Goal: Task Accomplishment & Management: Manage account settings

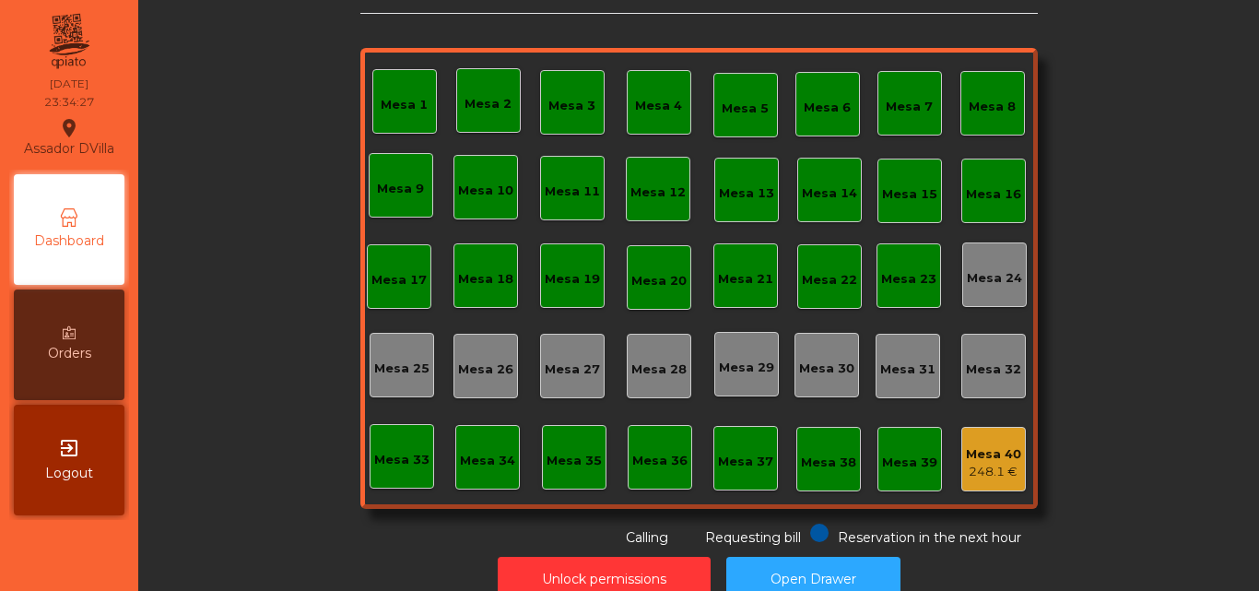
scroll to position [101, 0]
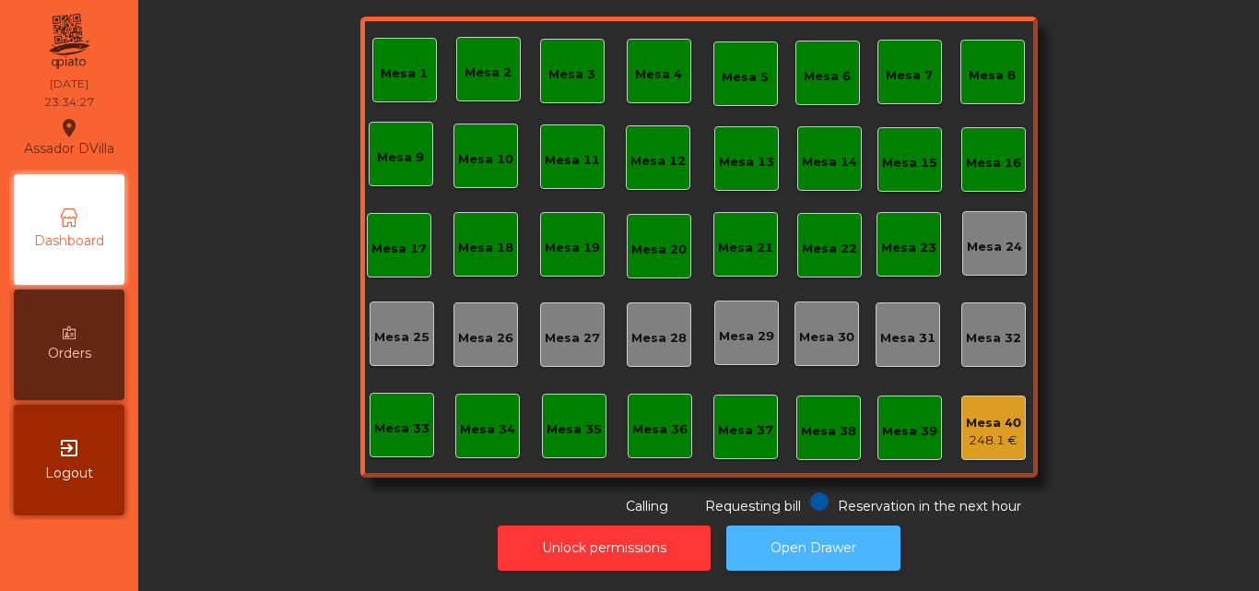
click at [755, 525] on button "Open Drawer" at bounding box center [813, 547] width 174 height 45
click at [638, 562] on div "Unlock permissions Open Drawer" at bounding box center [698, 548] width 1071 height 64
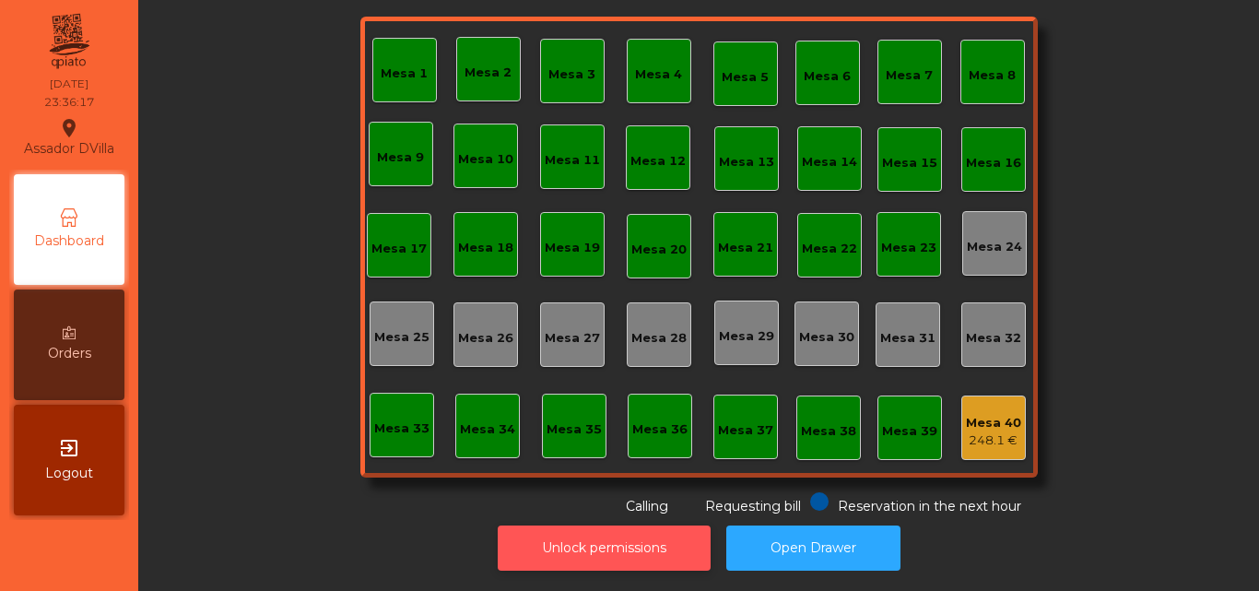
click at [646, 539] on button "Unlock permissions" at bounding box center [604, 547] width 213 height 45
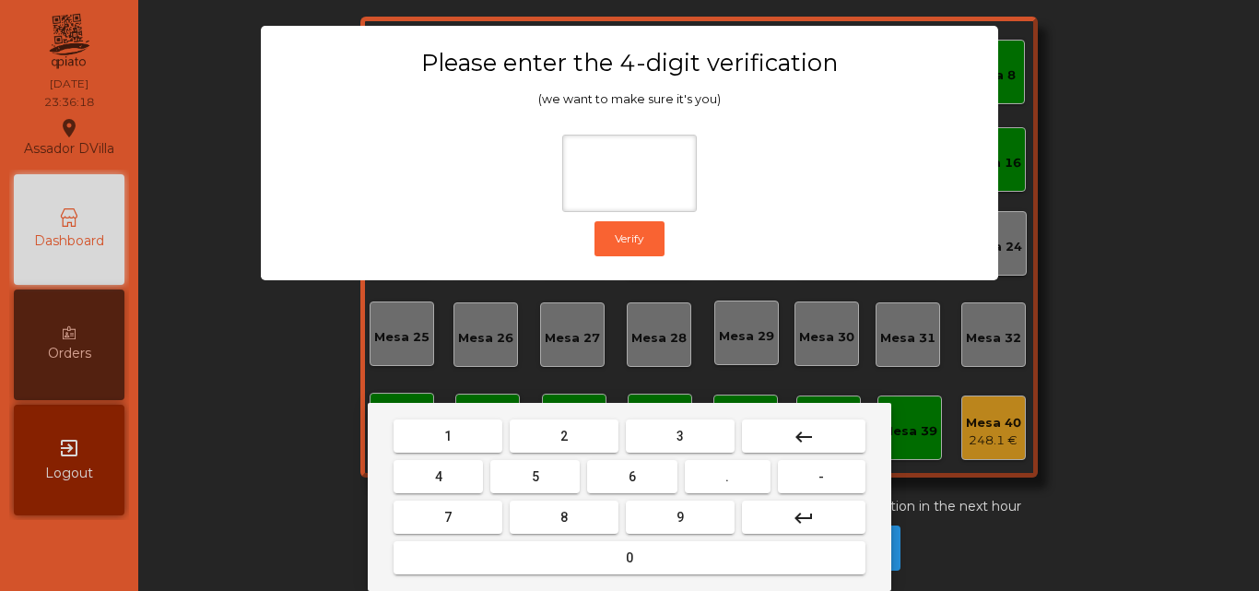
click at [549, 442] on button "2" at bounding box center [564, 435] width 109 height 33
click at [445, 460] on button "4" at bounding box center [437, 476] width 89 height 33
click at [661, 477] on button "6" at bounding box center [631, 476] width 89 height 33
click at [658, 515] on button "9" at bounding box center [680, 516] width 109 height 33
type input "****"
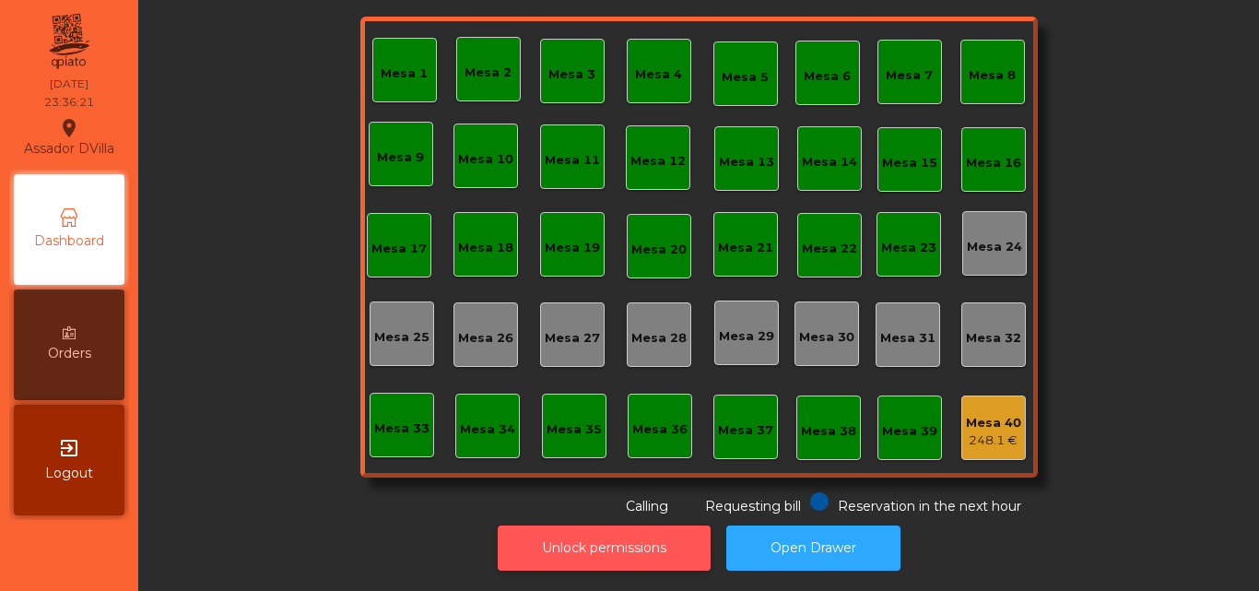
click at [610, 539] on button "Unlock permissions" at bounding box center [604, 547] width 213 height 45
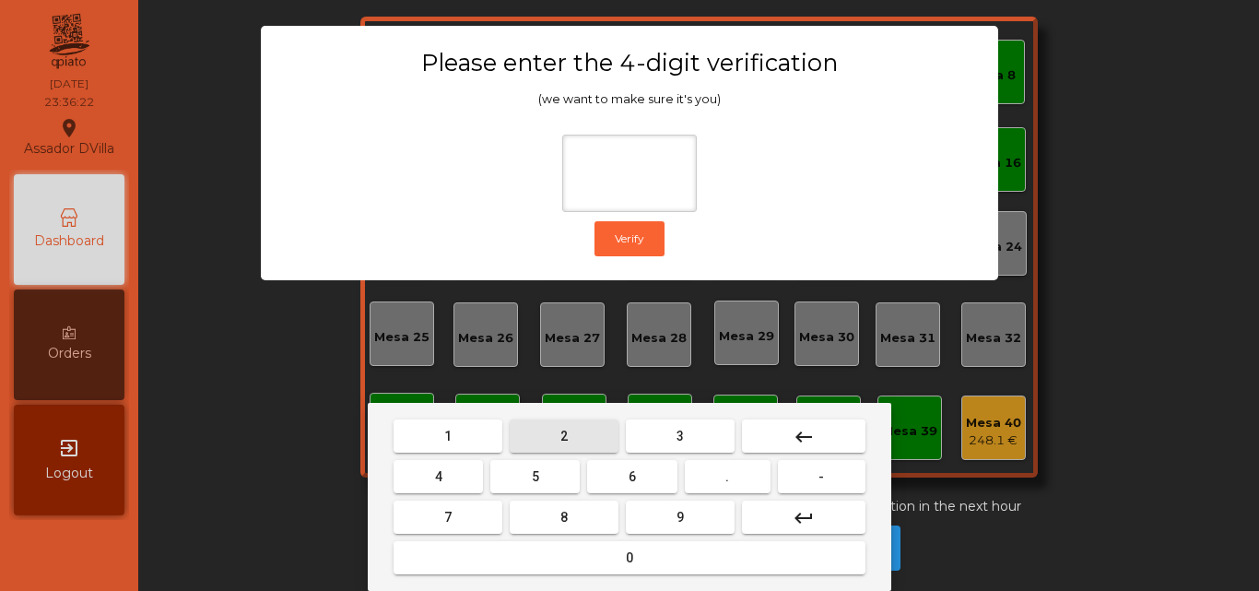
drag, startPoint x: 557, startPoint y: 419, endPoint x: 535, endPoint y: 449, distance: 36.9
click at [557, 418] on mat-keyboard-key "2" at bounding box center [564, 436] width 116 height 41
click at [441, 480] on span "4" at bounding box center [438, 476] width 7 height 15
click at [674, 497] on mat-keyboard-key "9" at bounding box center [680, 517] width 116 height 41
click at [653, 485] on button "6" at bounding box center [631, 476] width 89 height 33
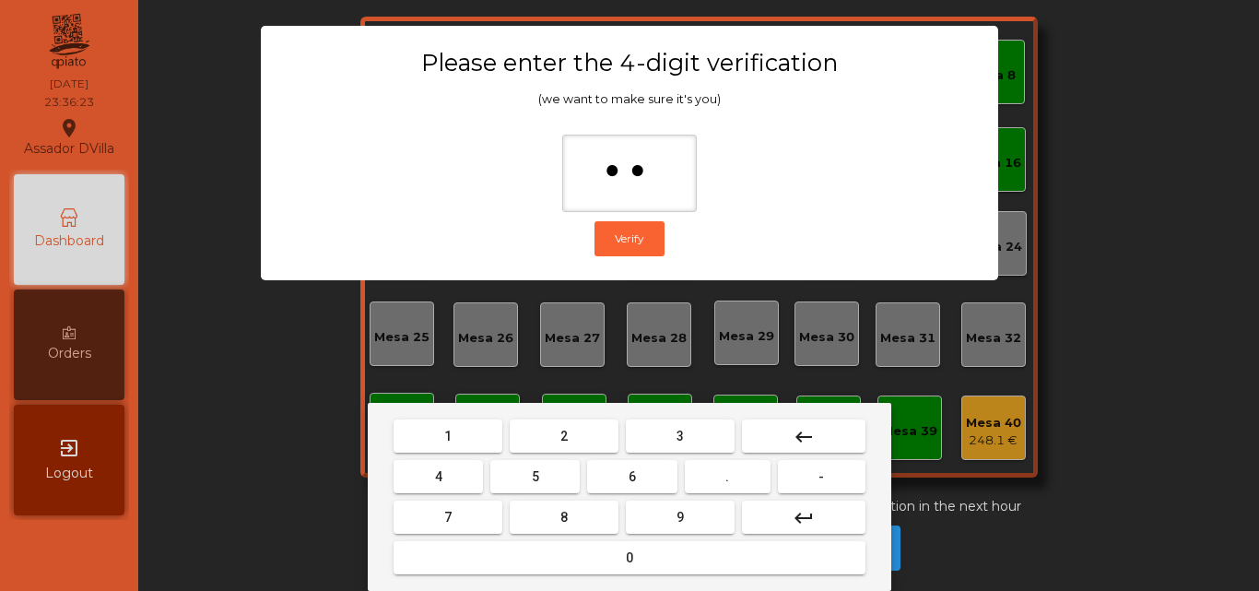
click at [654, 514] on button "9" at bounding box center [680, 516] width 109 height 33
drag, startPoint x: 654, startPoint y: 503, endPoint x: 684, endPoint y: 515, distance: 31.8
click at [656, 504] on button "9" at bounding box center [680, 516] width 109 height 33
type input "****"
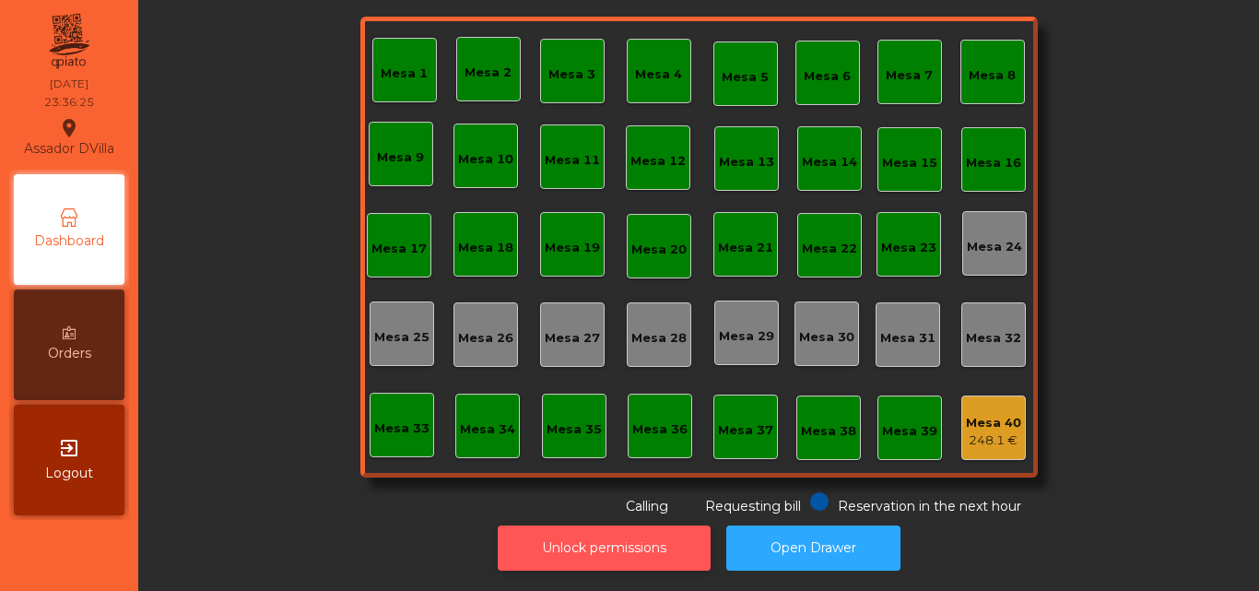
click at [581, 538] on button "Unlock permissions" at bounding box center [604, 547] width 213 height 45
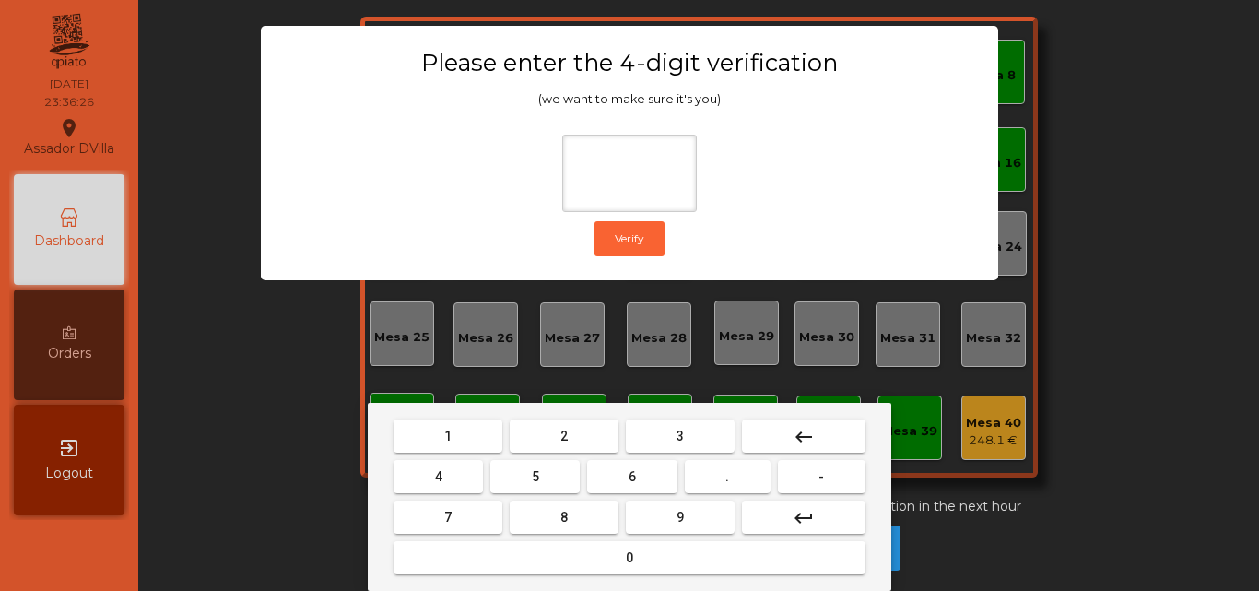
click at [562, 440] on span "2" at bounding box center [563, 435] width 7 height 15
click at [483, 479] on button "4" at bounding box center [437, 476] width 89 height 33
click at [657, 485] on button "6" at bounding box center [631, 476] width 89 height 33
click at [674, 510] on button "9" at bounding box center [680, 516] width 109 height 33
type input "****"
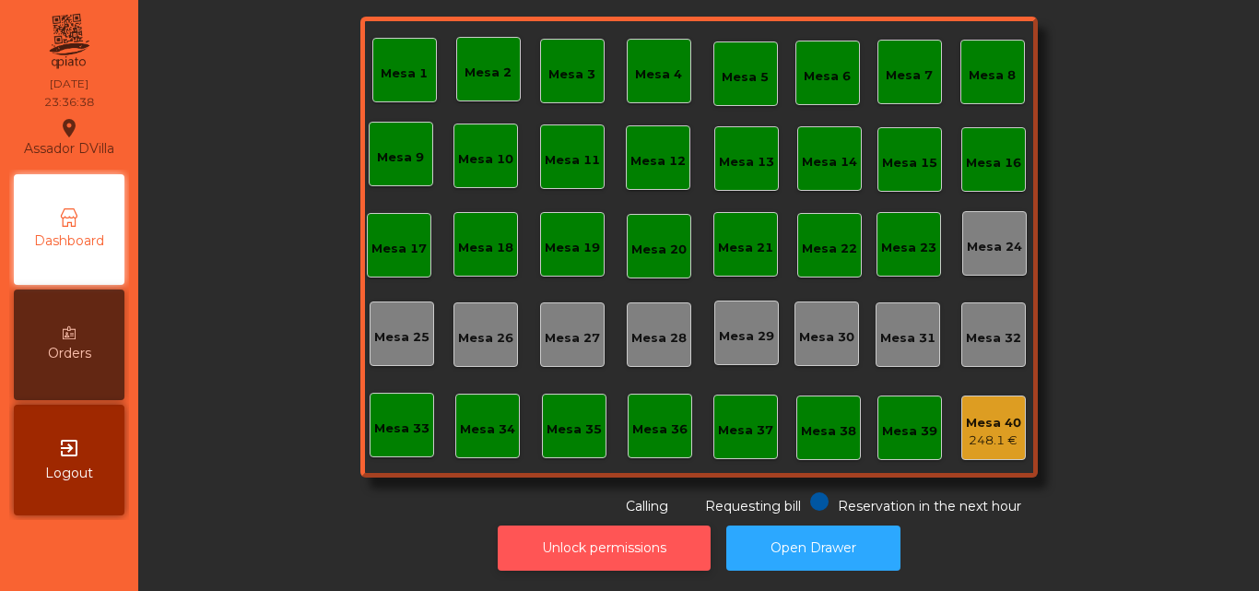
click at [646, 532] on button "Unlock permissions" at bounding box center [604, 547] width 213 height 45
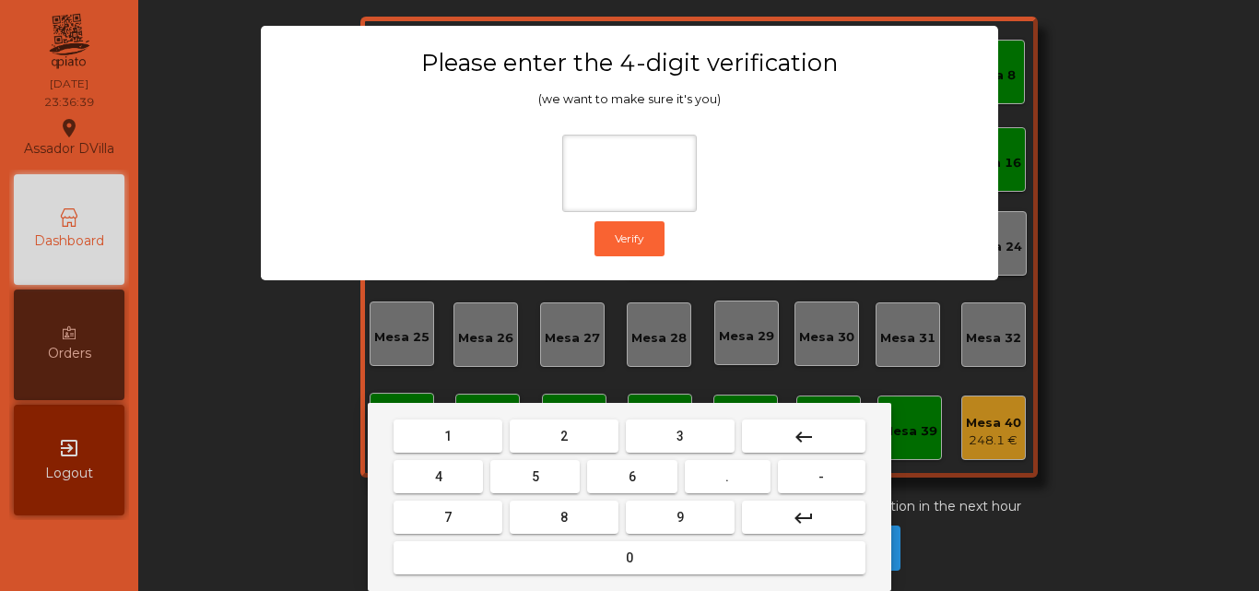
click at [582, 440] on button "2" at bounding box center [564, 435] width 109 height 33
click at [421, 465] on button "4" at bounding box center [437, 476] width 89 height 33
drag, startPoint x: 614, startPoint y: 475, endPoint x: 624, endPoint y: 490, distance: 17.9
click at [619, 484] on button "6" at bounding box center [631, 476] width 89 height 33
click at [671, 511] on button "9" at bounding box center [680, 516] width 109 height 33
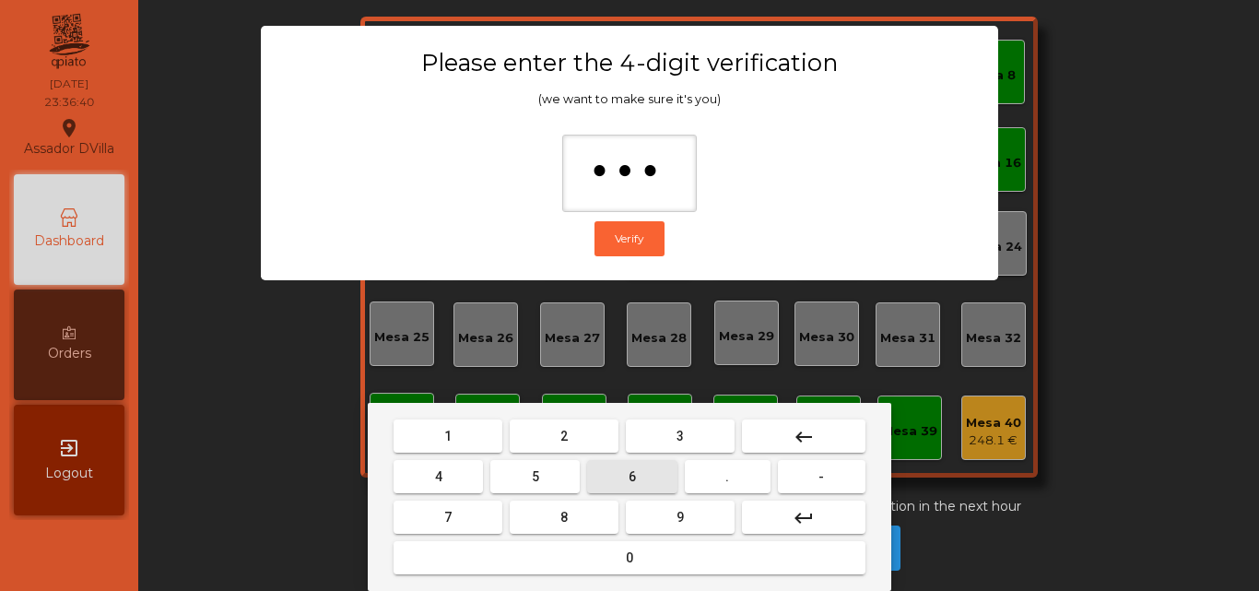
type input "****"
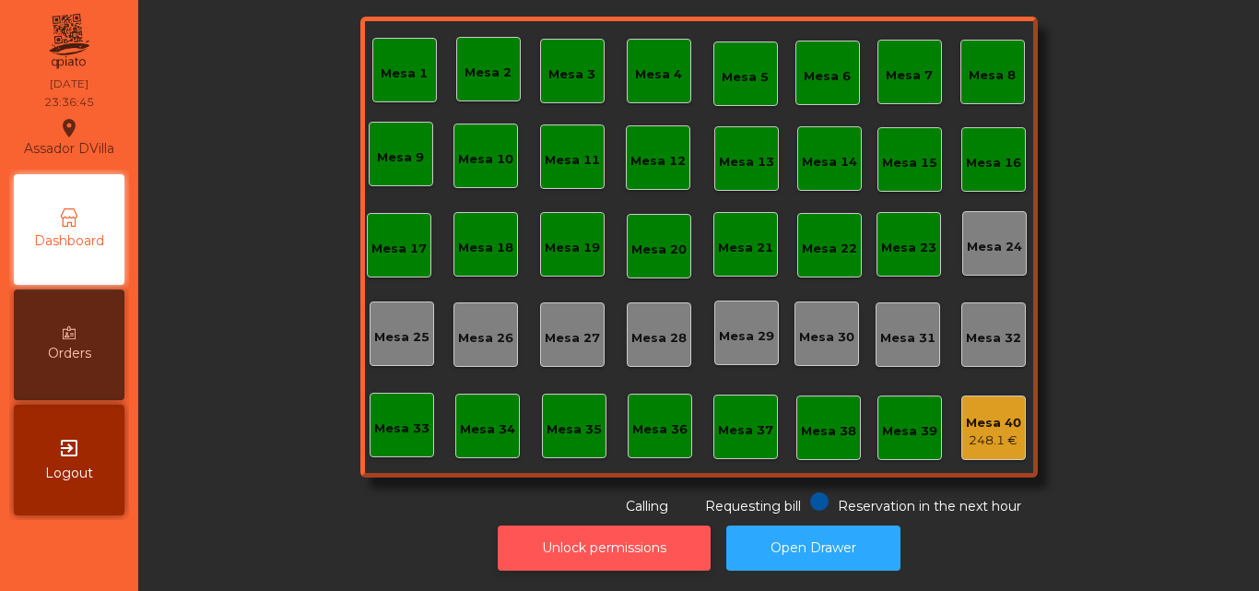
click at [583, 525] on button "Unlock permissions" at bounding box center [604, 547] width 213 height 45
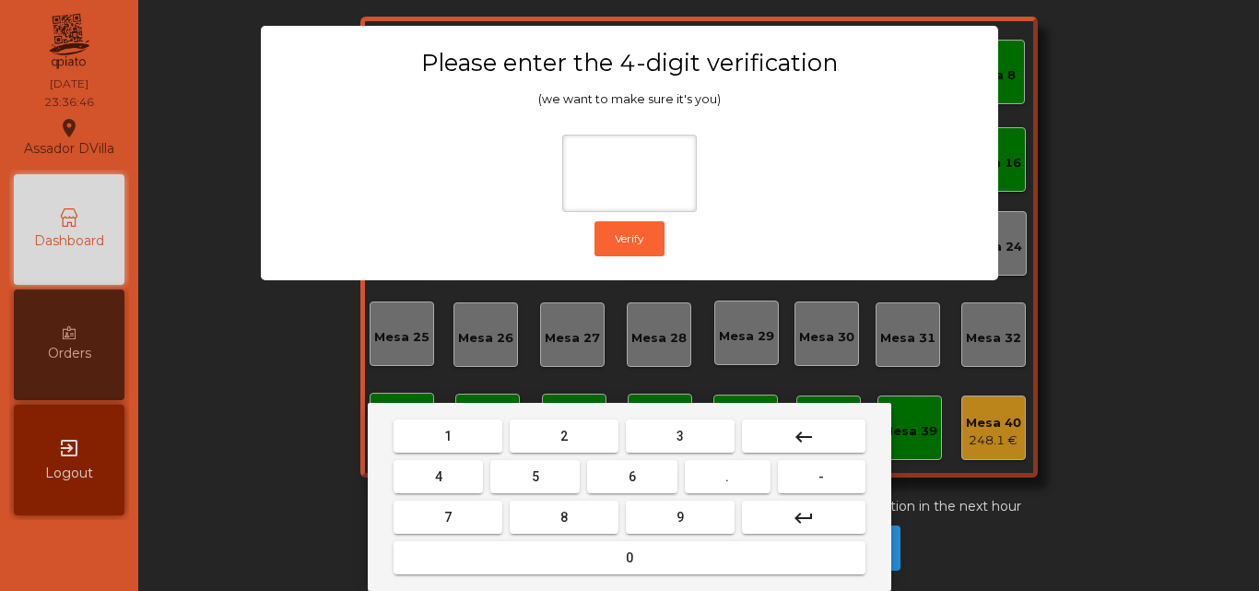
click at [542, 445] on button "2" at bounding box center [564, 435] width 109 height 33
click at [455, 479] on button "4" at bounding box center [437, 476] width 89 height 33
click at [616, 480] on button "6" at bounding box center [631, 476] width 89 height 33
click at [686, 525] on button "9" at bounding box center [680, 516] width 109 height 33
type input "****"
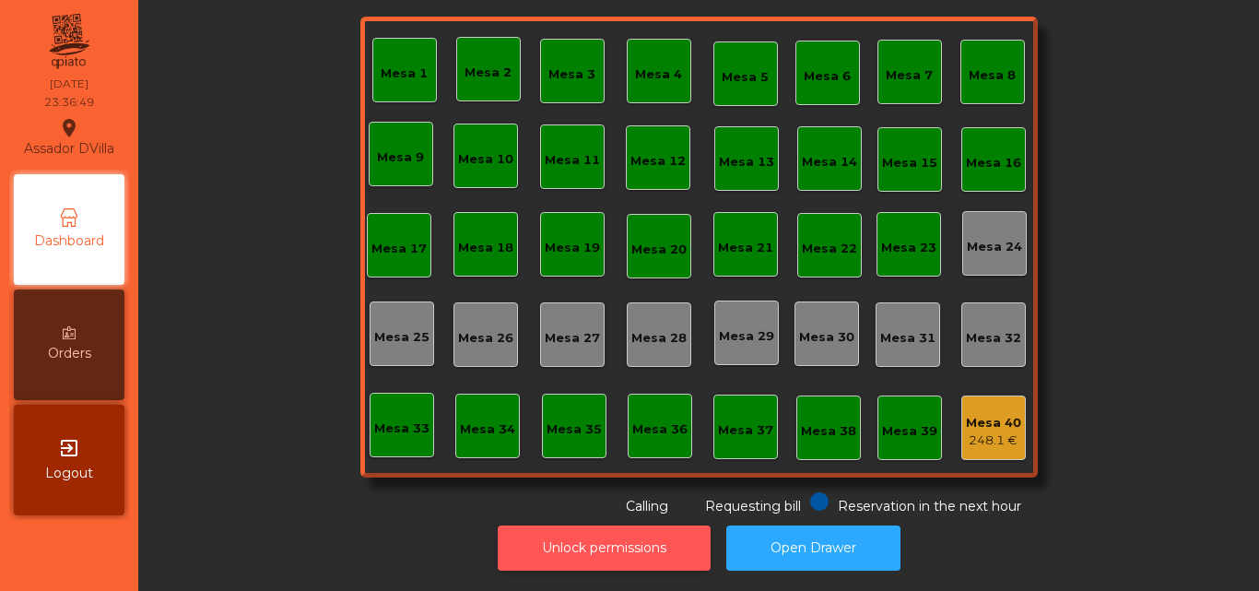
scroll to position [0, 0]
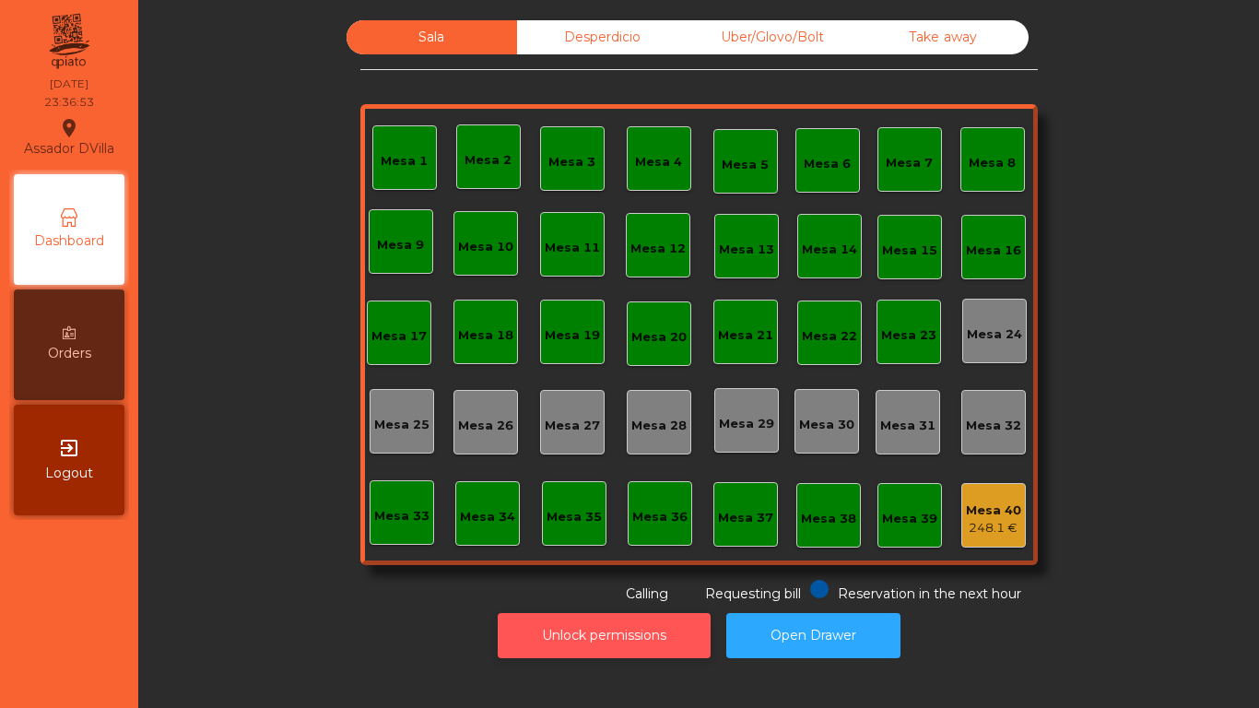
click at [566, 590] on button "Unlock permissions" at bounding box center [604, 635] width 213 height 45
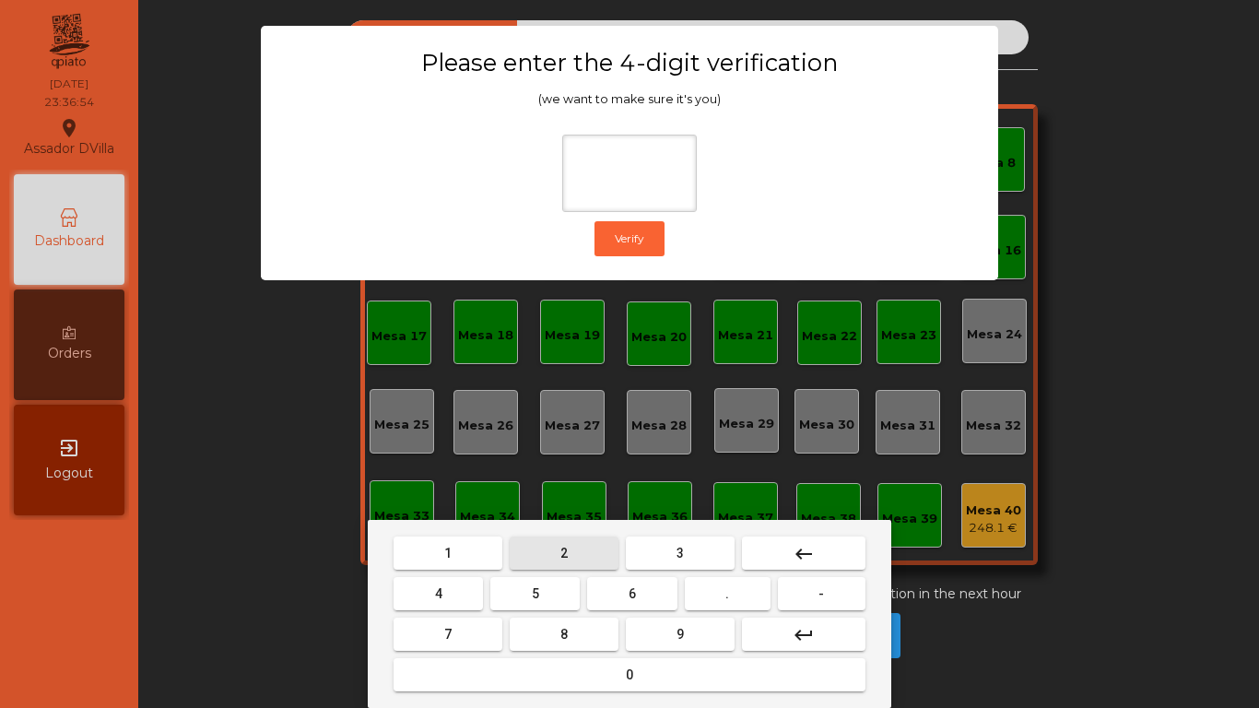
click at [576, 555] on button "2" at bounding box center [564, 552] width 109 height 33
click at [451, 590] on button "4" at bounding box center [437, 593] width 89 height 33
click at [631, 589] on button "6" at bounding box center [631, 593] width 89 height 33
click at [659, 590] on button "9" at bounding box center [680, 633] width 109 height 33
type input "****"
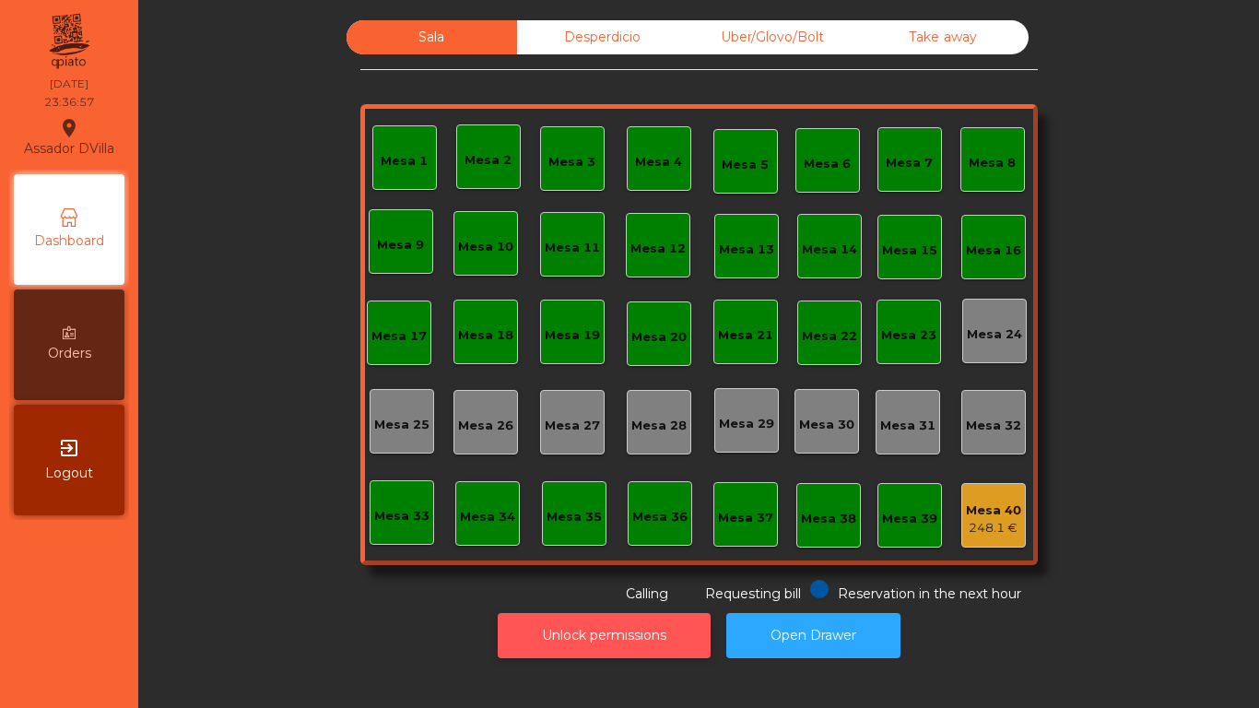
click at [655, 590] on button "Unlock permissions" at bounding box center [604, 635] width 213 height 45
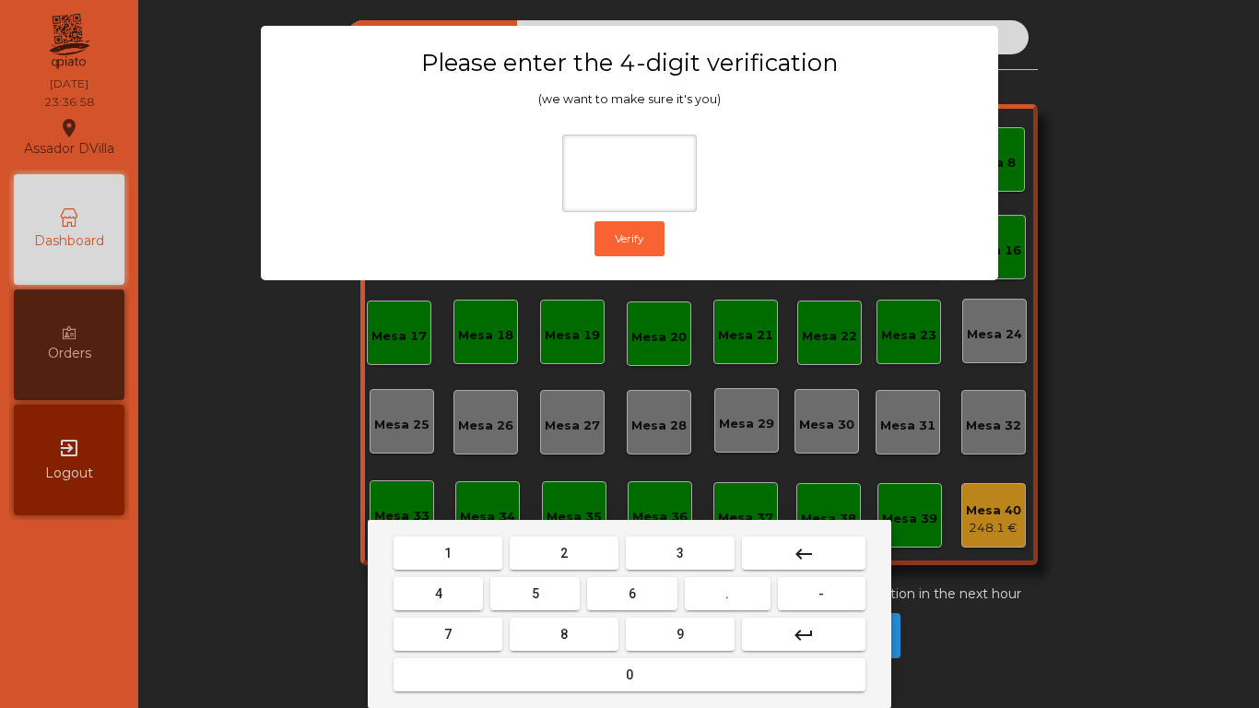
click at [565, 548] on span "2" at bounding box center [563, 552] width 7 height 15
click at [463, 573] on mat-keyboard-key "4" at bounding box center [438, 593] width 97 height 41
click at [463, 582] on button "4" at bounding box center [437, 593] width 89 height 33
drag, startPoint x: 661, startPoint y: 599, endPoint x: 666, endPoint y: 623, distance: 24.6
click at [663, 590] on nav "1 2 3 keyboard_backspace 4 5 6 . - 7 8 9 keyboard_return 0" at bounding box center [629, 614] width 479 height 162
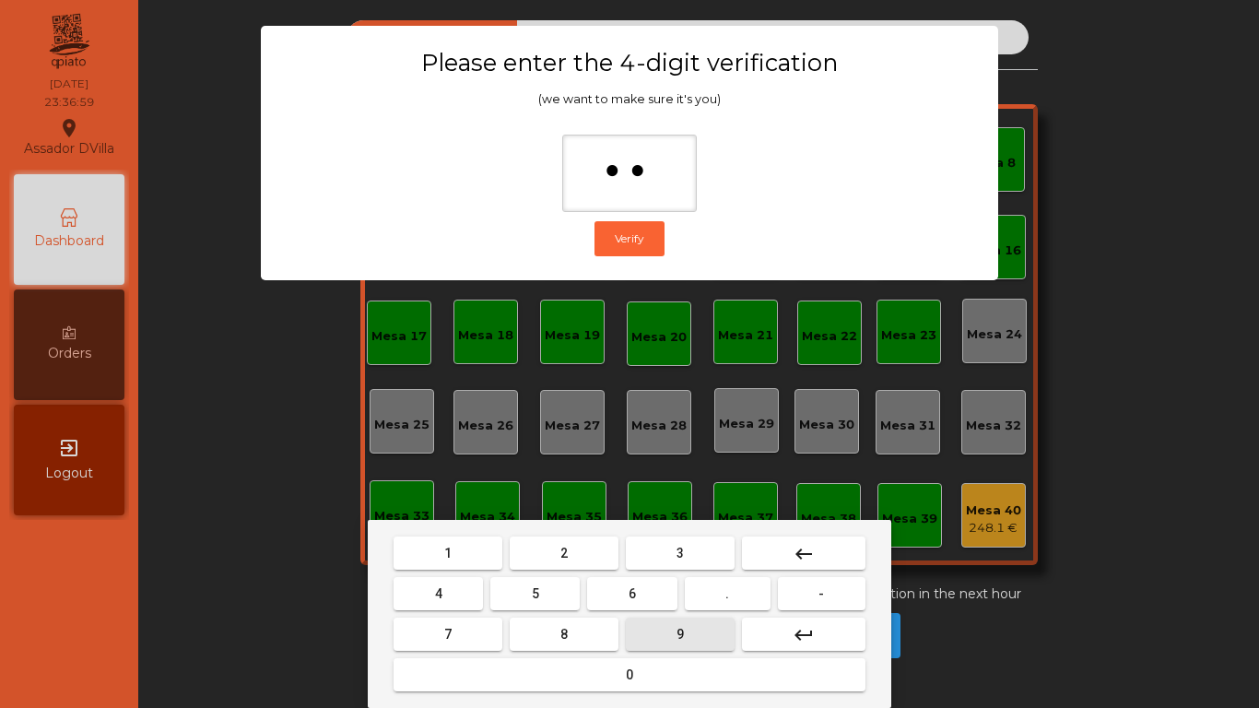
click at [672, 590] on button "9" at bounding box center [680, 633] width 109 height 33
click at [832, 551] on button "keyboard_backspace" at bounding box center [803, 552] width 123 height 33
type input "*"
click at [832, 551] on button "keyboard_backspace" at bounding box center [803, 552] width 123 height 33
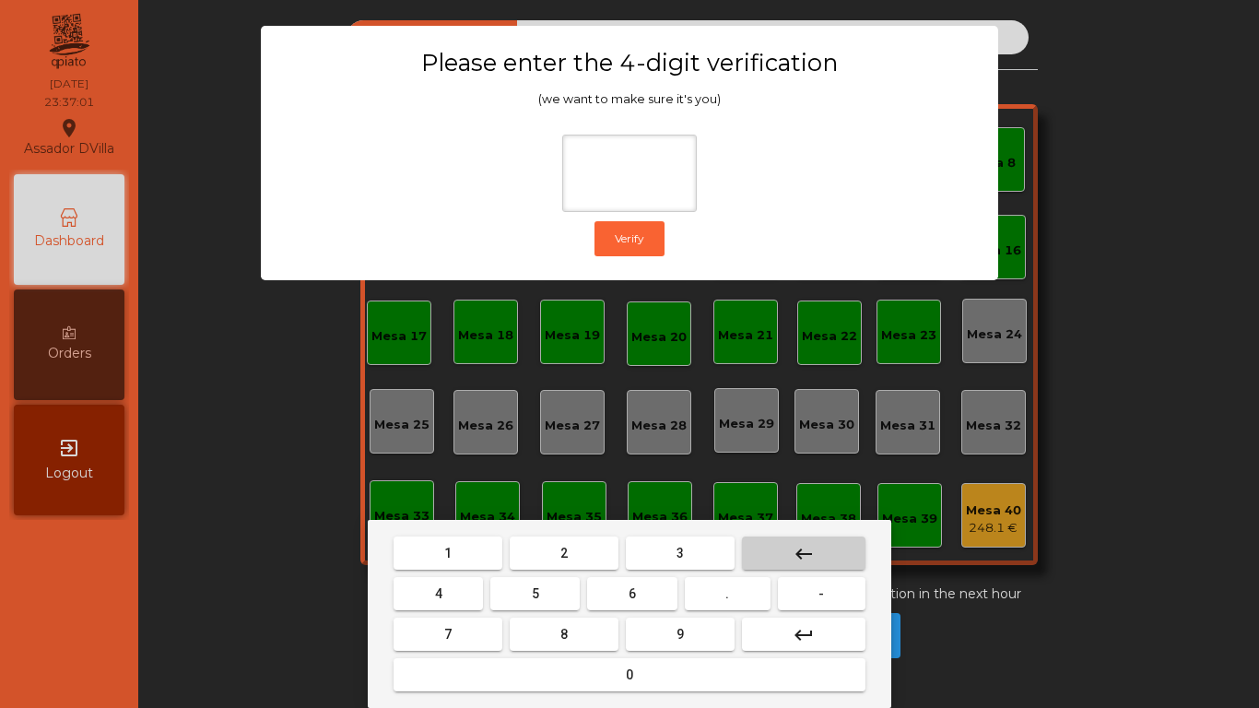
click at [832, 551] on button "keyboard_backspace" at bounding box center [803, 552] width 123 height 33
click at [571, 558] on button "2" at bounding box center [564, 552] width 109 height 33
click at [476, 585] on button "4" at bounding box center [437, 593] width 89 height 33
click at [606, 590] on button "6" at bounding box center [631, 593] width 89 height 33
click at [659, 590] on button "9" at bounding box center [680, 633] width 109 height 33
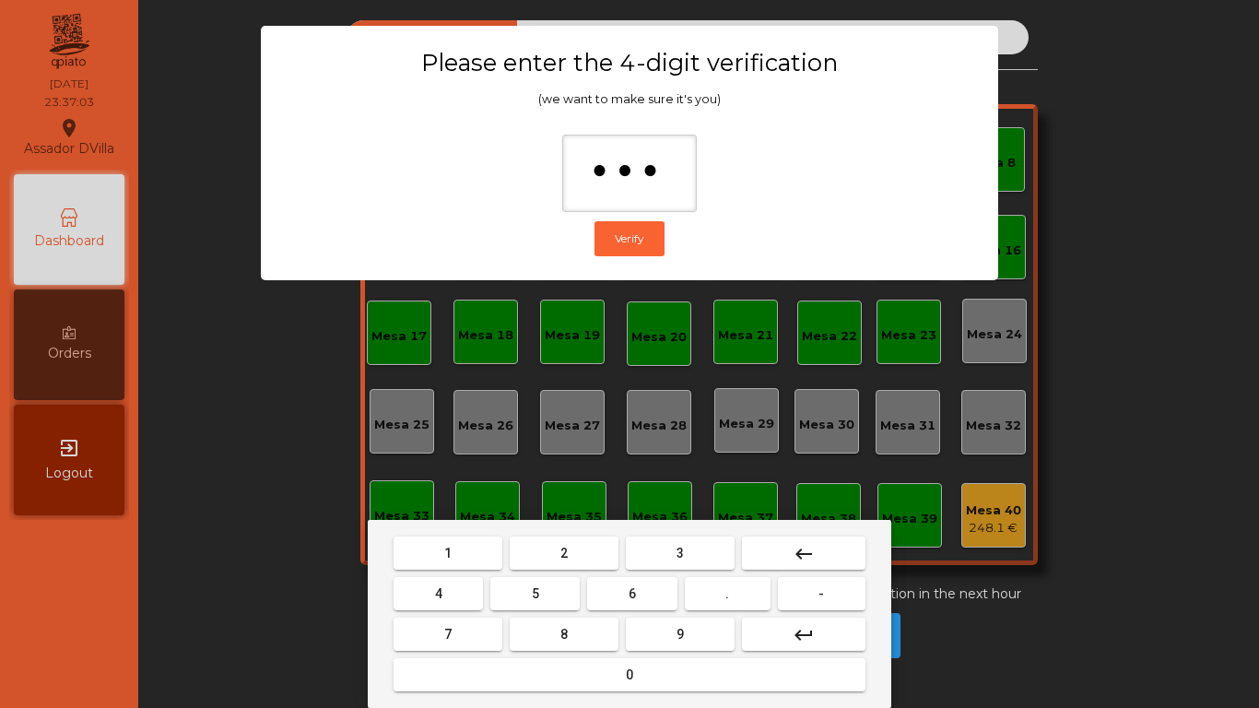
type input "****"
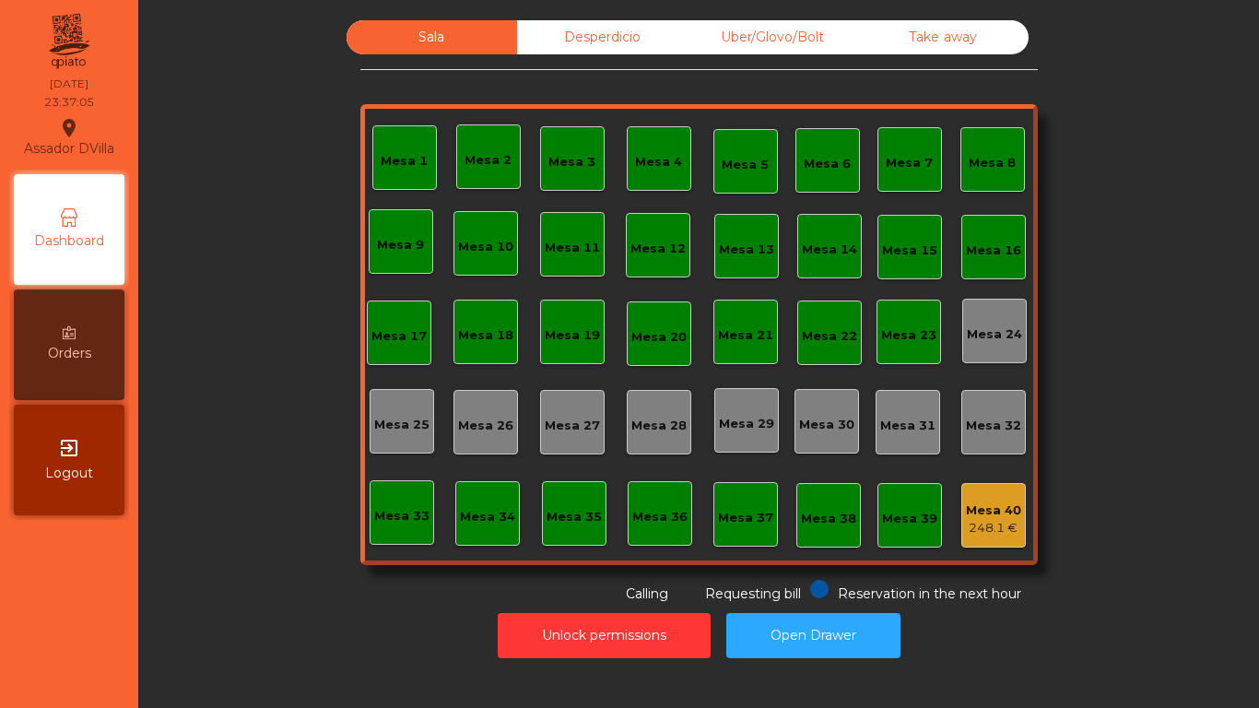
drag, startPoint x: 1206, startPoint y: 117, endPoint x: 1199, endPoint y: 129, distance: 14.1
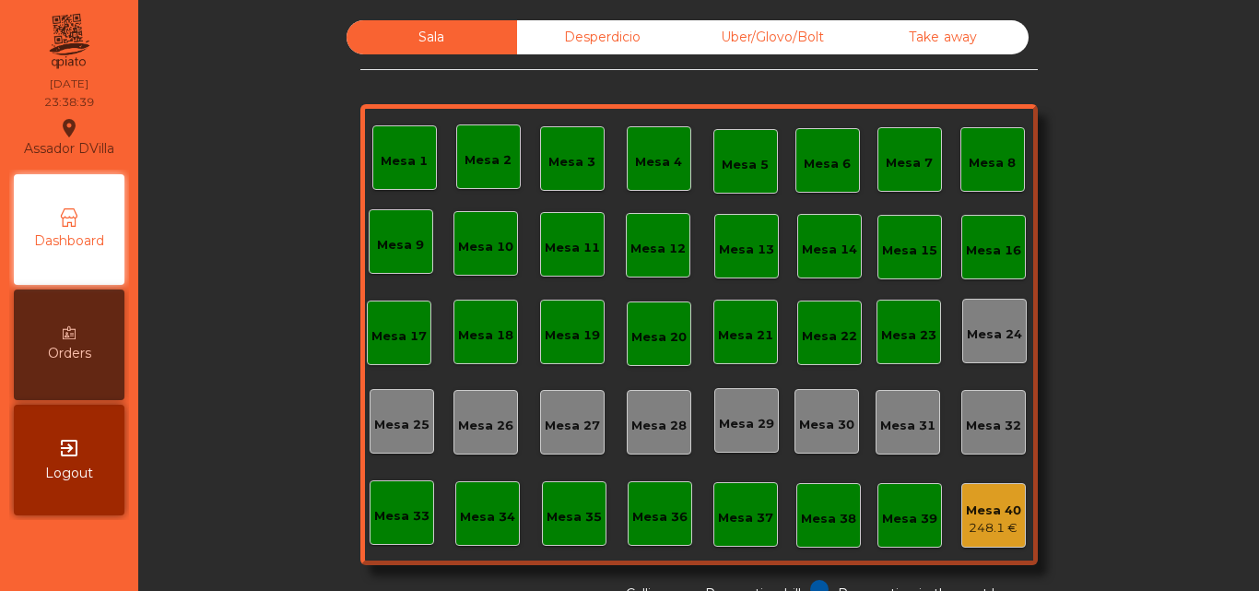
scroll to position [101, 0]
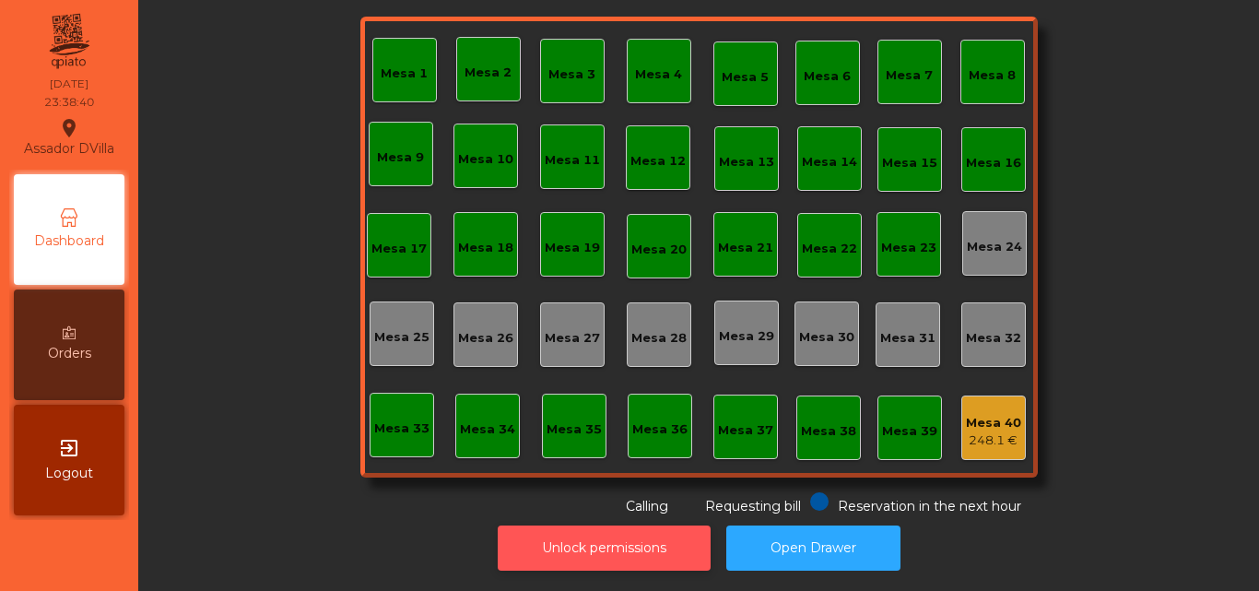
click at [656, 534] on button "Unlock permissions" at bounding box center [604, 547] width 213 height 45
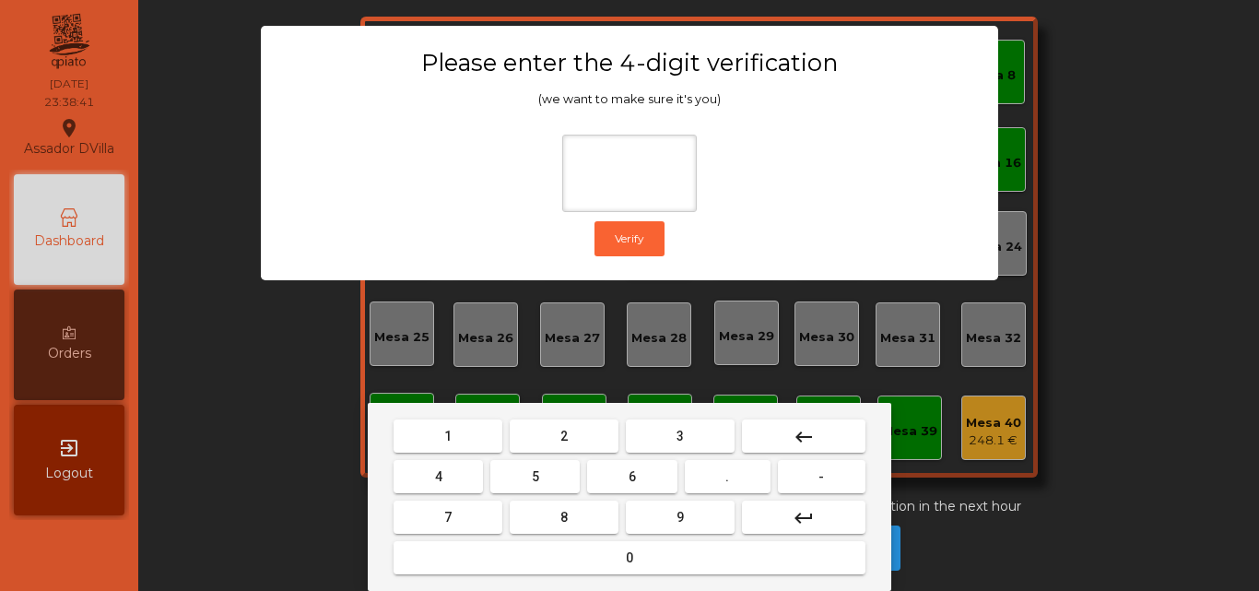
click at [542, 439] on button "2" at bounding box center [564, 435] width 109 height 33
click at [475, 474] on button "4" at bounding box center [437, 476] width 89 height 33
drag, startPoint x: 631, startPoint y: 486, endPoint x: 681, endPoint y: 529, distance: 66.0
click at [639, 497] on nav "1 2 3 keyboard_backspace 4 5 6 . - 7 8 9 keyboard_return 0" at bounding box center [629, 497] width 479 height 162
click at [681, 529] on button "9" at bounding box center [680, 516] width 109 height 33
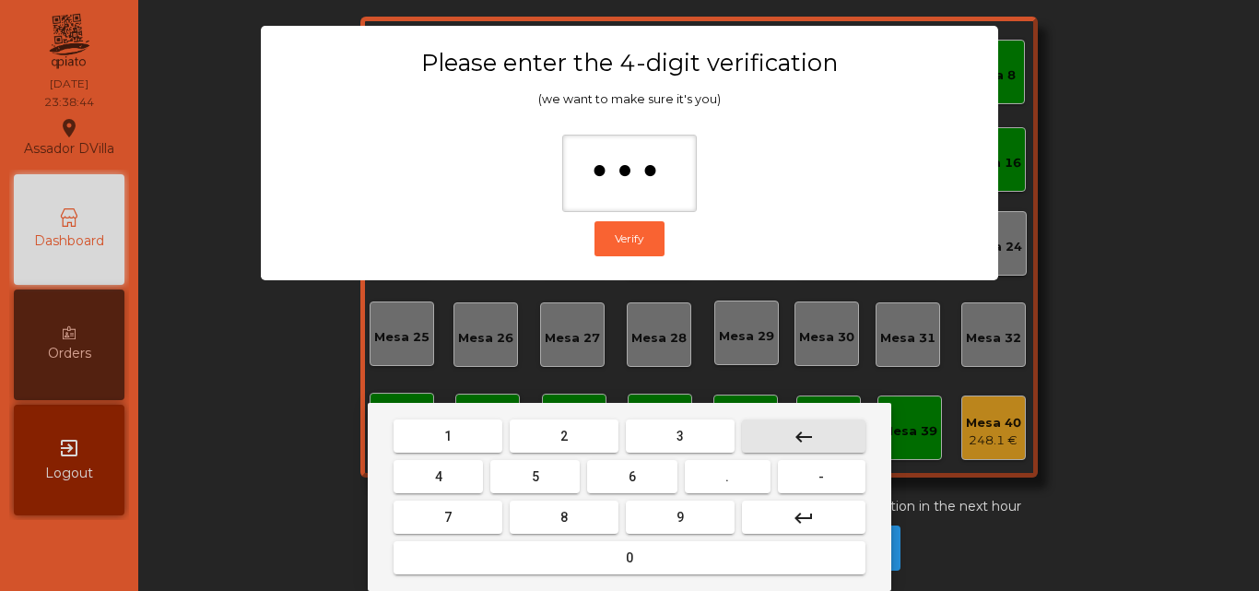
click at [798, 422] on button "keyboard_backspace" at bounding box center [803, 435] width 123 height 33
type input "*"
click at [798, 422] on button "keyboard_backspace" at bounding box center [803, 435] width 123 height 33
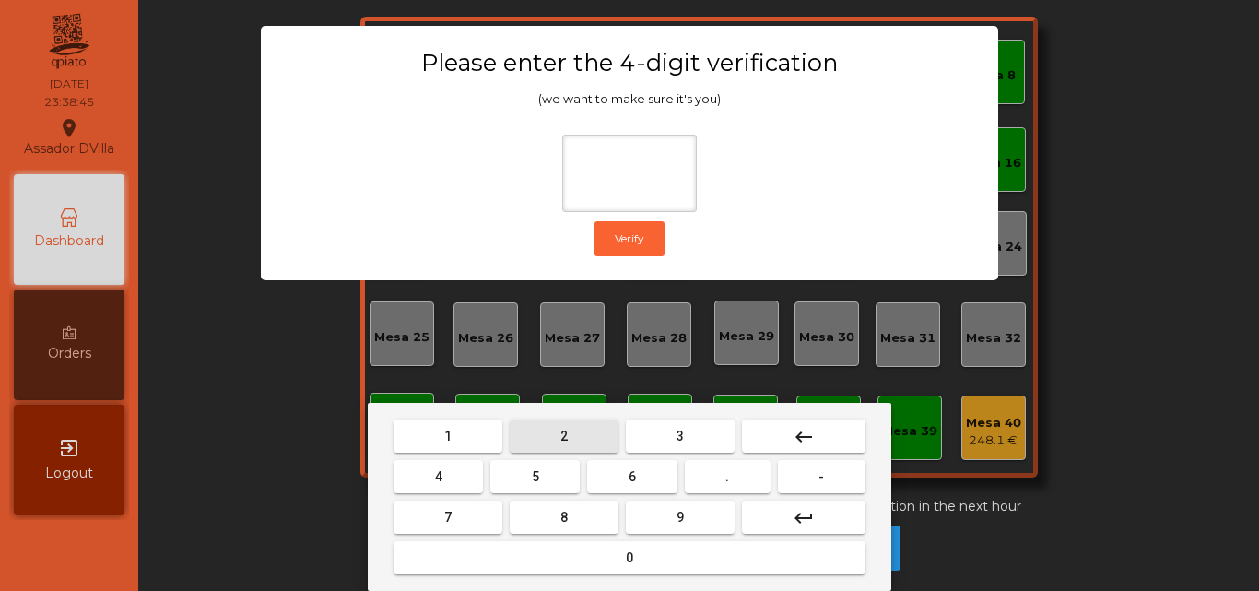
click at [569, 435] on button "2" at bounding box center [564, 435] width 109 height 33
click at [452, 480] on button "4" at bounding box center [437, 476] width 89 height 33
click at [626, 476] on button "6" at bounding box center [631, 476] width 89 height 33
click at [669, 508] on button "9" at bounding box center [680, 516] width 109 height 33
type input "****"
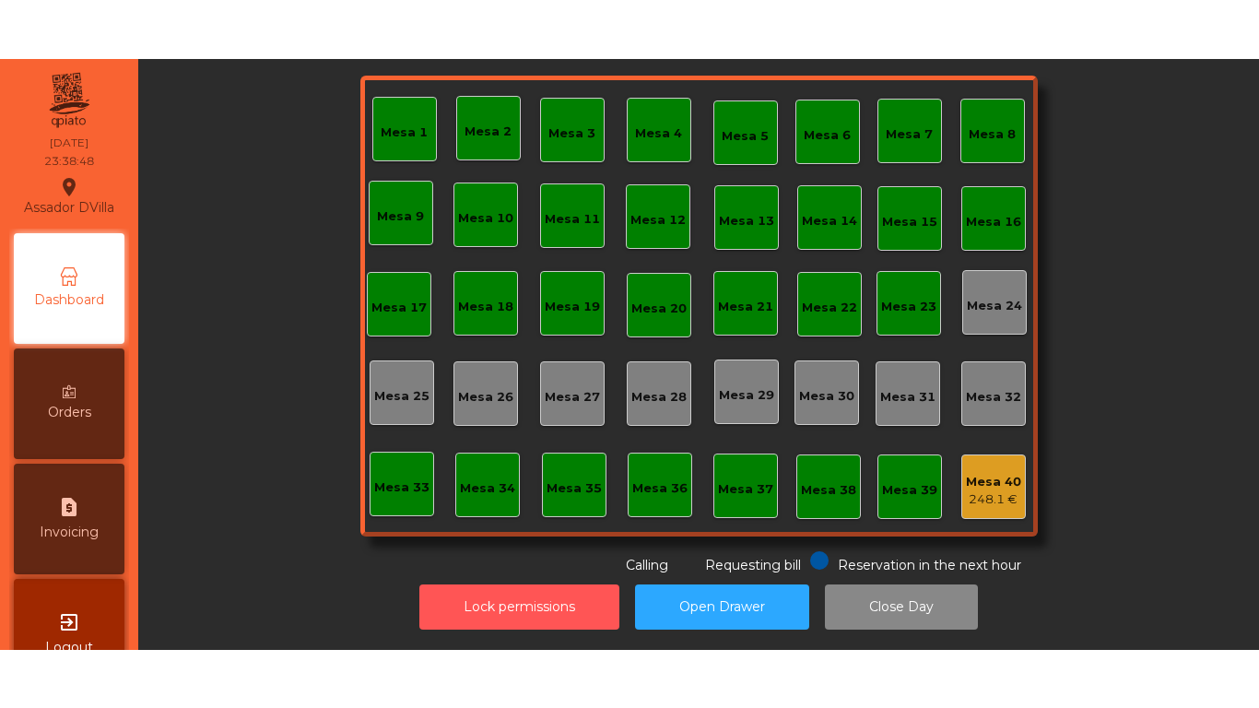
scroll to position [0, 0]
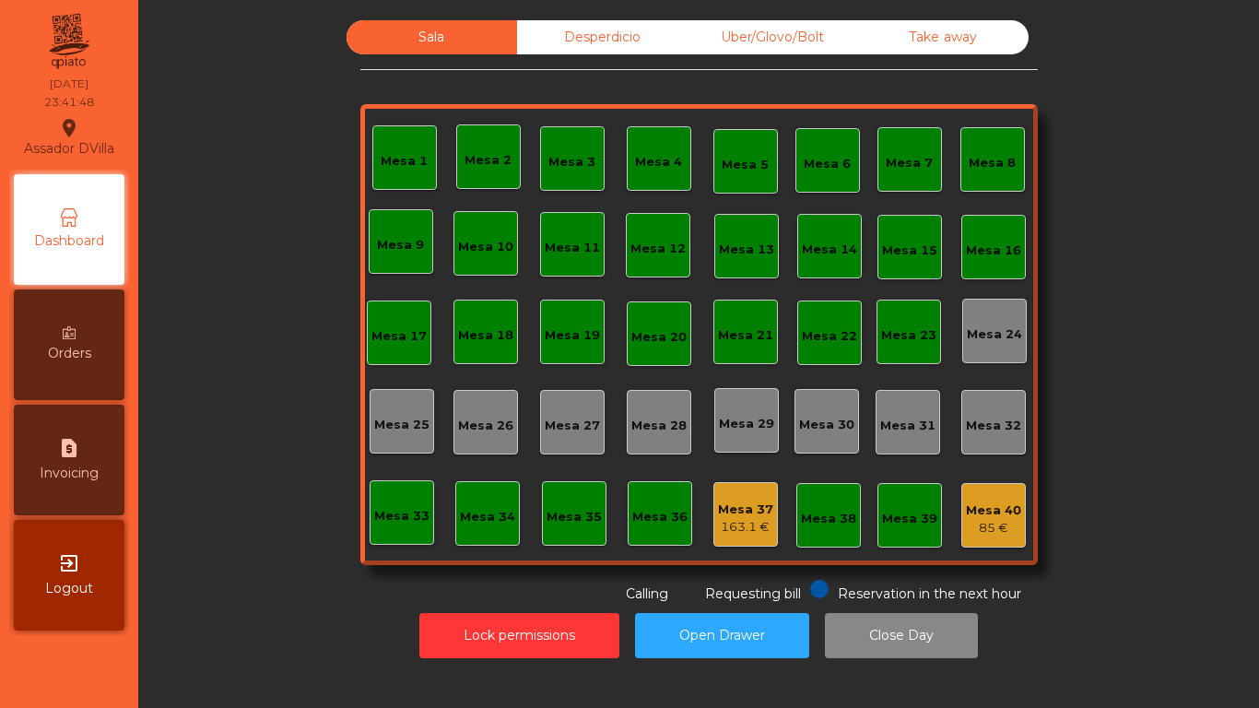
click at [72, 437] on icon "request_page" at bounding box center [69, 448] width 22 height 22
select select "**"
select select "****"
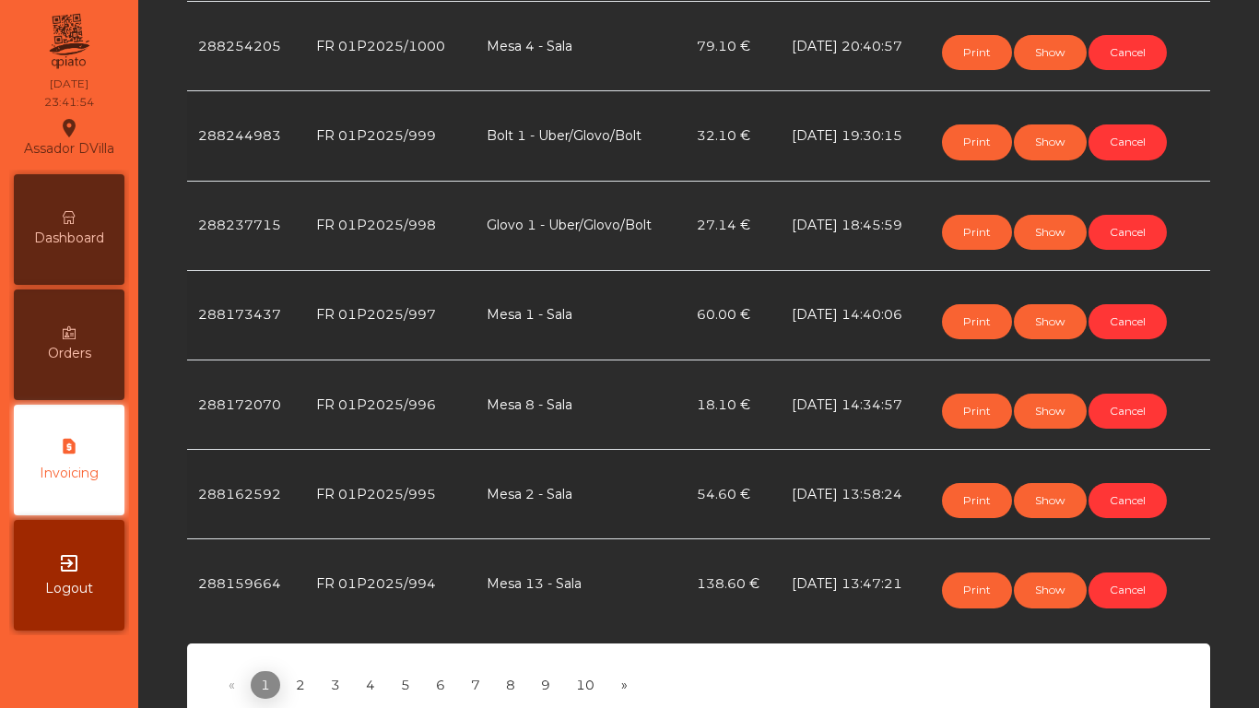
scroll to position [829, 0]
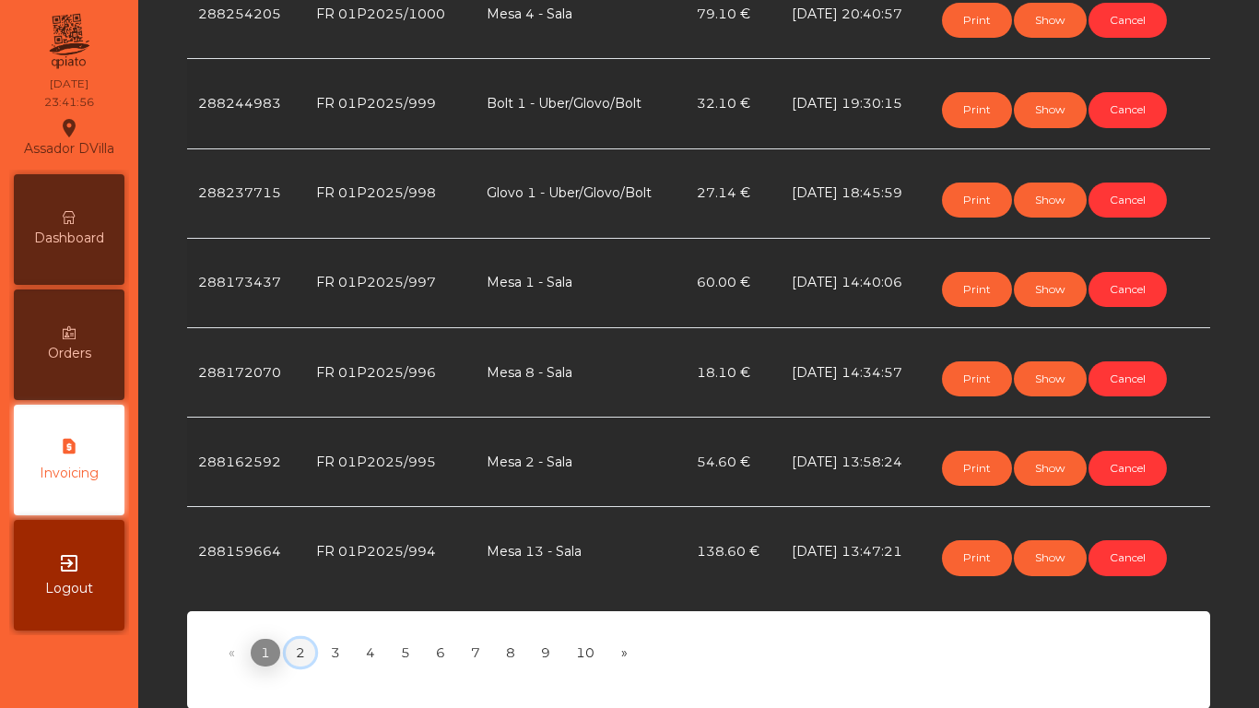
click at [299, 590] on link "2" at bounding box center [300, 653] width 29 height 28
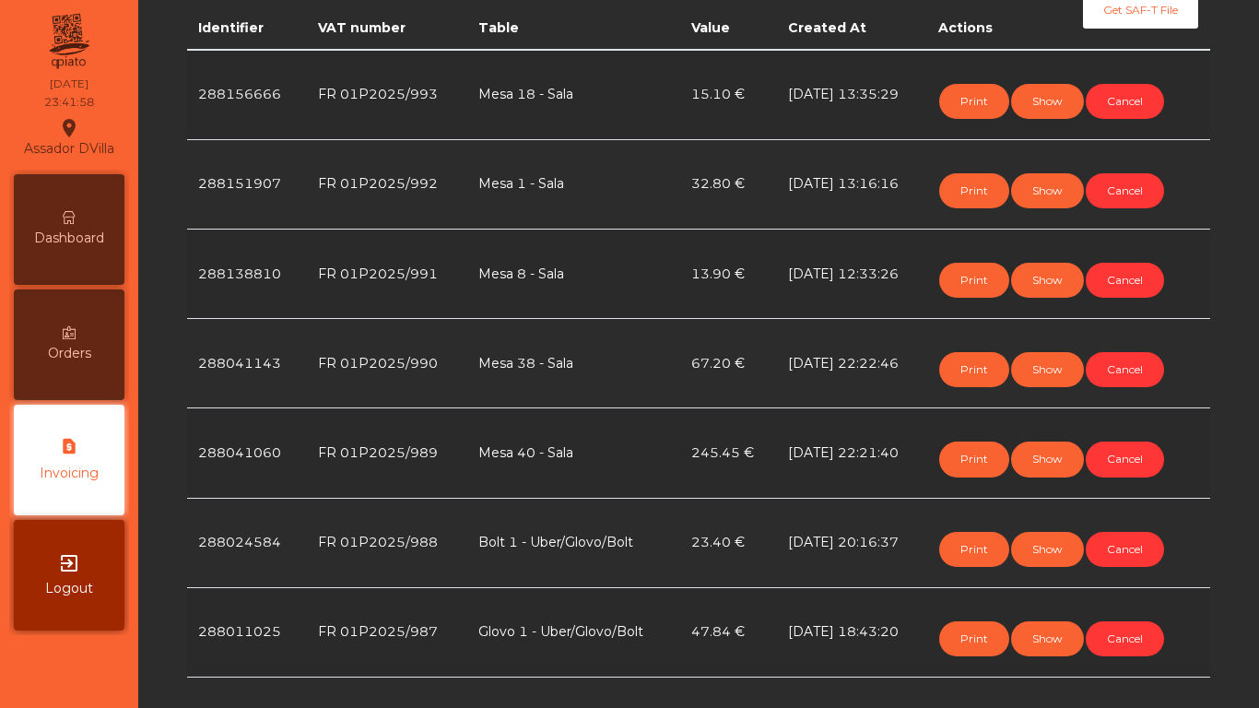
scroll to position [461, 0]
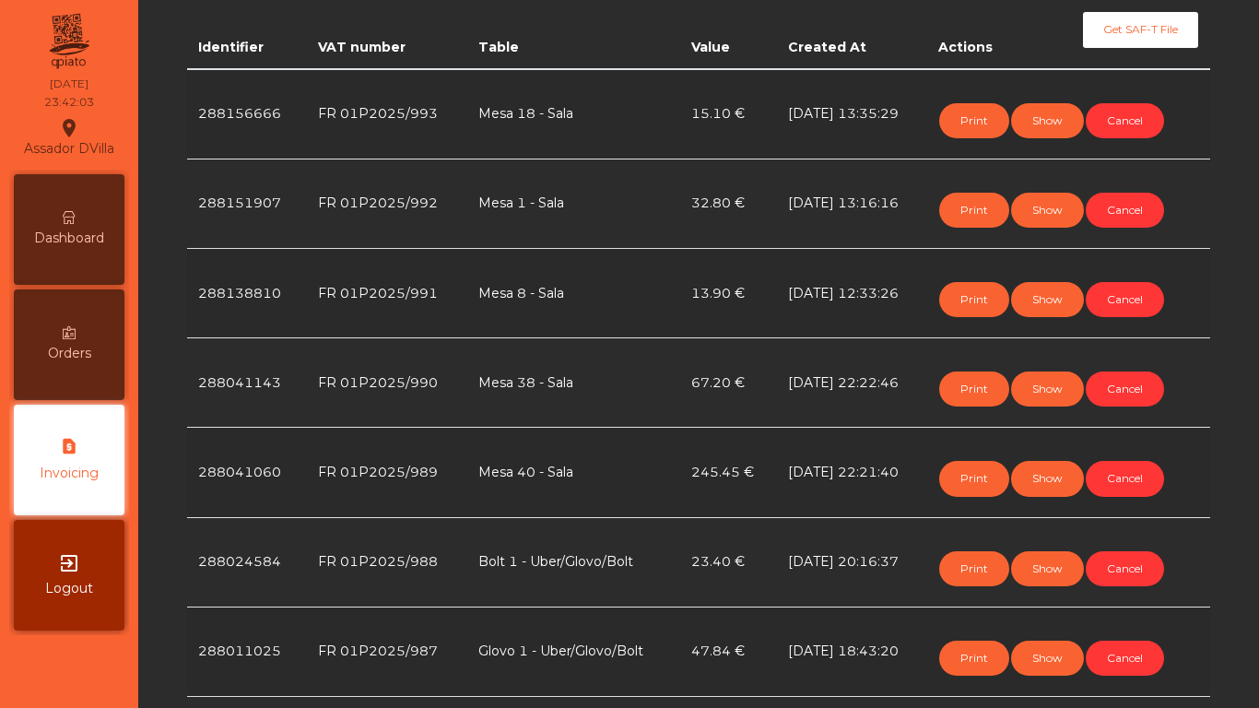
click at [37, 203] on div "Dashboard" at bounding box center [69, 229] width 111 height 111
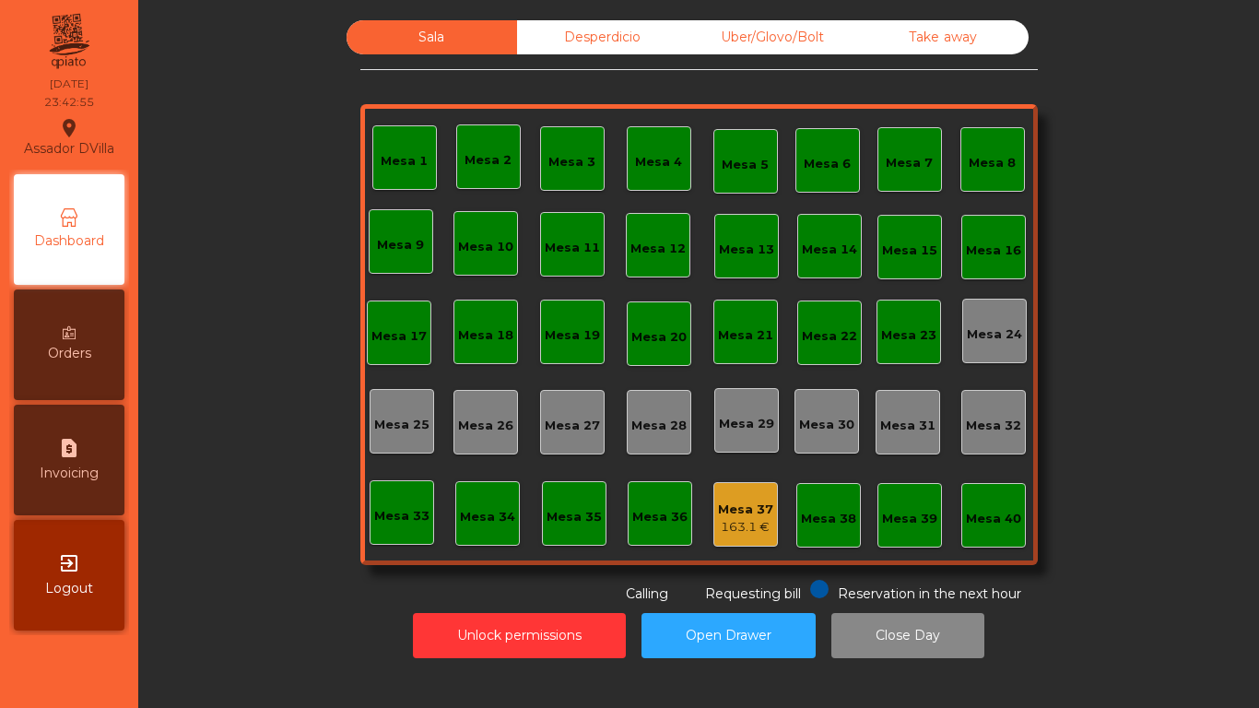
click at [638, 36] on div "Desperdicio" at bounding box center [602, 37] width 170 height 34
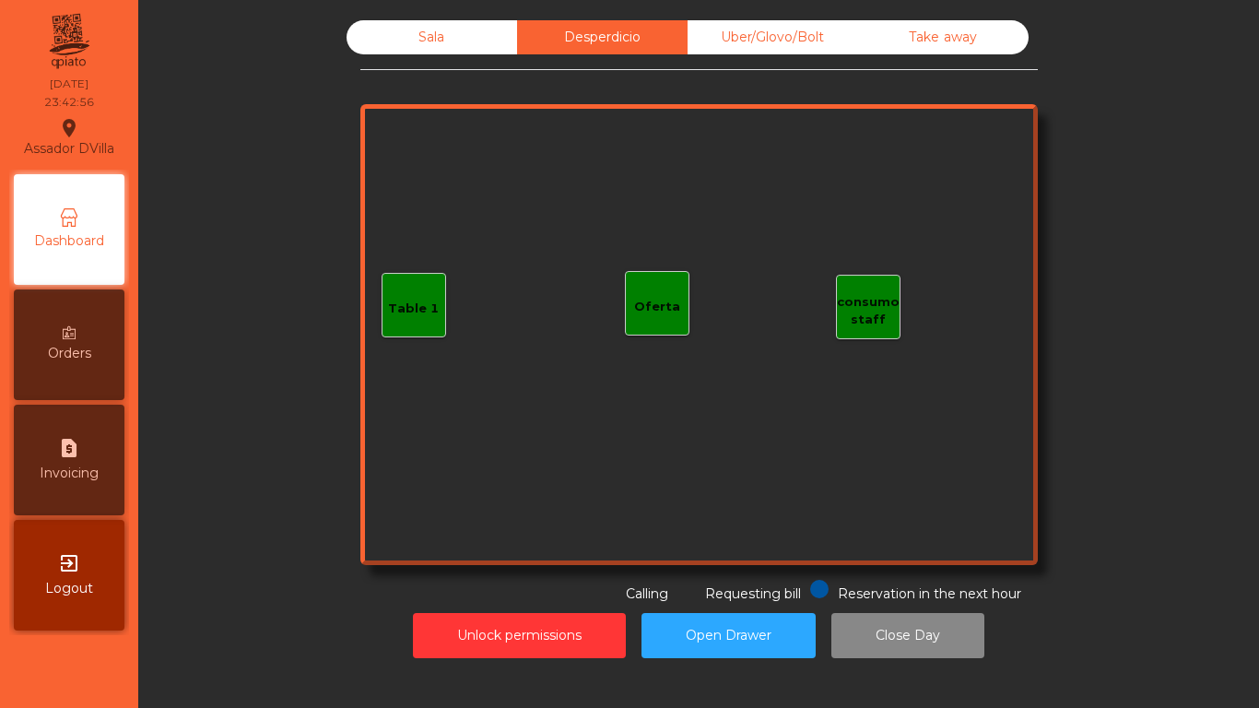
click at [745, 35] on div "Uber/Glovo/Bolt" at bounding box center [772, 37] width 170 height 34
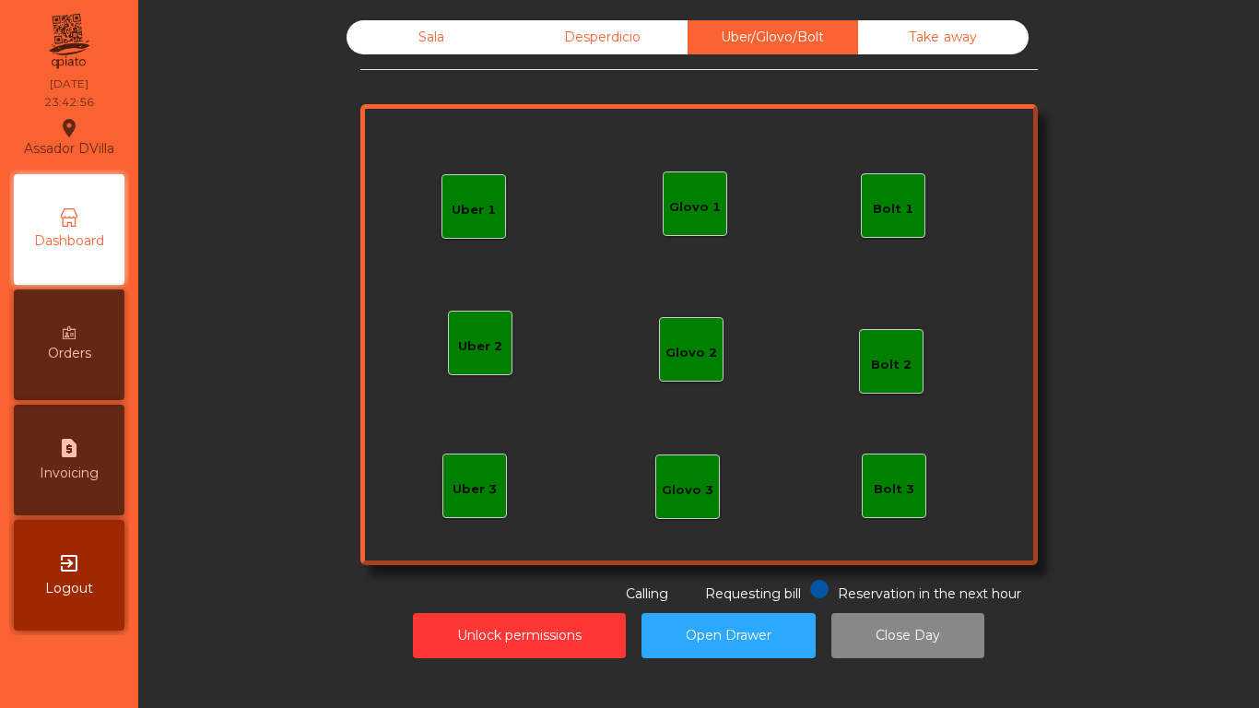
click at [628, 31] on div "Desperdicio" at bounding box center [602, 37] width 170 height 34
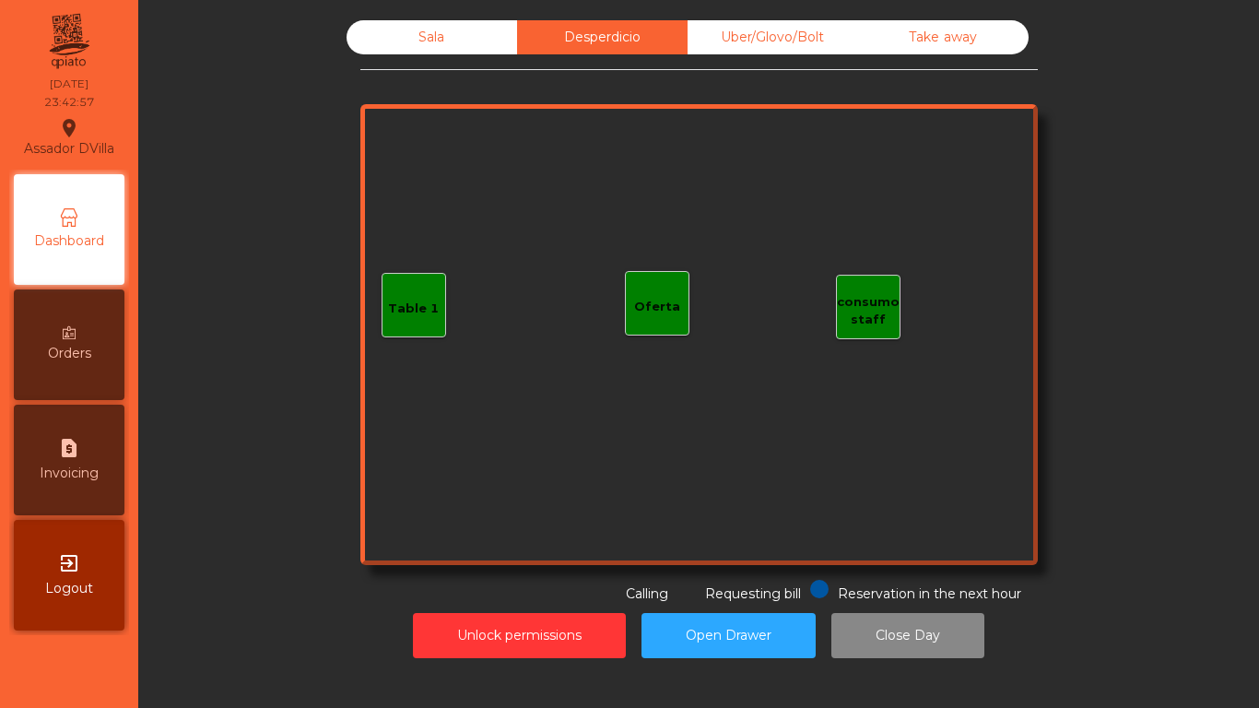
click at [868, 42] on div "Sala Desperdicio Uber/Glovo/Bolt Take away" at bounding box center [687, 37] width 682 height 34
click at [921, 44] on div "Take away" at bounding box center [943, 37] width 170 height 34
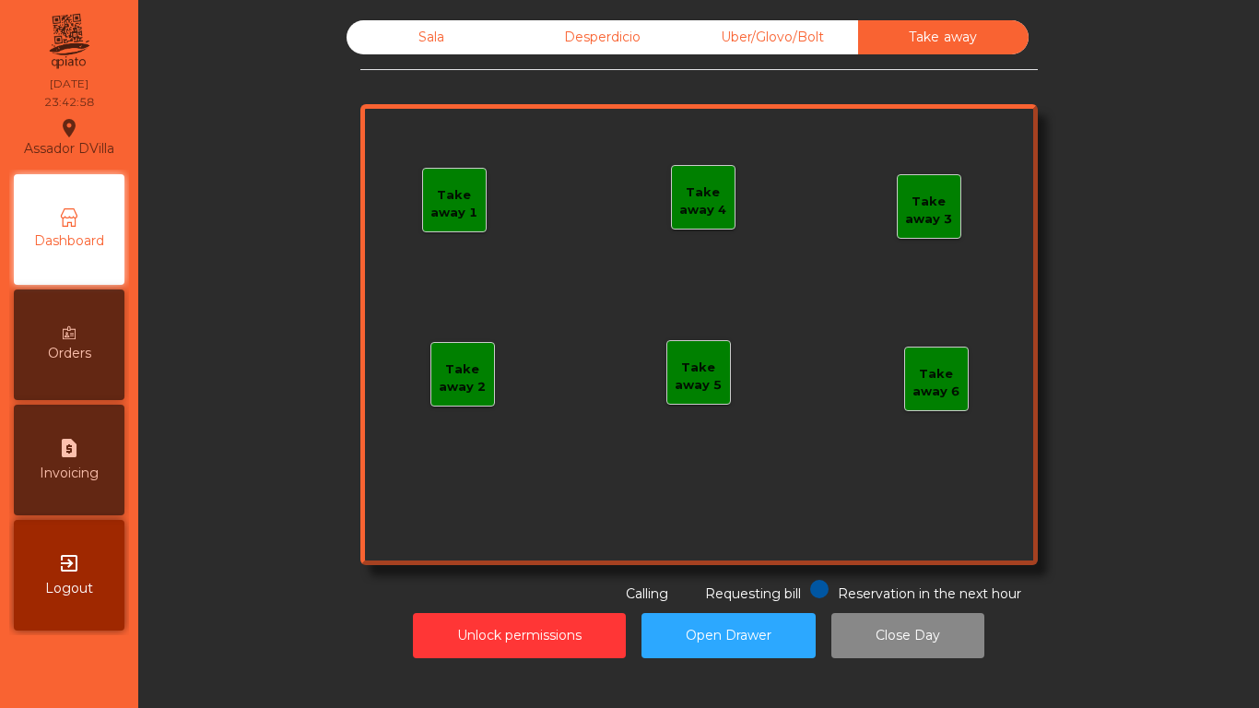
drag, startPoint x: 786, startPoint y: 24, endPoint x: 777, endPoint y: 26, distance: 9.4
click at [786, 24] on div "Uber/Glovo/Bolt" at bounding box center [772, 37] width 170 height 34
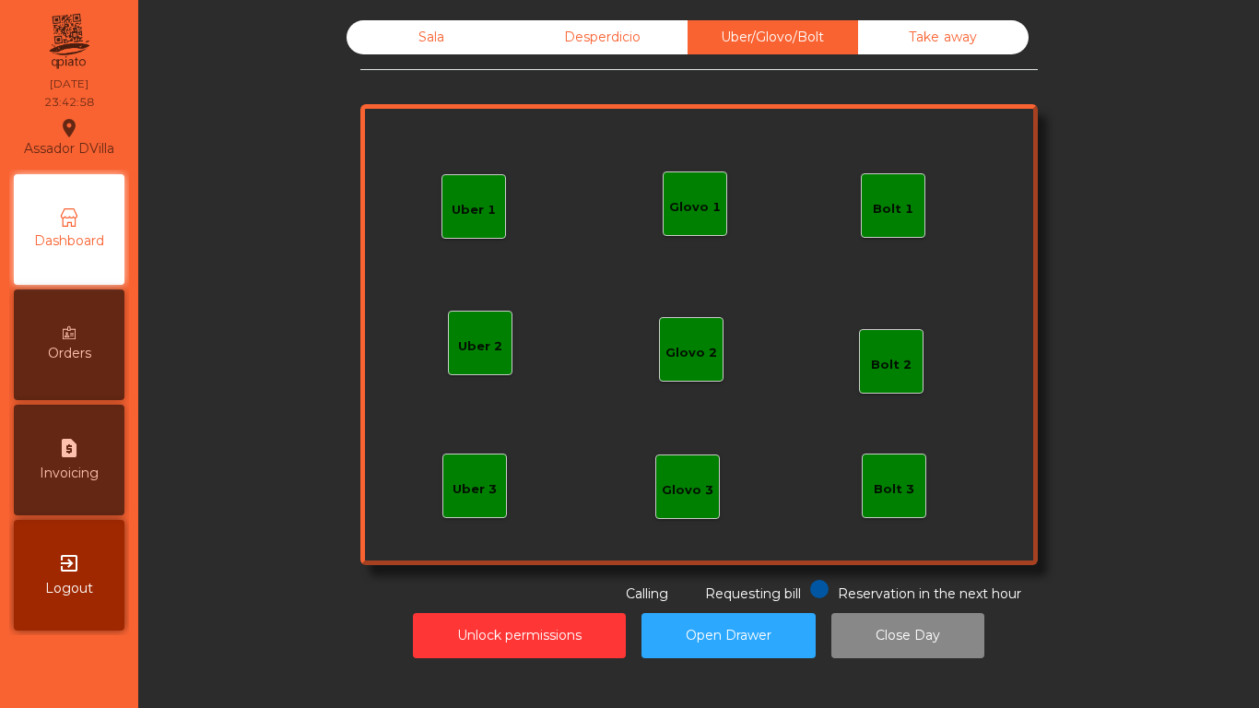
click at [632, 40] on div "Desperdicio" at bounding box center [602, 37] width 170 height 34
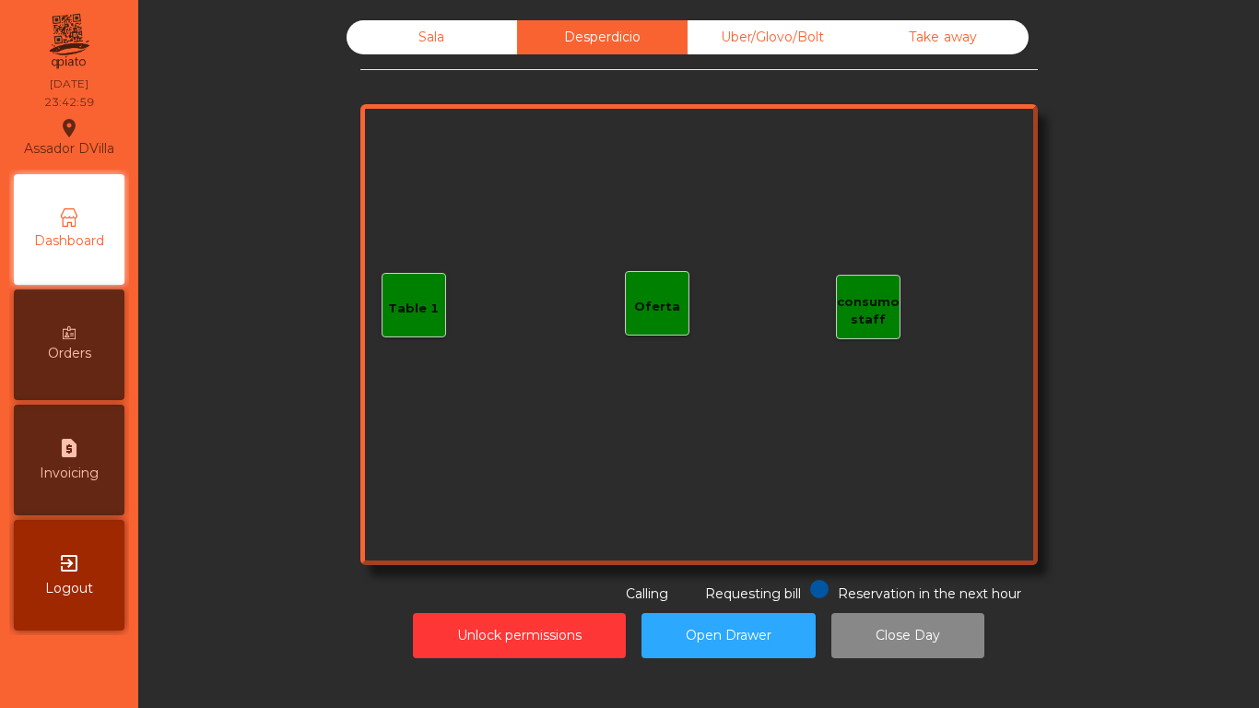
click at [415, 28] on div "Sala" at bounding box center [431, 37] width 170 height 34
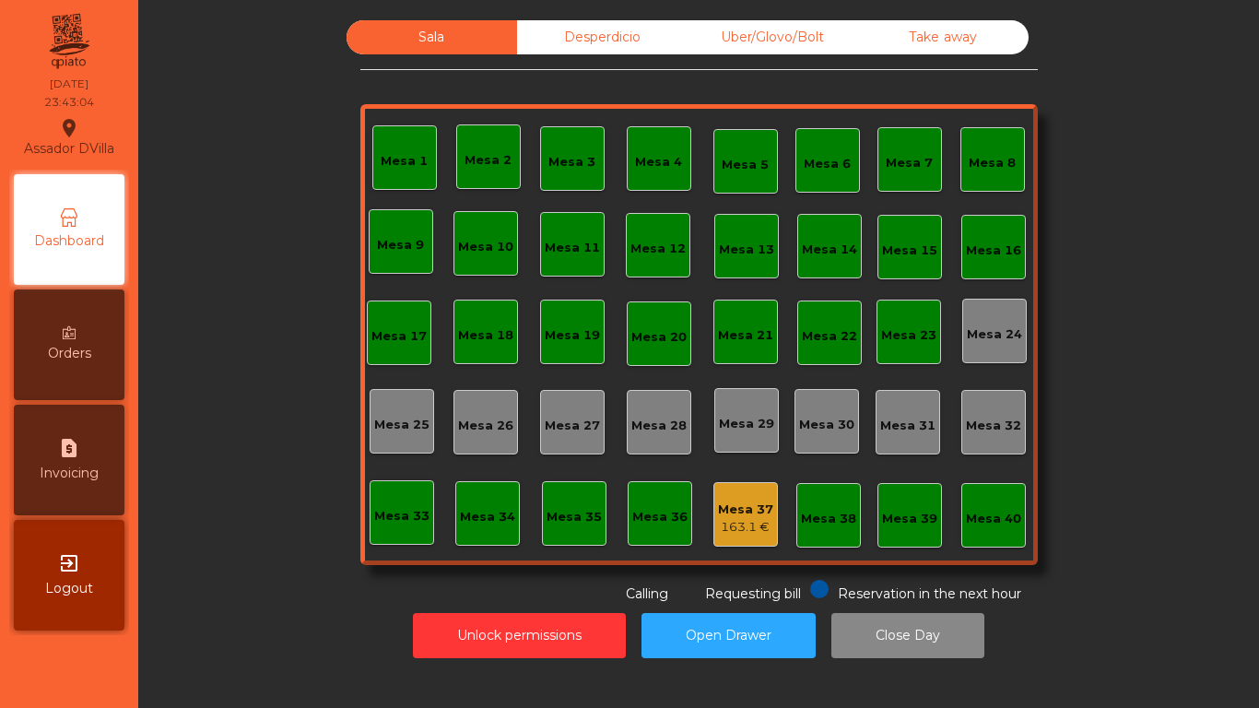
drag, startPoint x: 604, startPoint y: 40, endPoint x: 780, endPoint y: 74, distance: 179.3
click at [605, 40] on div "Desperdicio" at bounding box center [602, 37] width 170 height 34
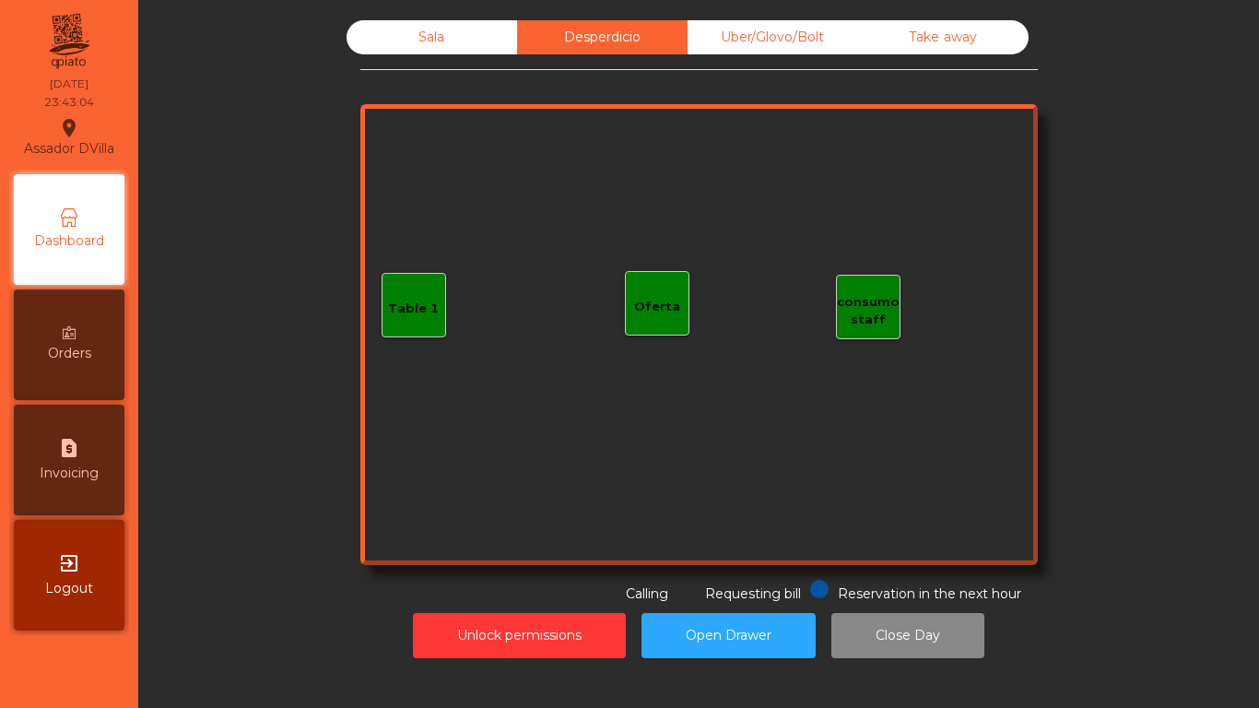
click at [789, 69] on hr at bounding box center [698, 69] width 677 height 1
click at [785, 49] on div "Uber/Glovo/Bolt" at bounding box center [772, 37] width 170 height 34
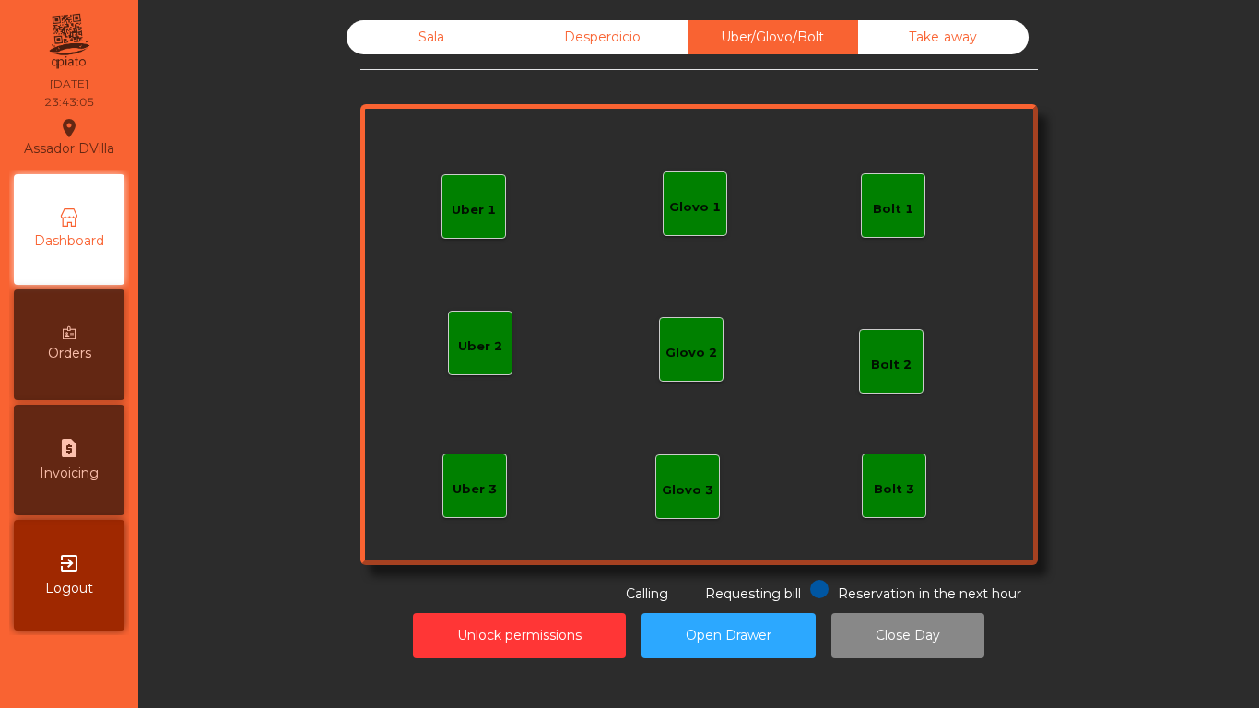
click at [964, 62] on div "Sala Desperdicio Uber/Glovo/Bolt Take away Uber 1 Uber 3 Bolt 2 Glovo 2 Uber 2 …" at bounding box center [698, 311] width 677 height 583
click at [592, 21] on div "Desperdicio" at bounding box center [602, 37] width 170 height 34
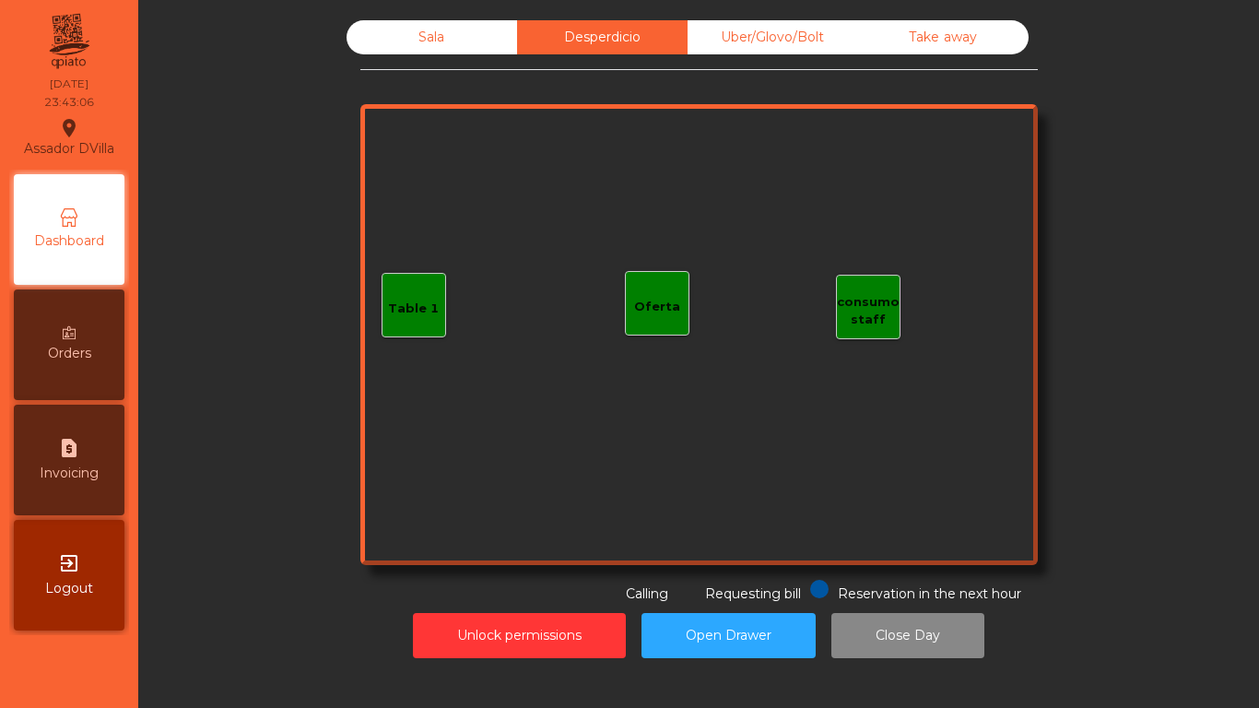
click at [477, 36] on div "Sala" at bounding box center [431, 37] width 170 height 34
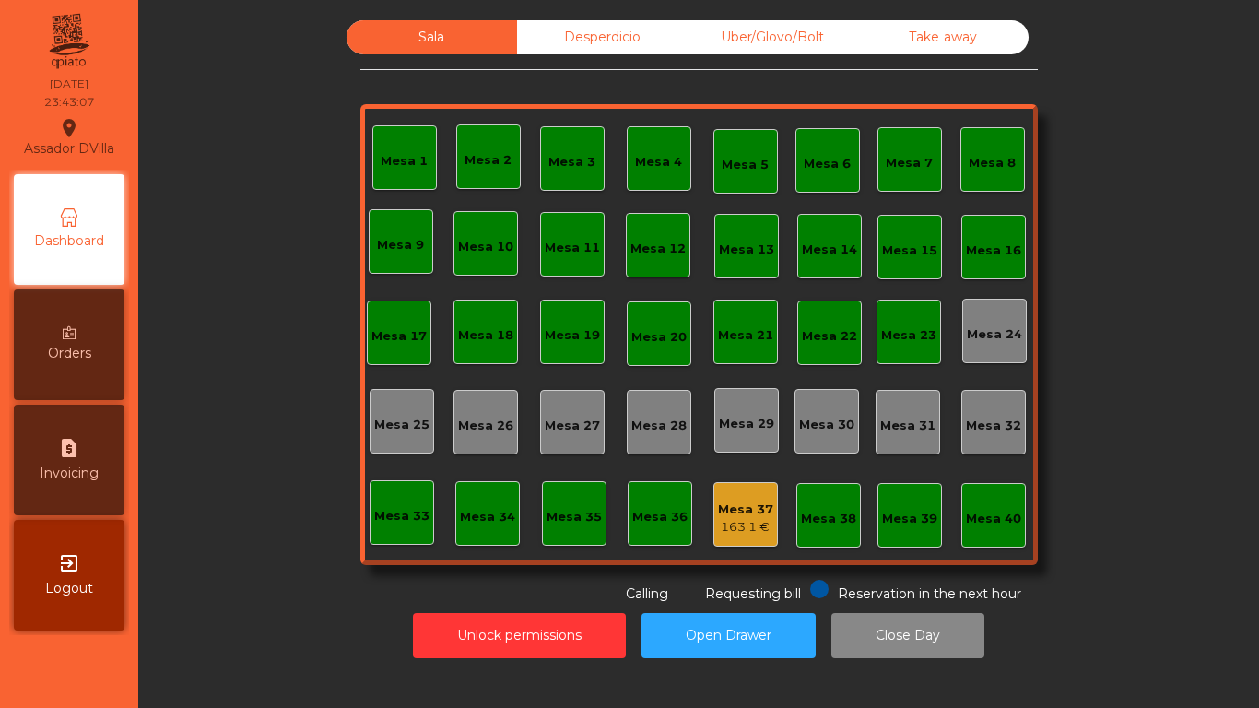
click at [795, 52] on div "Uber/Glovo/Bolt" at bounding box center [772, 37] width 170 height 34
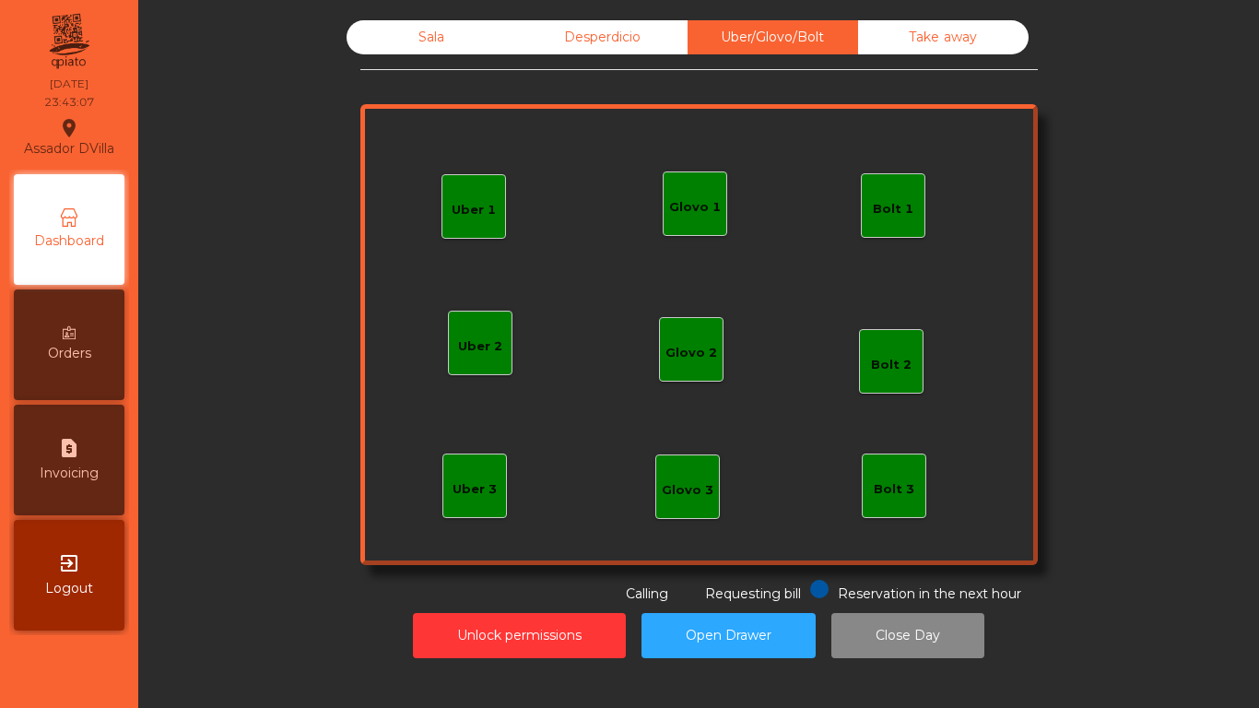
click at [665, 33] on div "Desperdicio" at bounding box center [602, 37] width 170 height 34
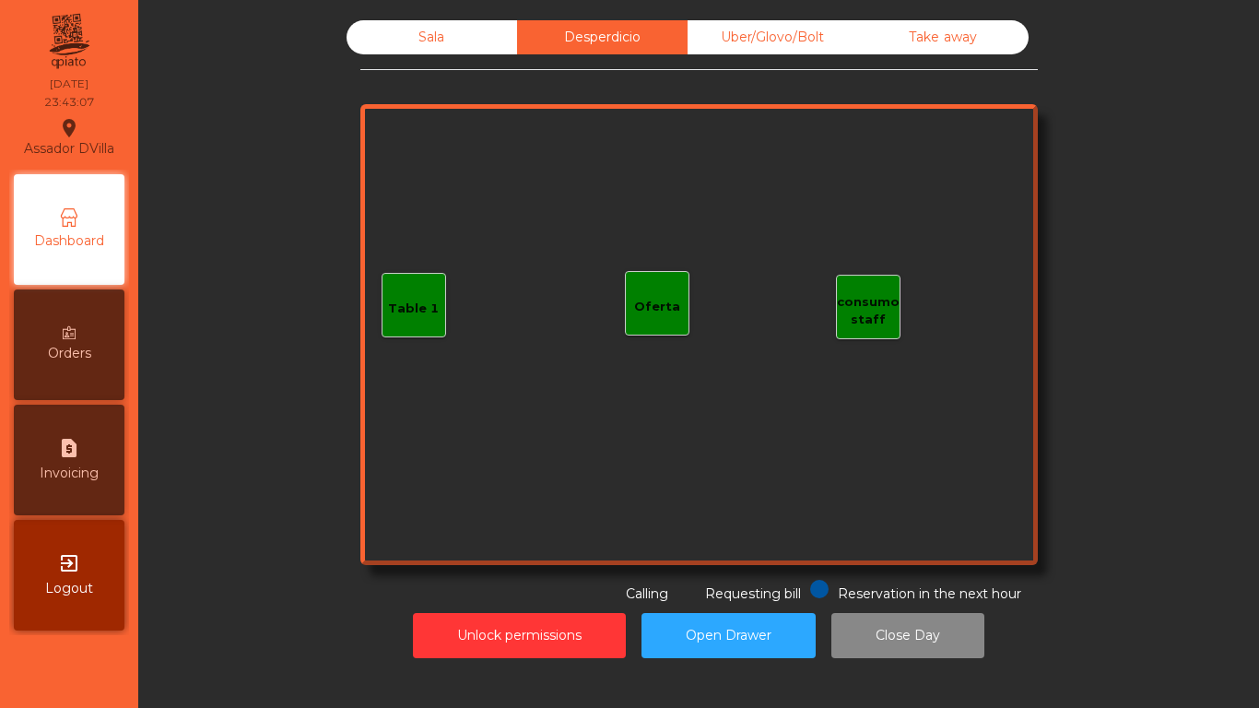
click at [476, 35] on div "Sala" at bounding box center [431, 37] width 170 height 34
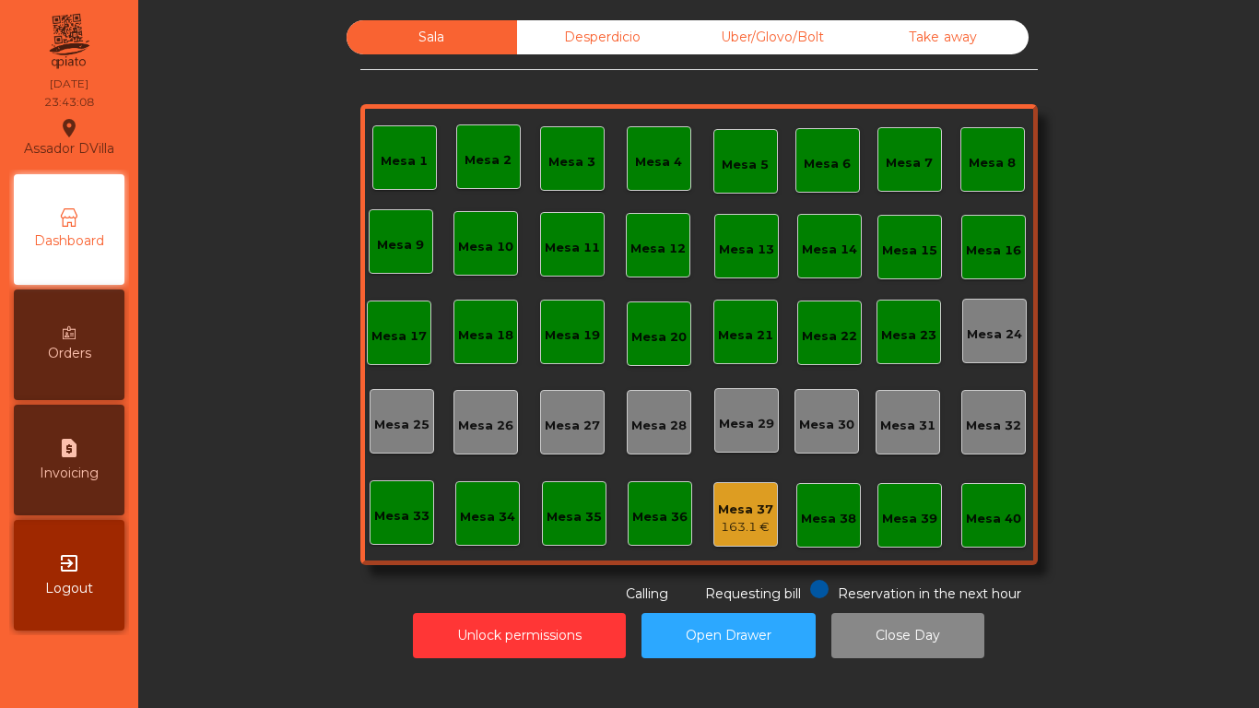
click at [771, 41] on div "Uber/Glovo/Bolt" at bounding box center [772, 37] width 170 height 34
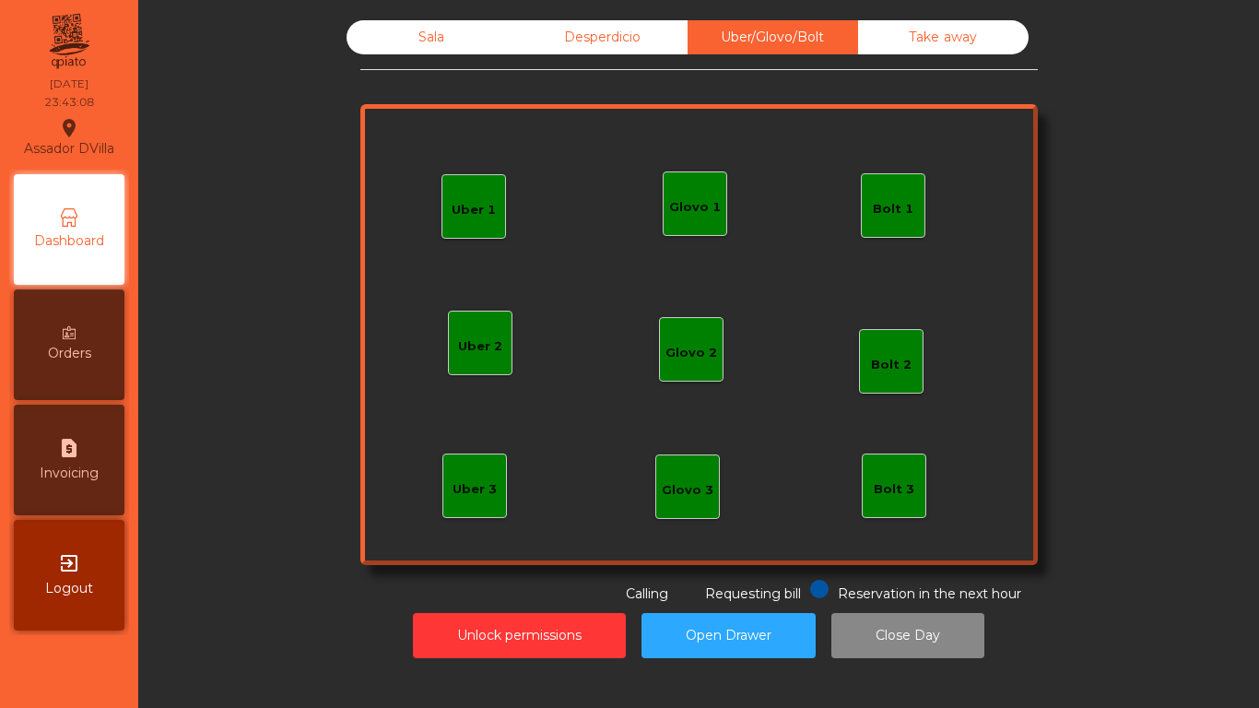
click at [621, 36] on div "Desperdicio" at bounding box center [602, 37] width 170 height 34
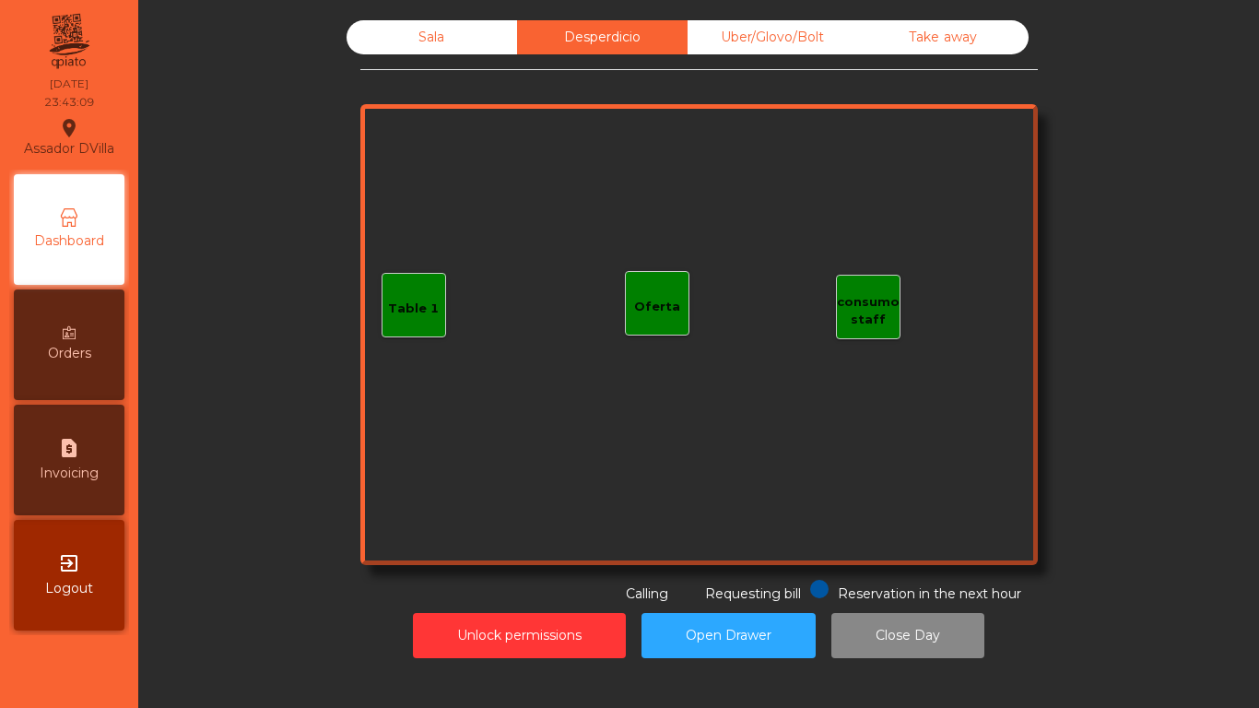
click at [457, 29] on div "Sala" at bounding box center [431, 37] width 170 height 34
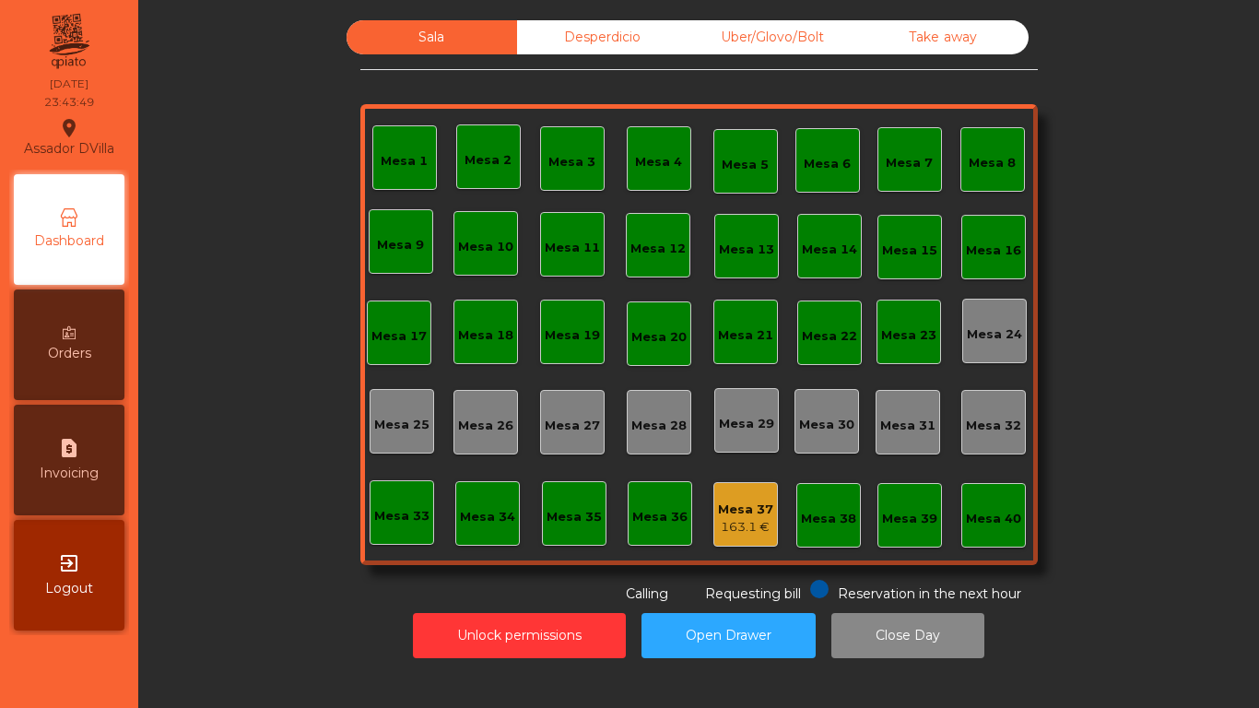
click at [763, 520] on div "163.1 €" at bounding box center [745, 527] width 55 height 18
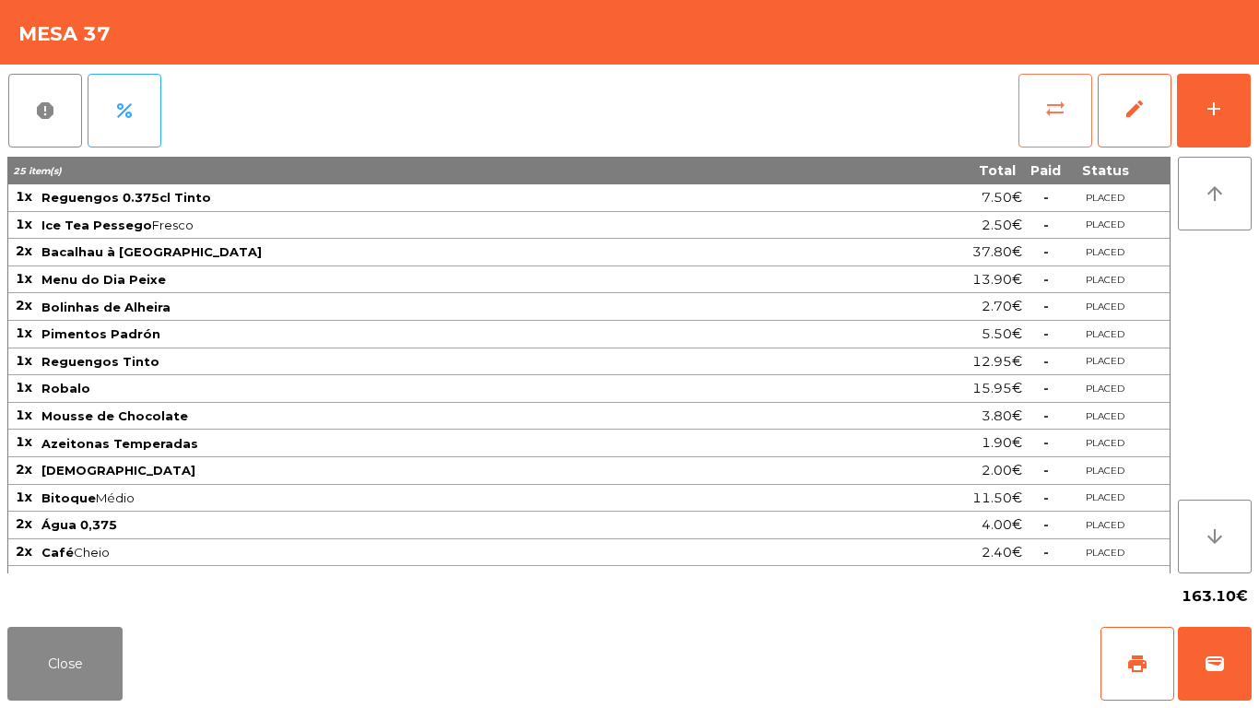
click at [1029, 113] on button "sync_alt" at bounding box center [1055, 111] width 74 height 74
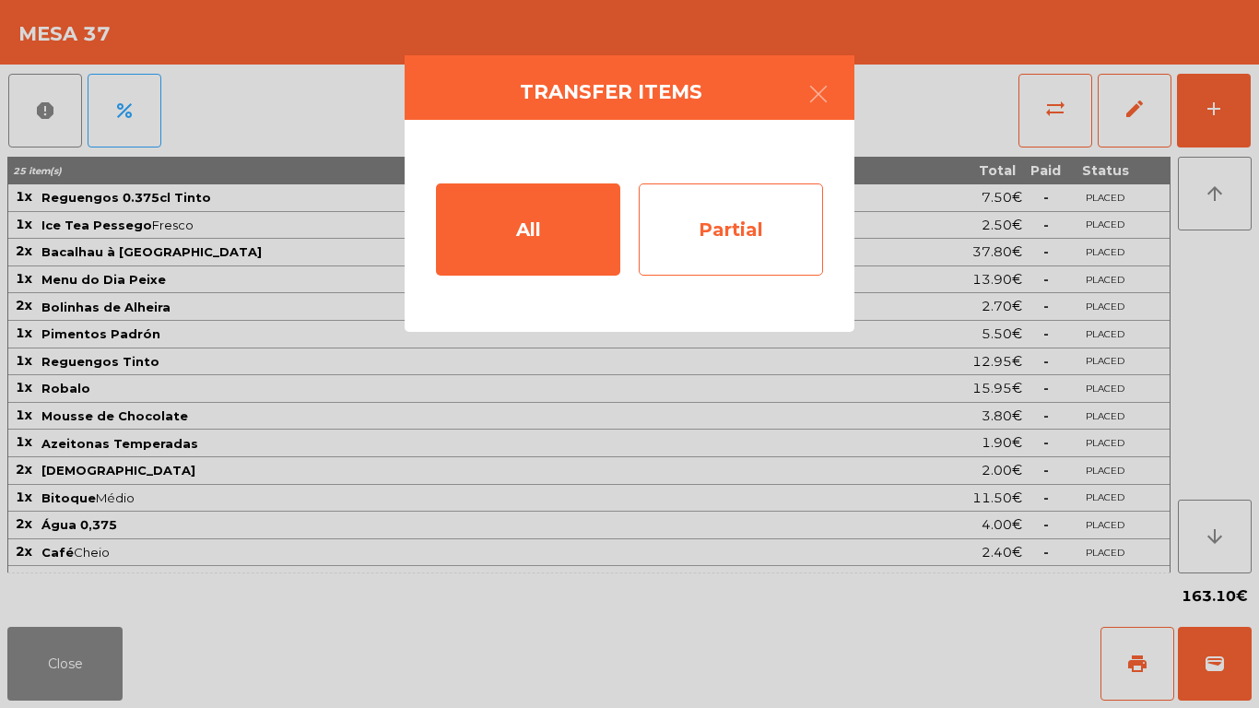
click at [731, 232] on div "Partial" at bounding box center [731, 229] width 184 height 92
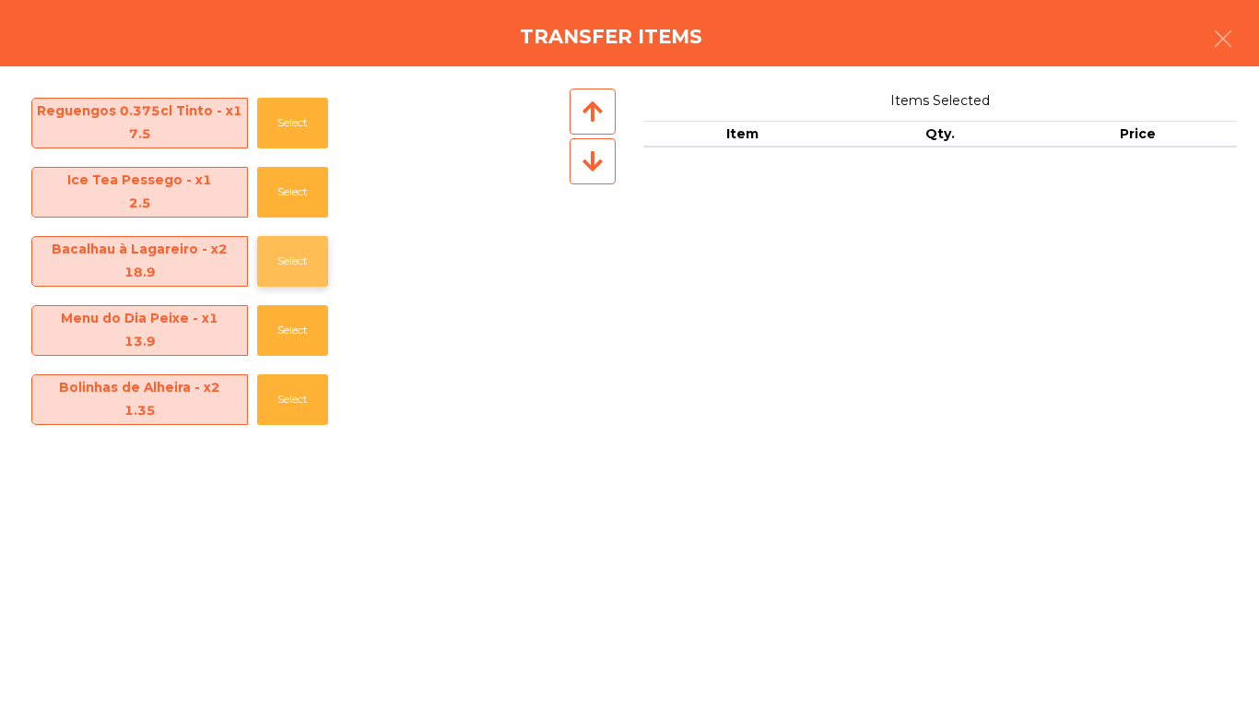
click at [287, 253] on button "Select" at bounding box center [292, 261] width 71 height 51
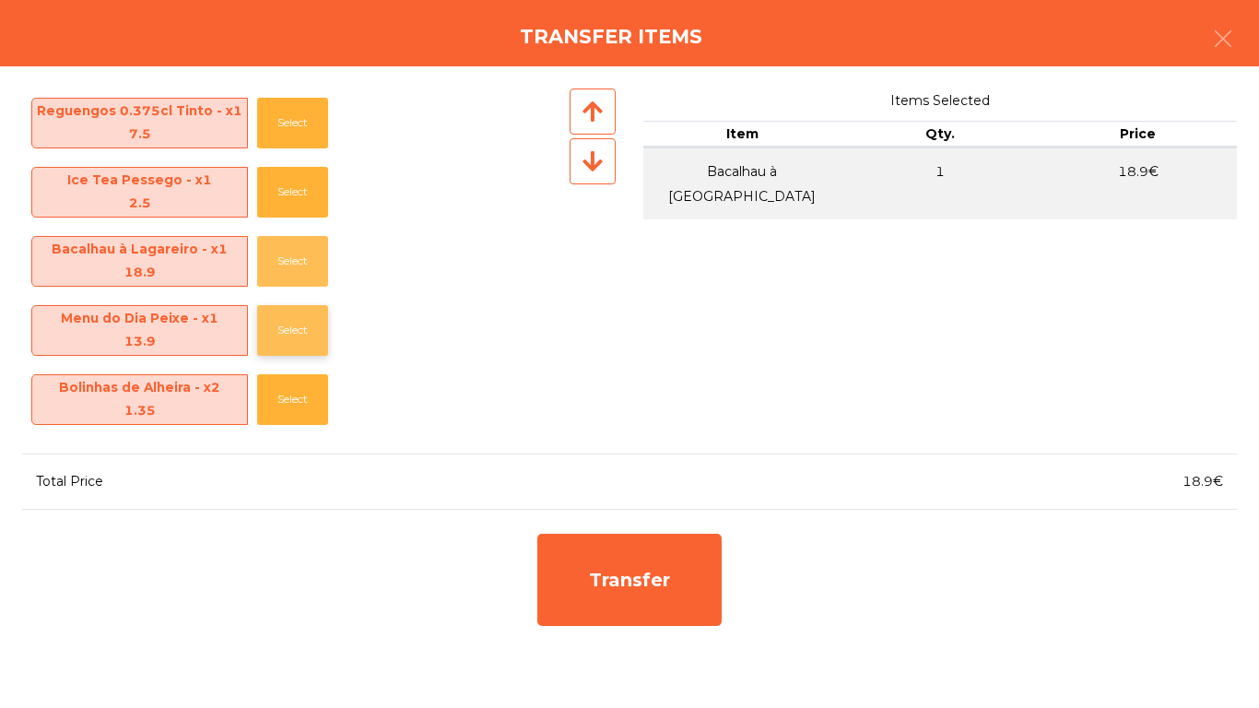
click at [287, 254] on button "Select" at bounding box center [292, 261] width 71 height 51
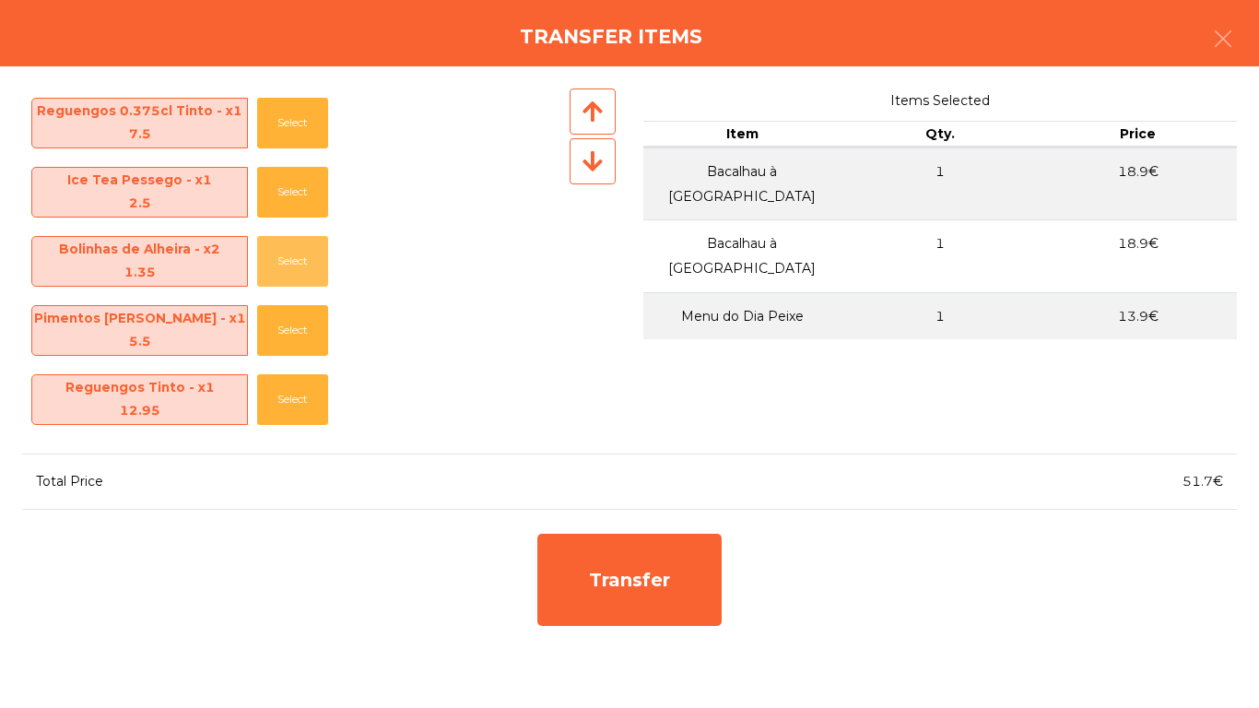
click at [287, 254] on button "Select" at bounding box center [292, 261] width 71 height 51
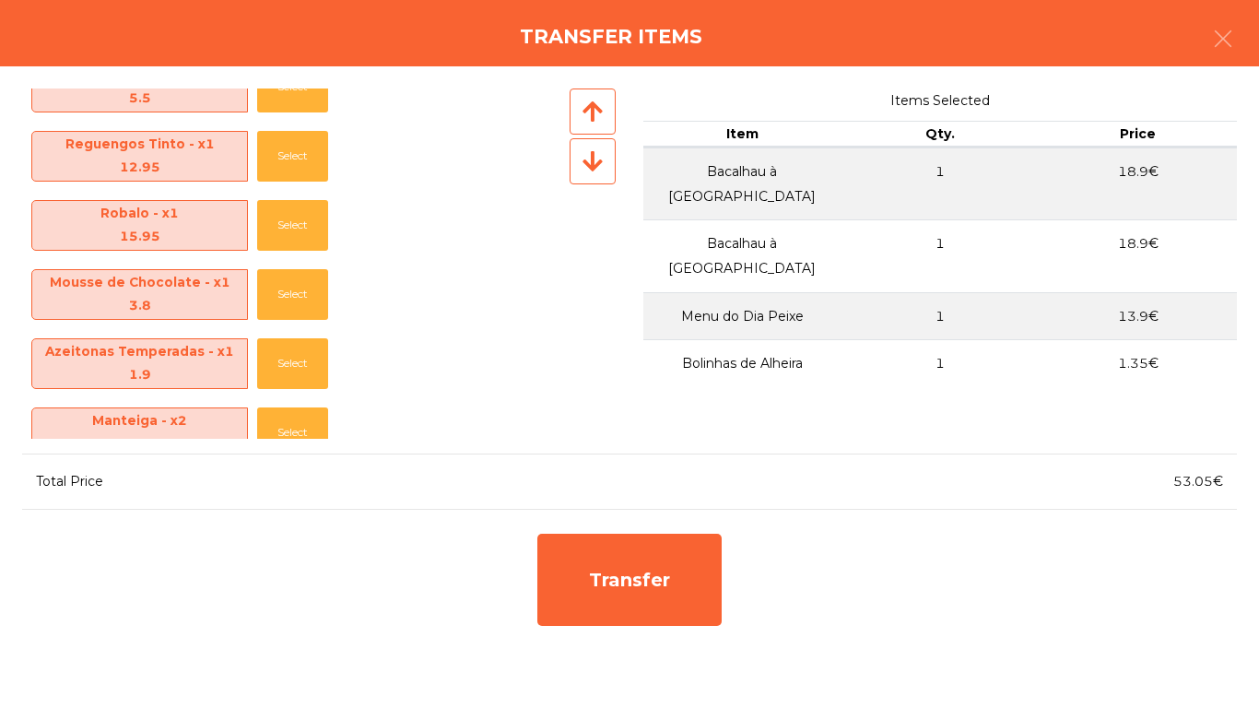
scroll to position [276, 0]
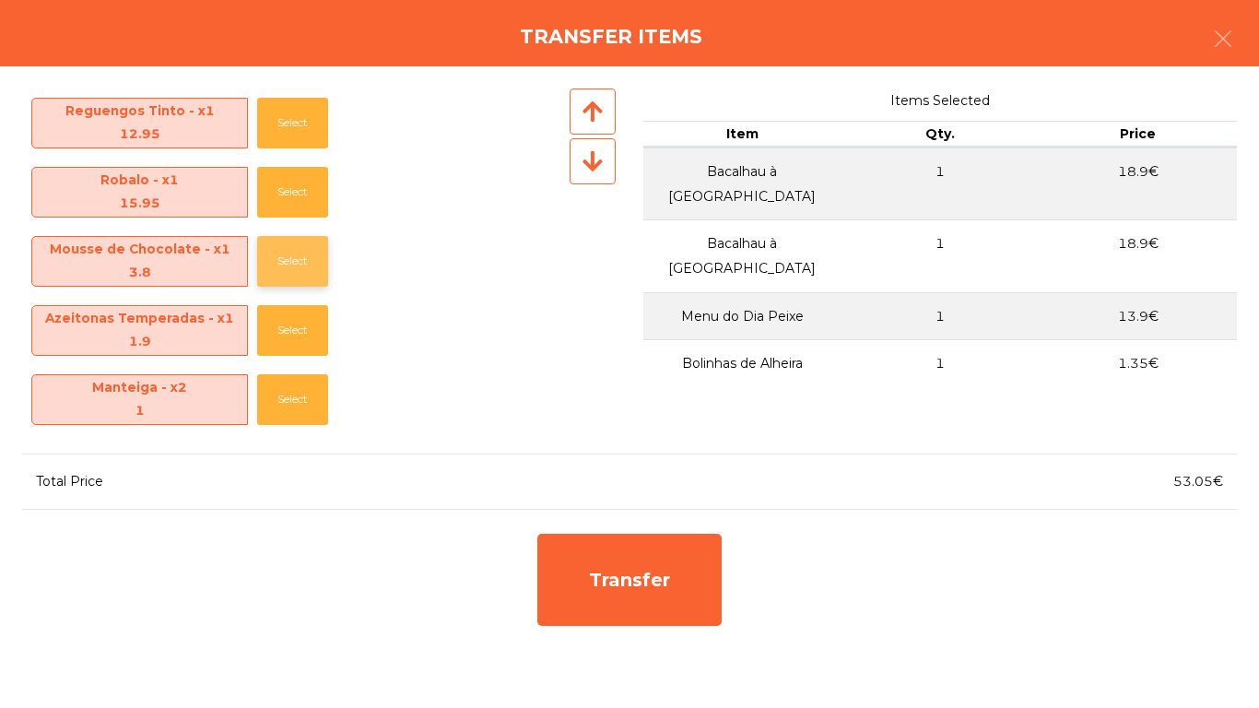
click at [283, 255] on button "Select" at bounding box center [292, 261] width 71 height 51
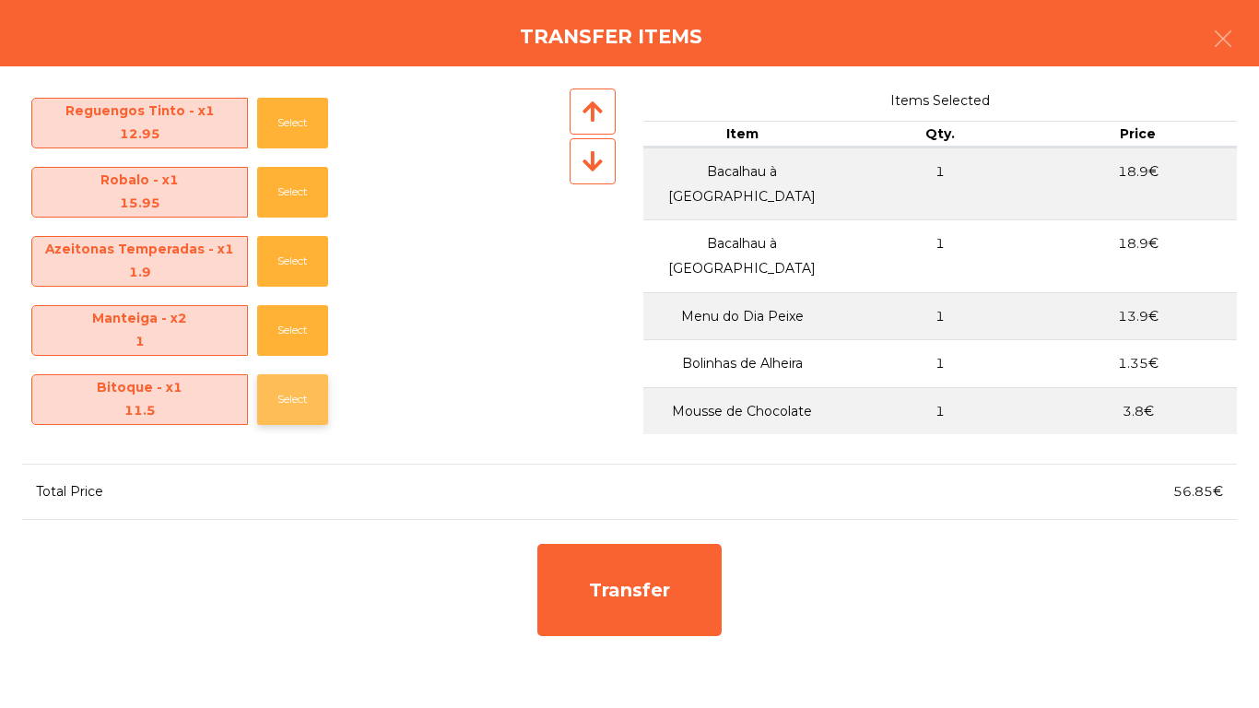
click at [295, 385] on button "Select" at bounding box center [292, 399] width 71 height 51
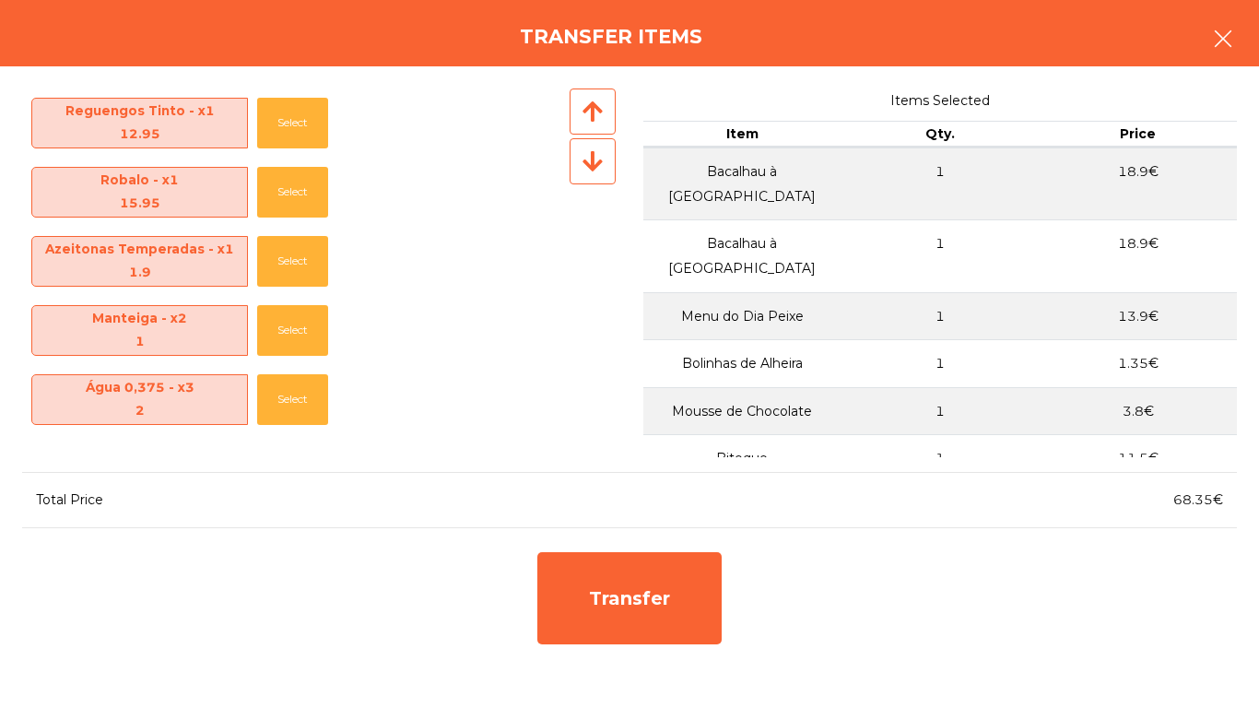
click at [1228, 30] on icon "button" at bounding box center [1223, 39] width 22 height 22
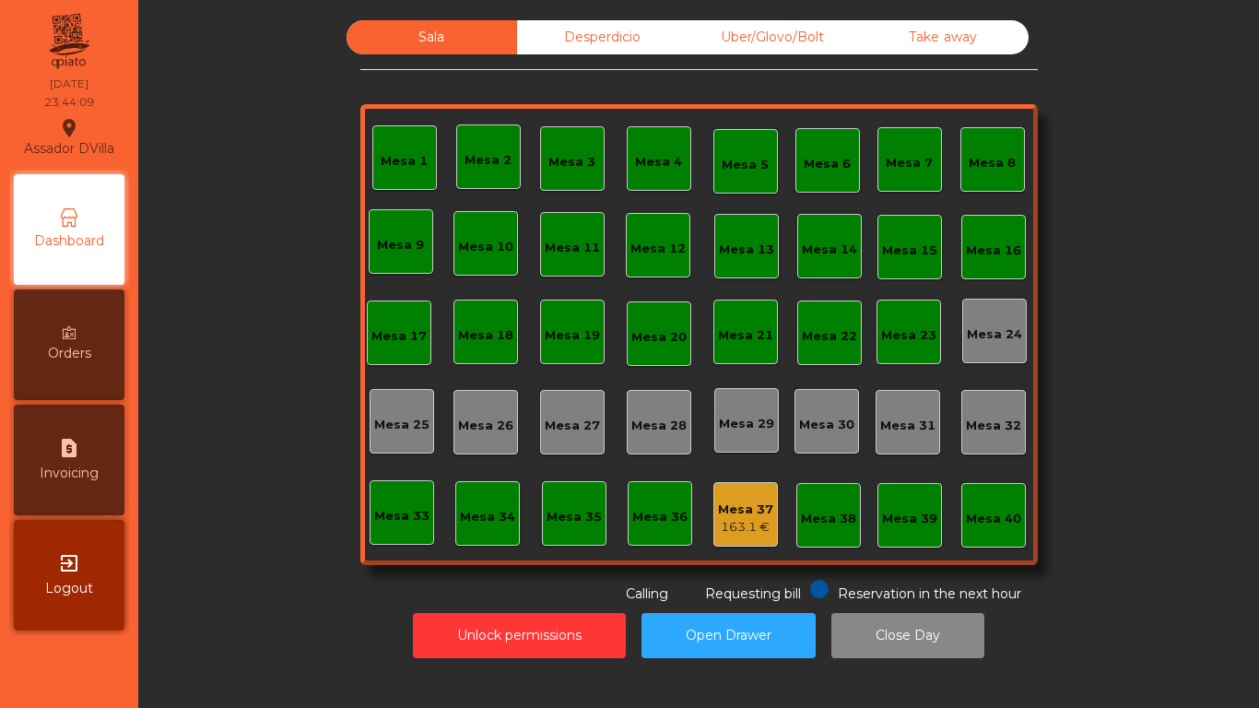
click at [733, 493] on div "Mesa 37 163.1 €" at bounding box center [745, 514] width 55 height 43
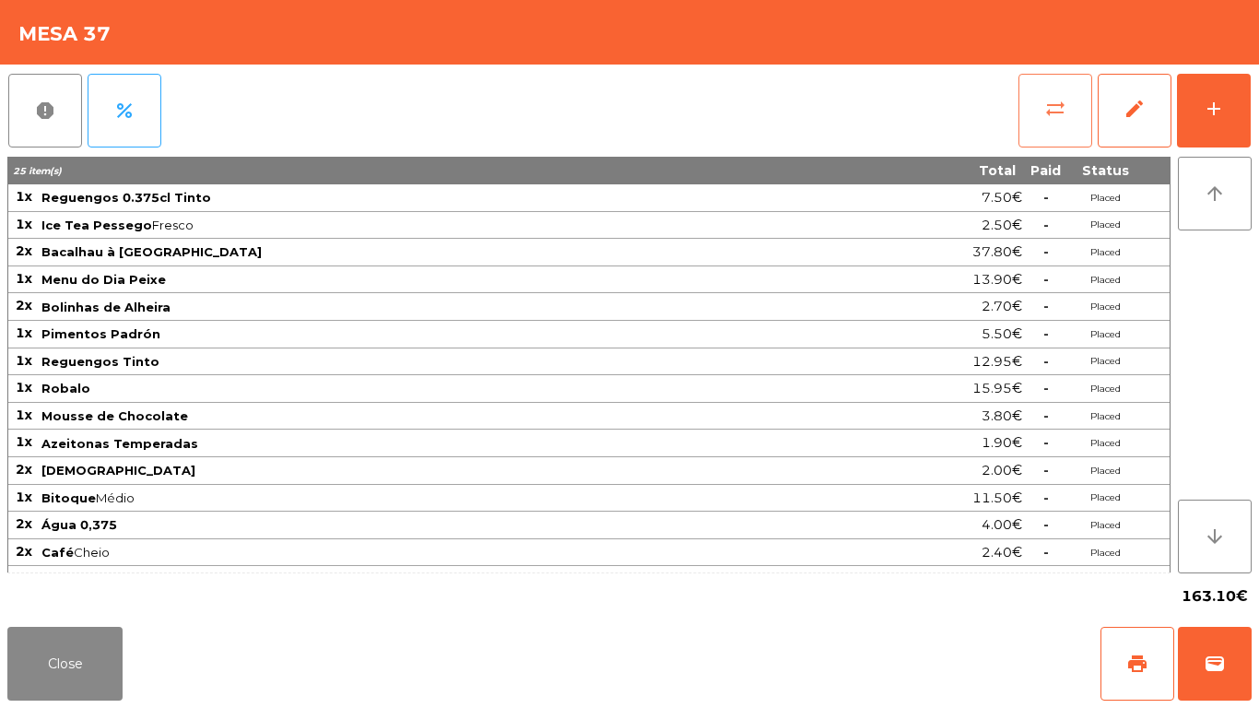
click at [1026, 103] on button "sync_alt" at bounding box center [1055, 111] width 74 height 74
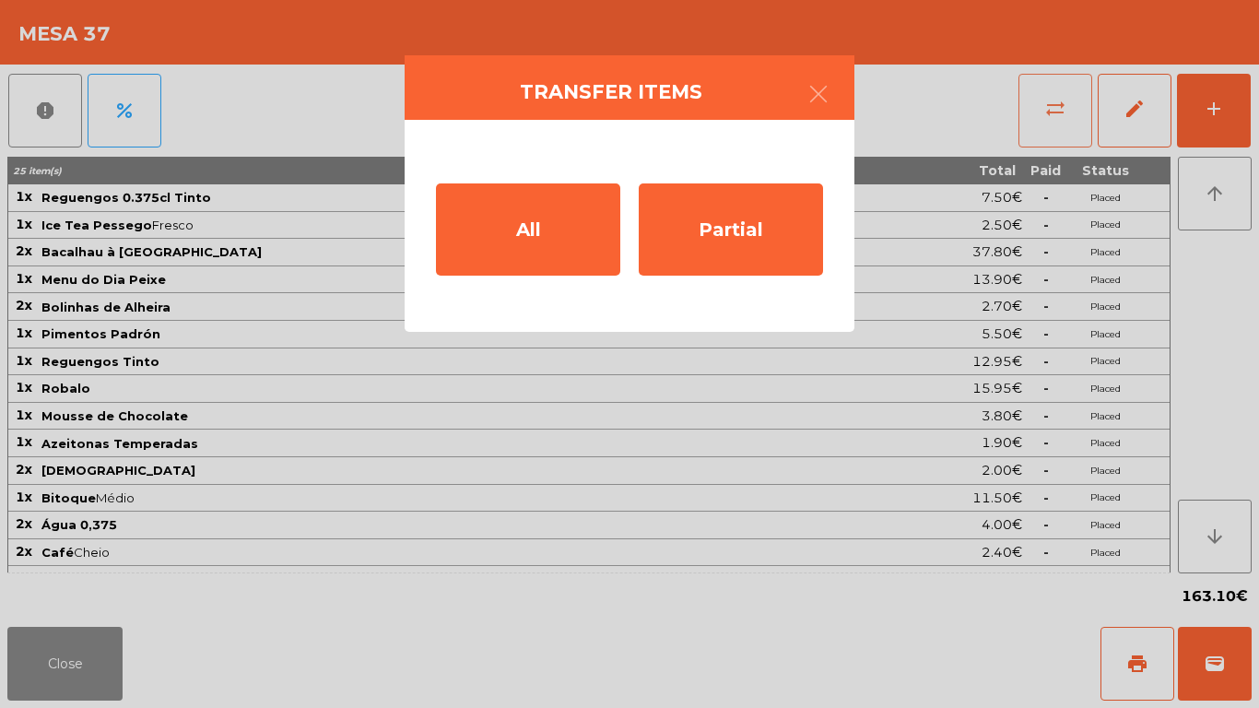
click at [782, 220] on div "Partial" at bounding box center [731, 229] width 184 height 92
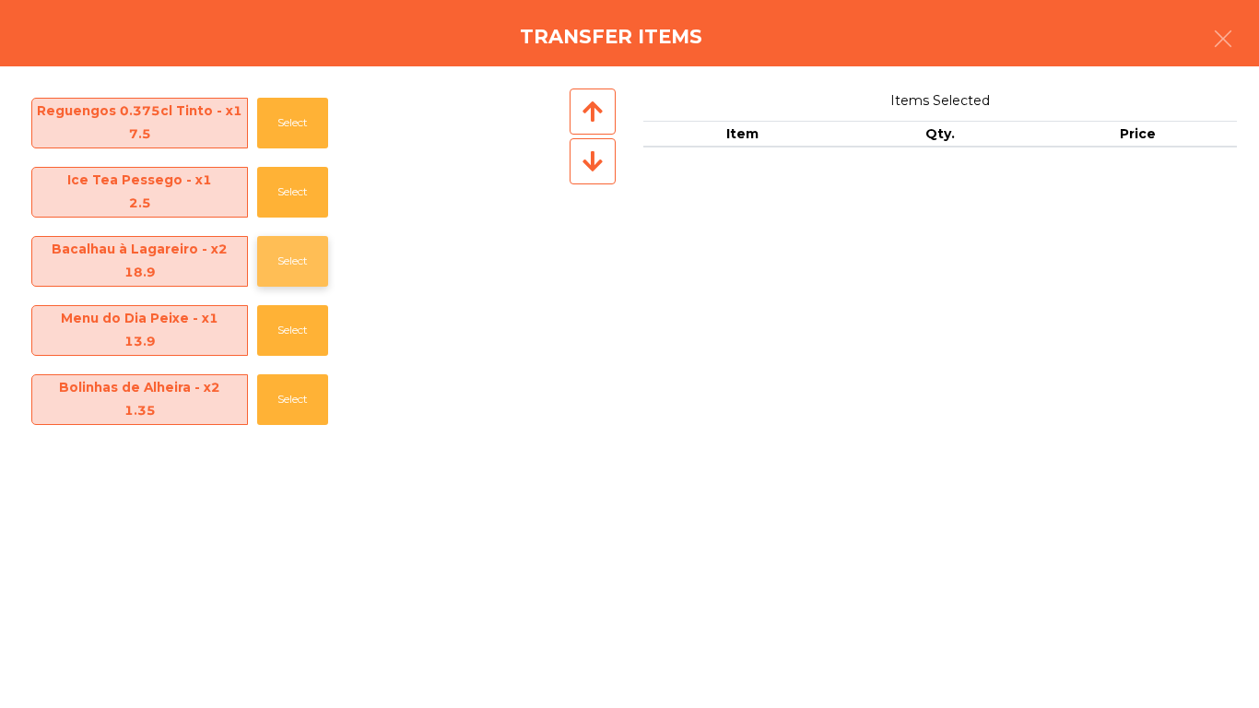
click at [274, 258] on button "Select" at bounding box center [292, 261] width 71 height 51
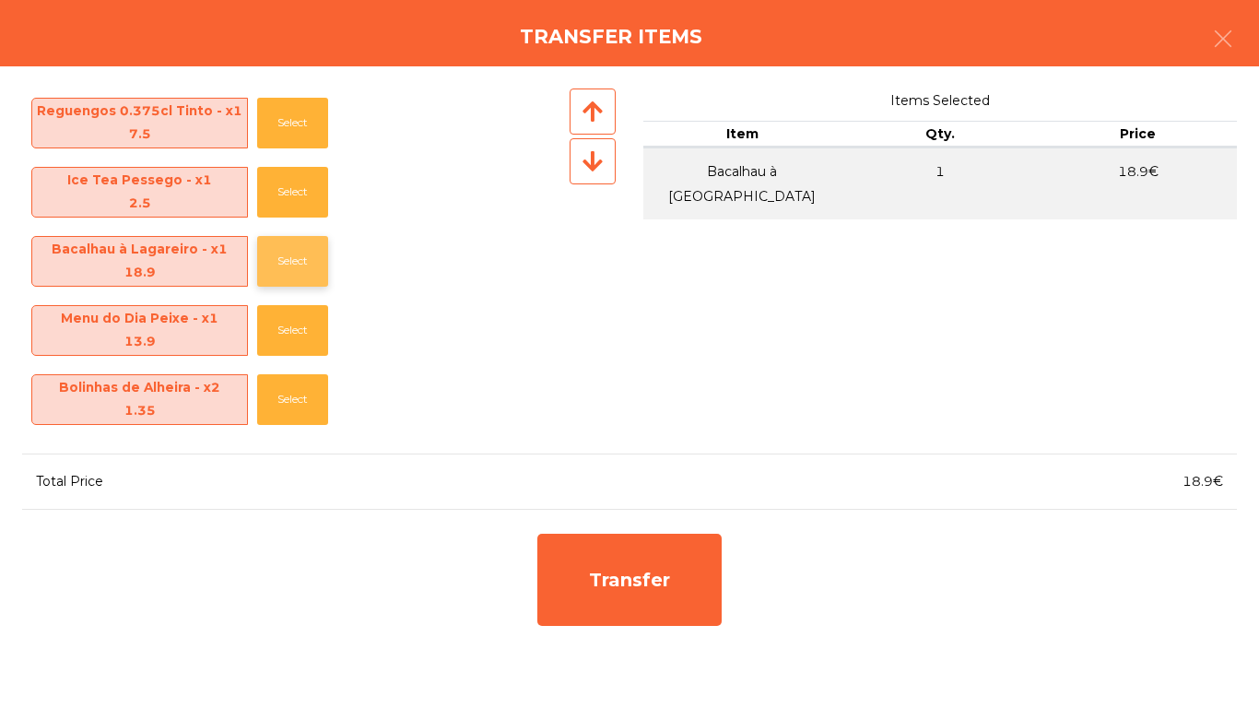
click at [274, 258] on button "Select" at bounding box center [292, 261] width 71 height 51
click at [311, 264] on button "Select" at bounding box center [292, 261] width 71 height 51
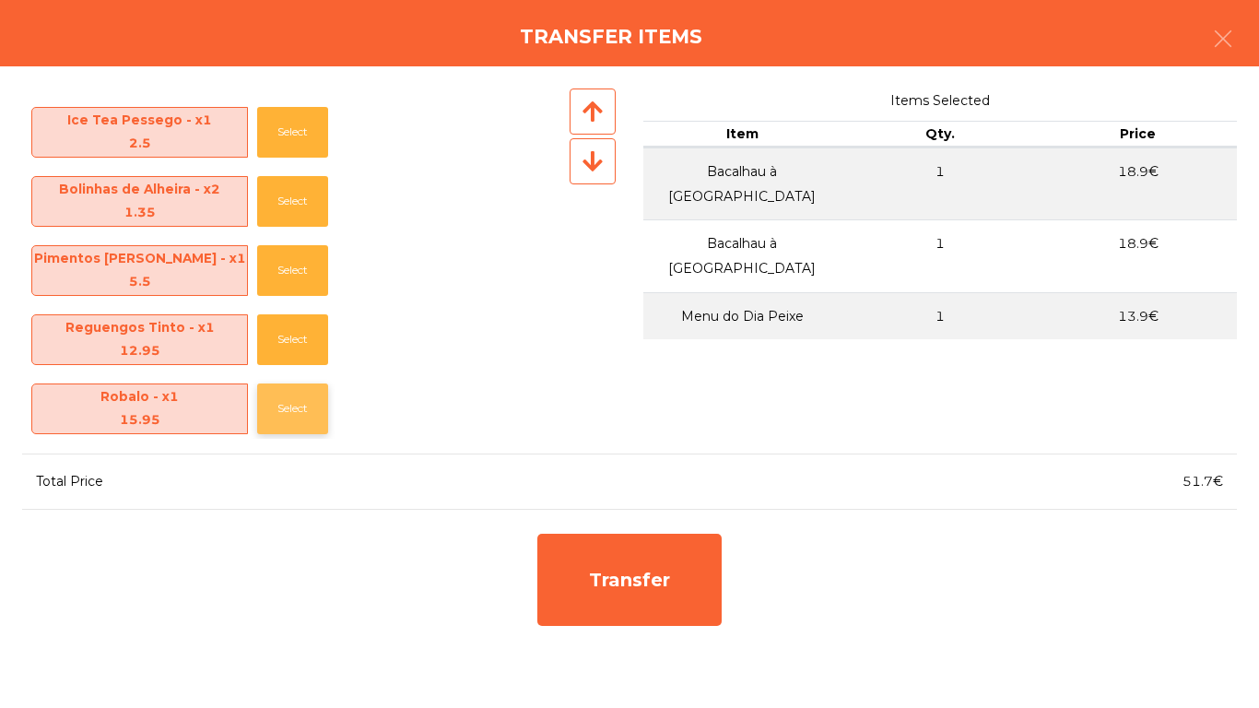
scroll to position [92, 0]
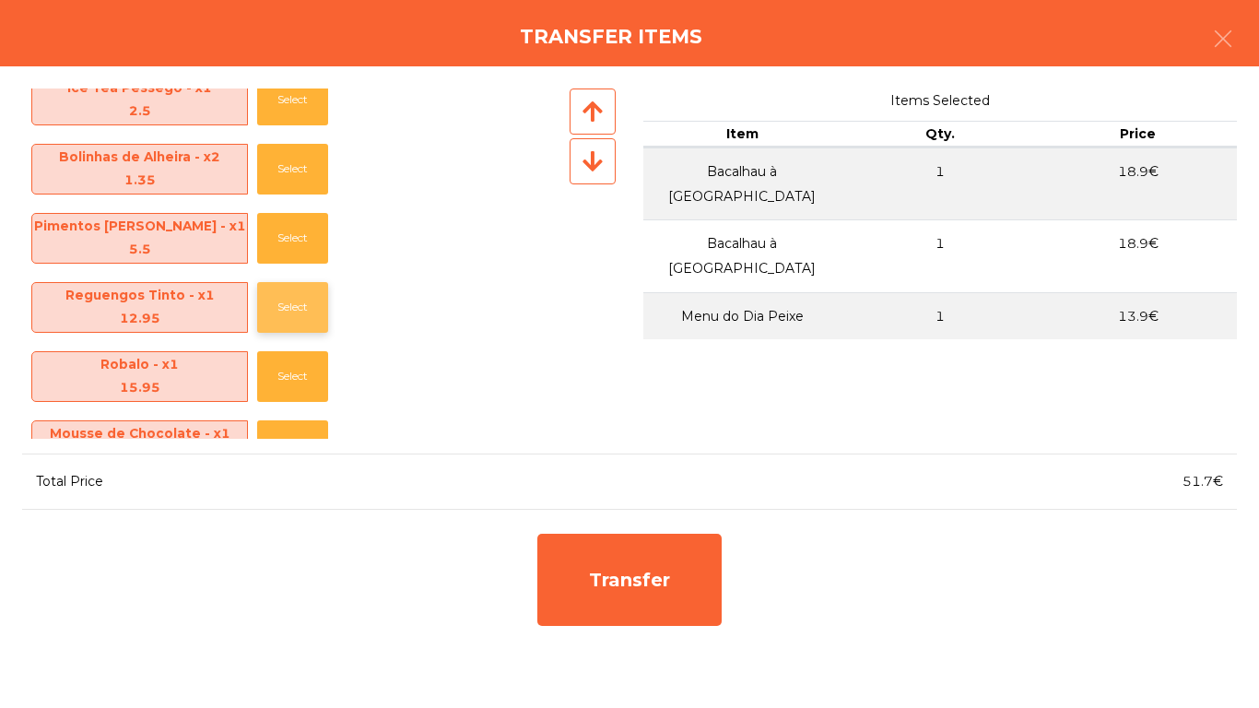
click at [291, 319] on button "Select" at bounding box center [292, 307] width 71 height 51
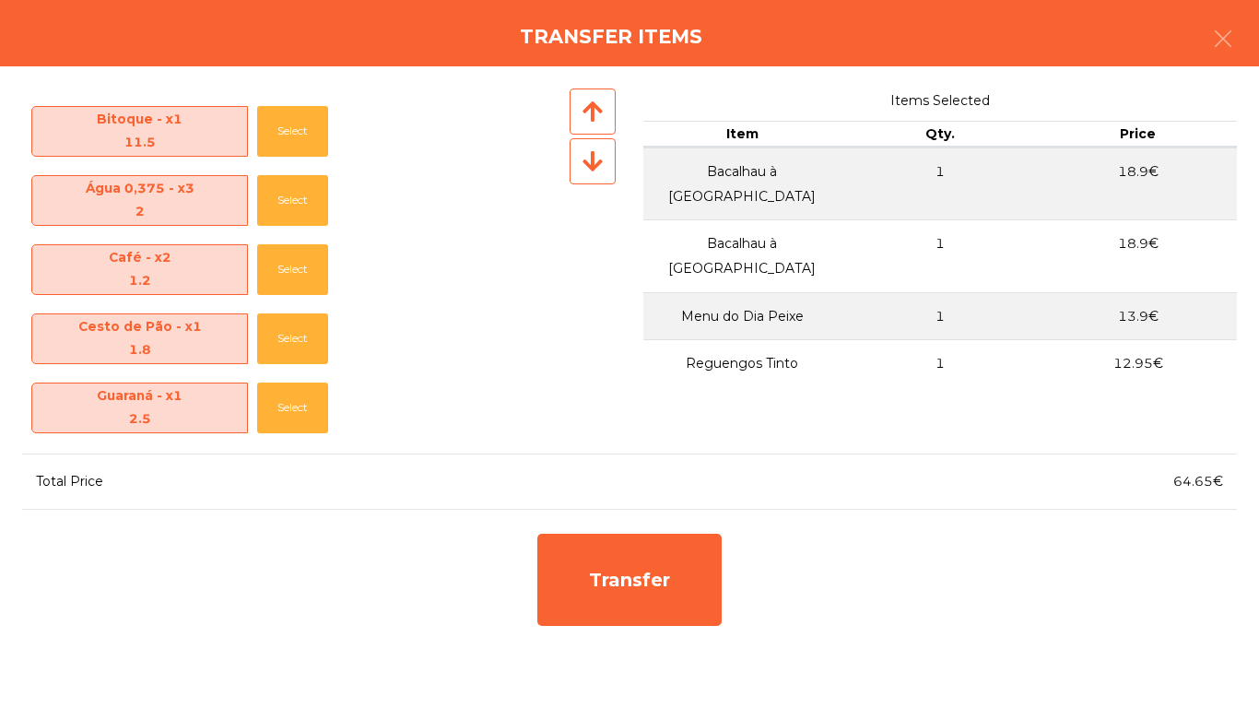
scroll to position [553, 0]
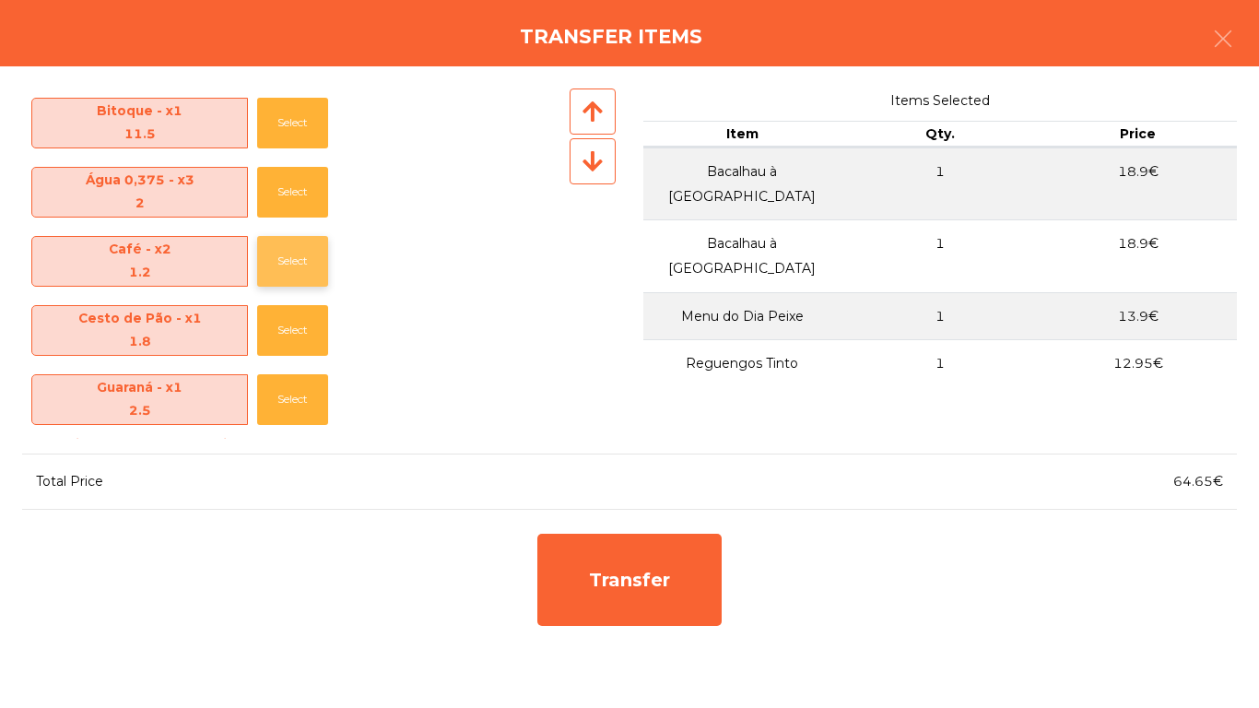
click at [303, 250] on button "Select" at bounding box center [292, 261] width 71 height 51
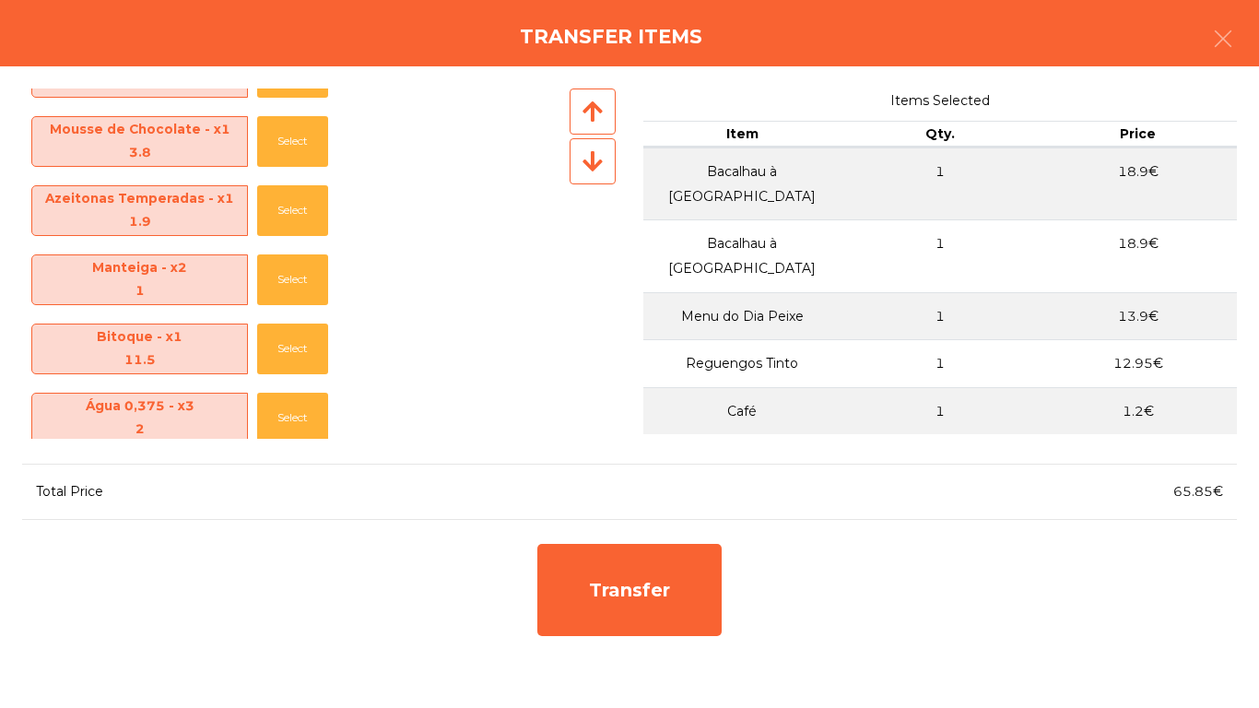
scroll to position [295, 0]
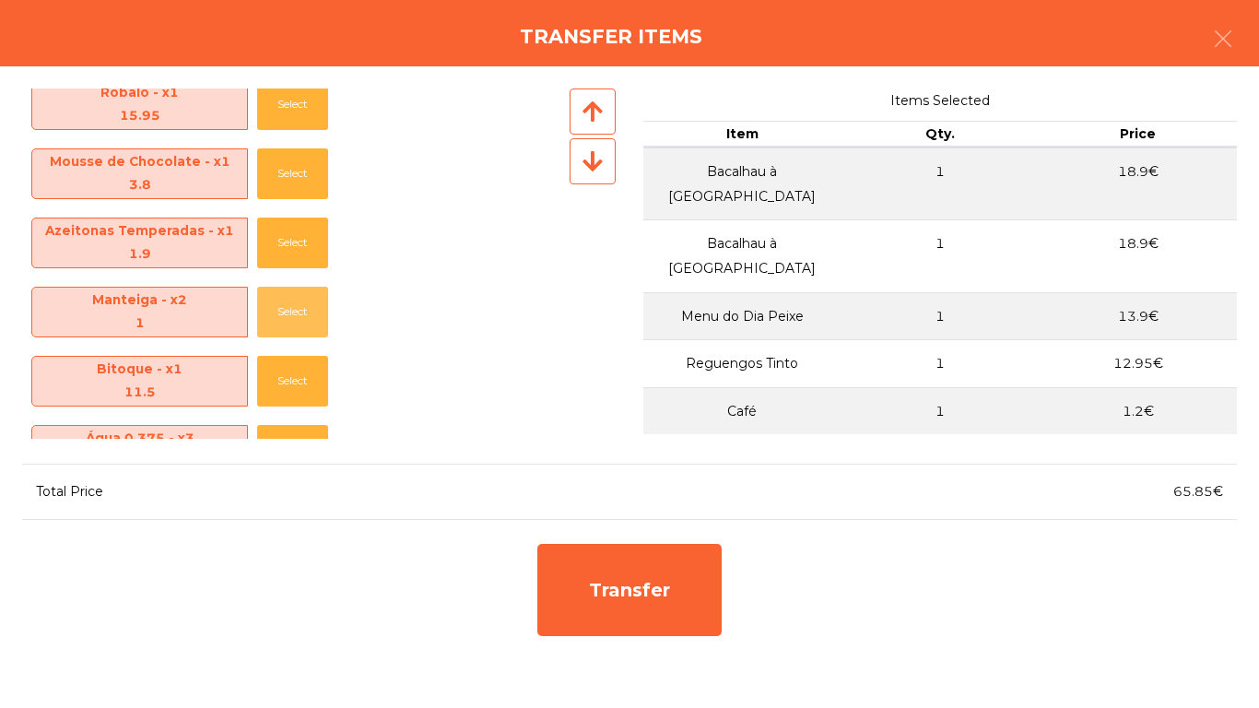
click at [288, 303] on button "Select" at bounding box center [292, 312] width 71 height 51
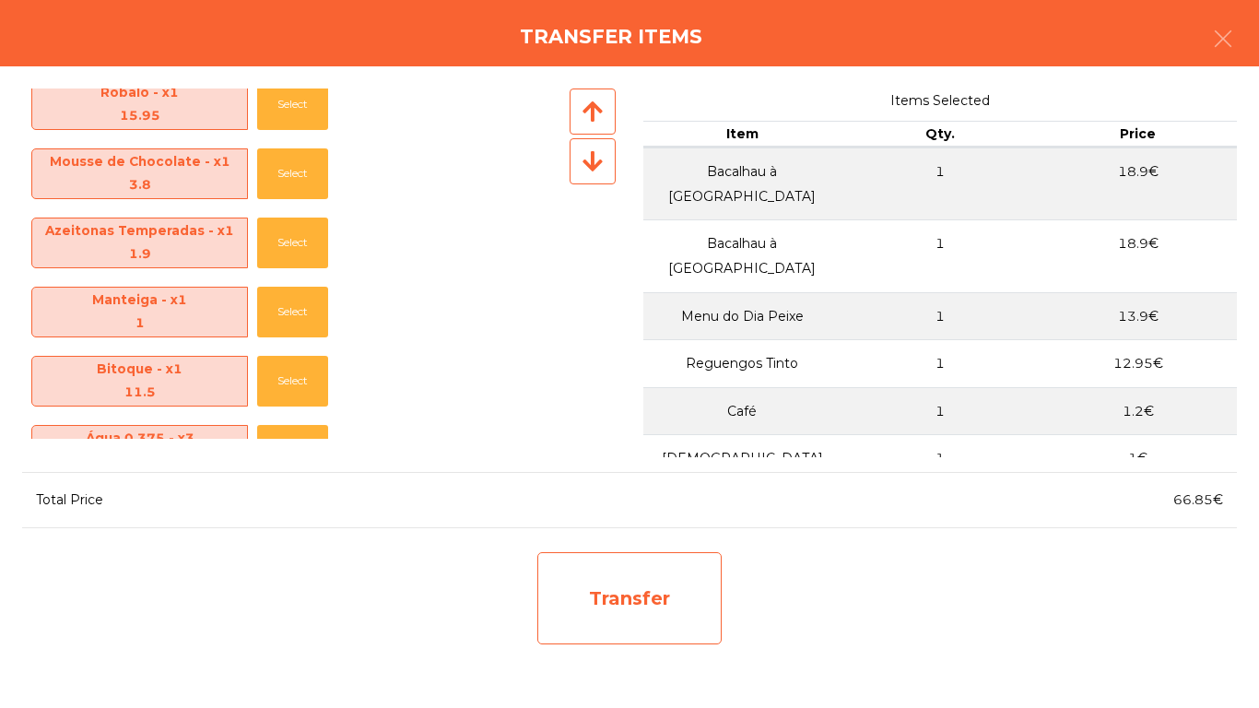
click at [639, 560] on div "Transfer" at bounding box center [629, 598] width 184 height 92
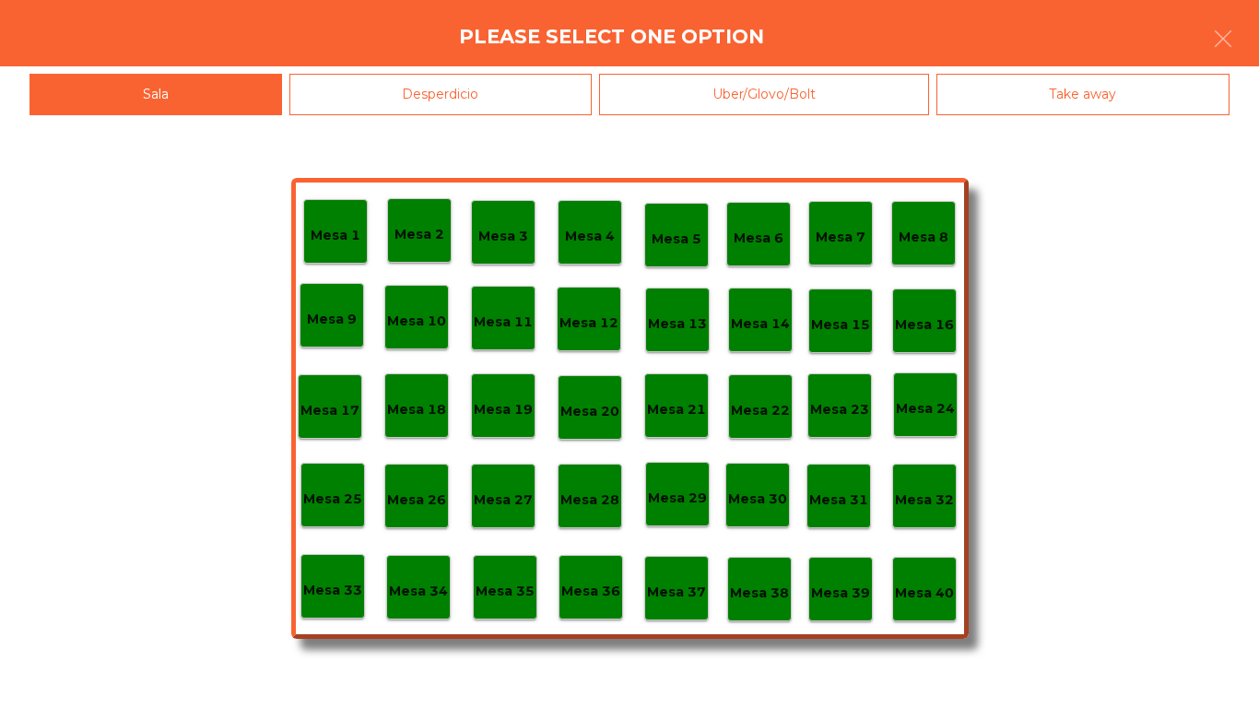
click at [929, 590] on p "Mesa 40" at bounding box center [924, 592] width 59 height 21
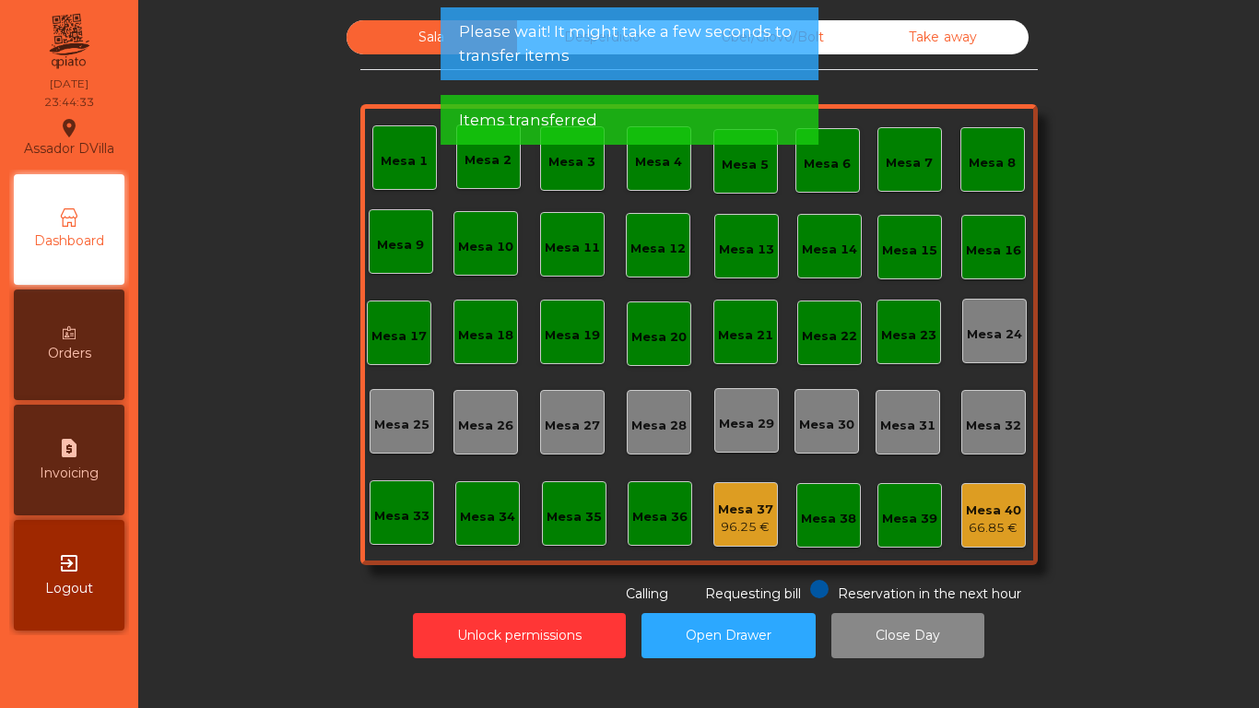
click at [996, 528] on div "66.85 €" at bounding box center [993, 528] width 55 height 18
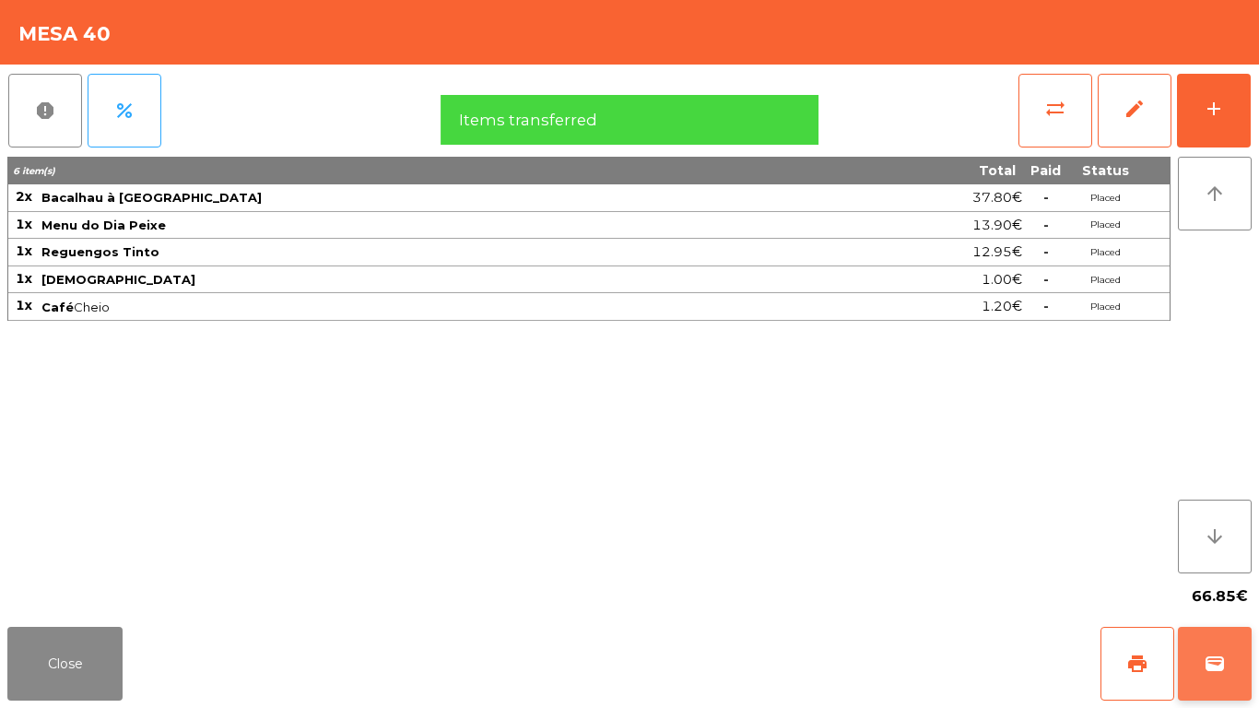
click at [1205, 590] on span "wallet" at bounding box center [1214, 663] width 22 height 22
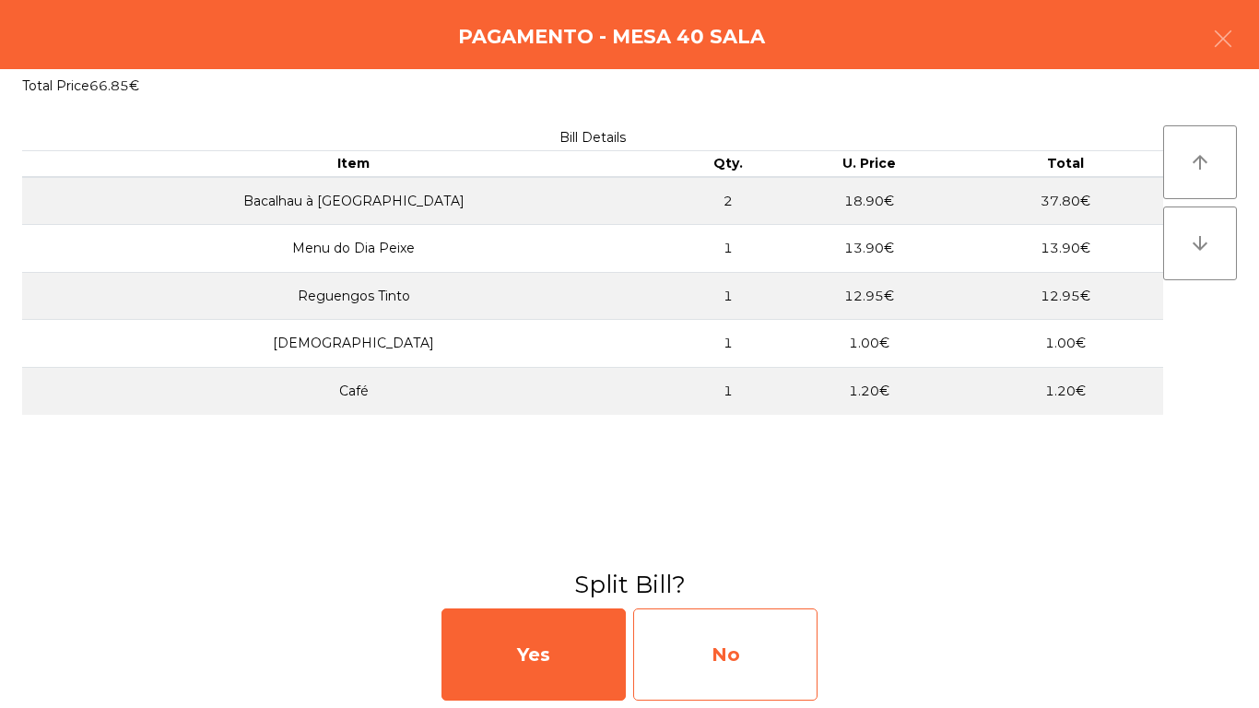
click at [752, 590] on div "No" at bounding box center [725, 654] width 184 height 92
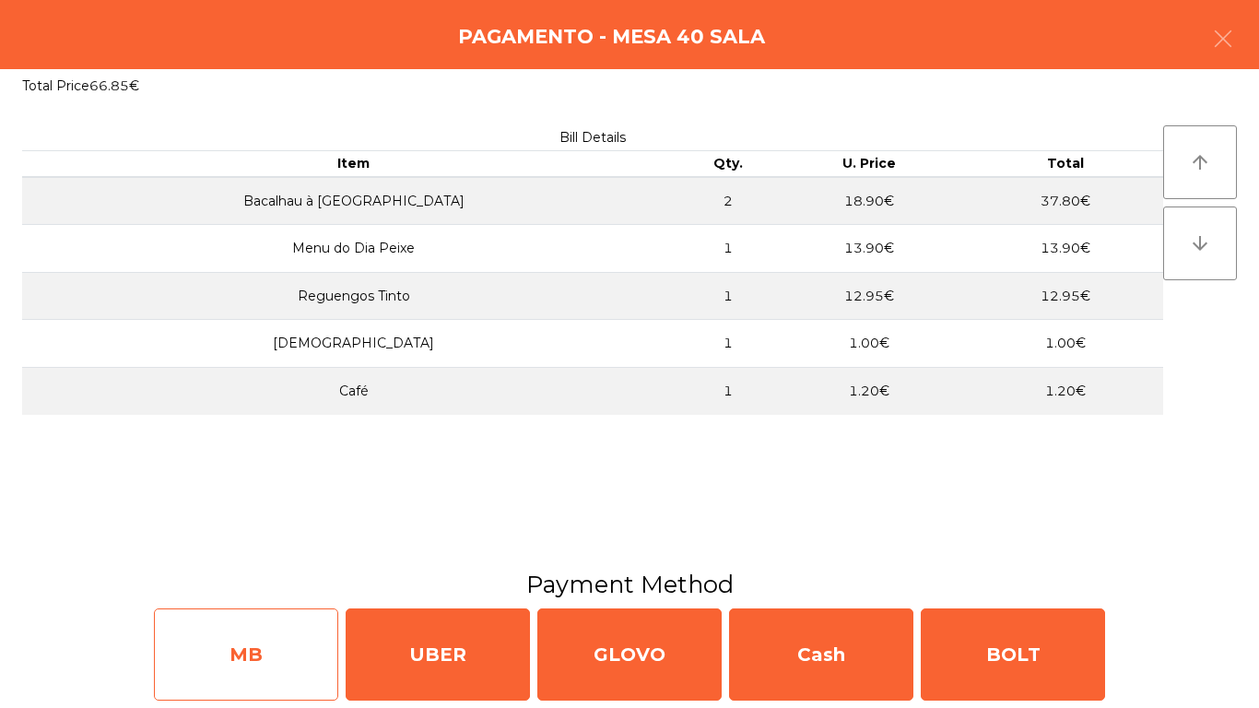
click at [298, 590] on div "MB" at bounding box center [246, 654] width 184 height 92
select select "**"
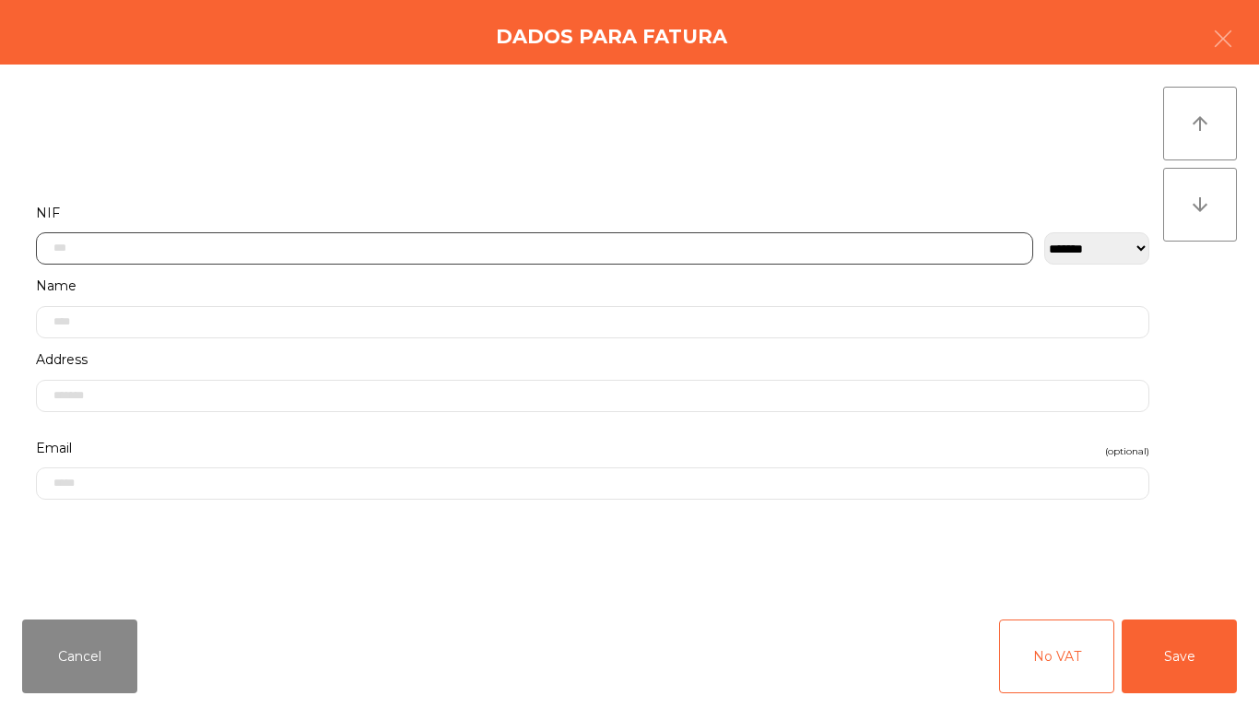
click at [647, 241] on input "text" at bounding box center [534, 248] width 997 height 32
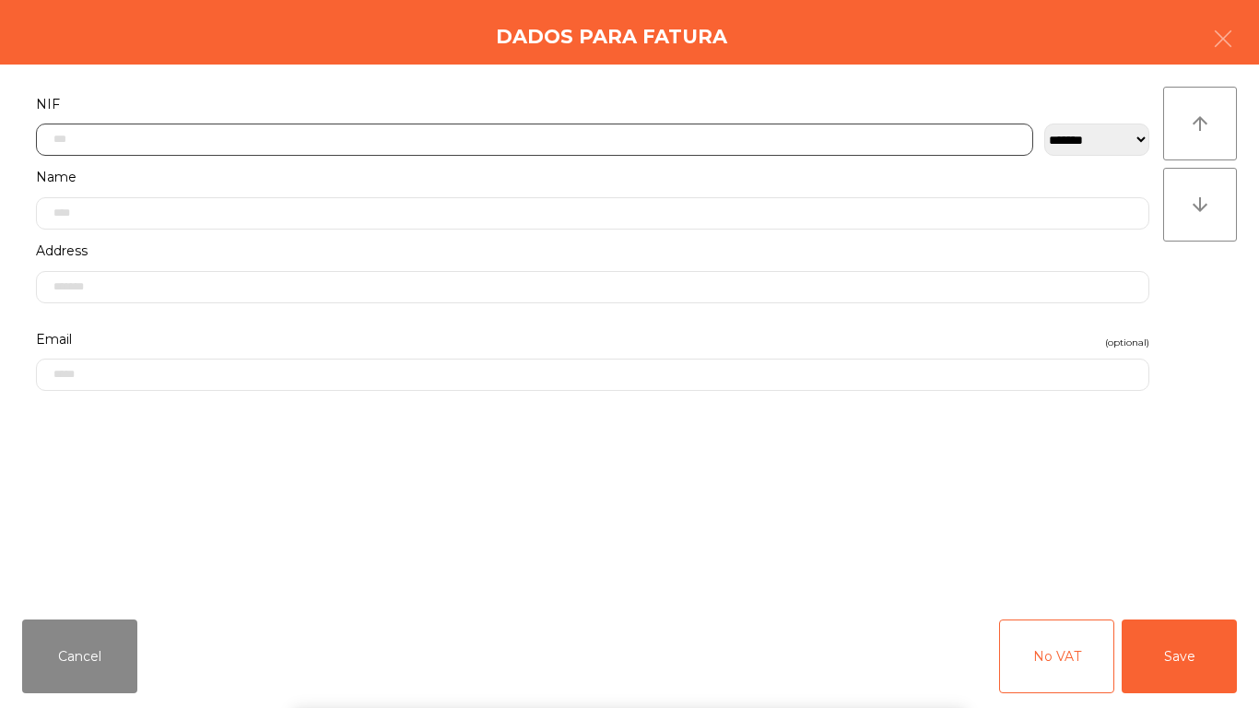
scroll to position [112, 0]
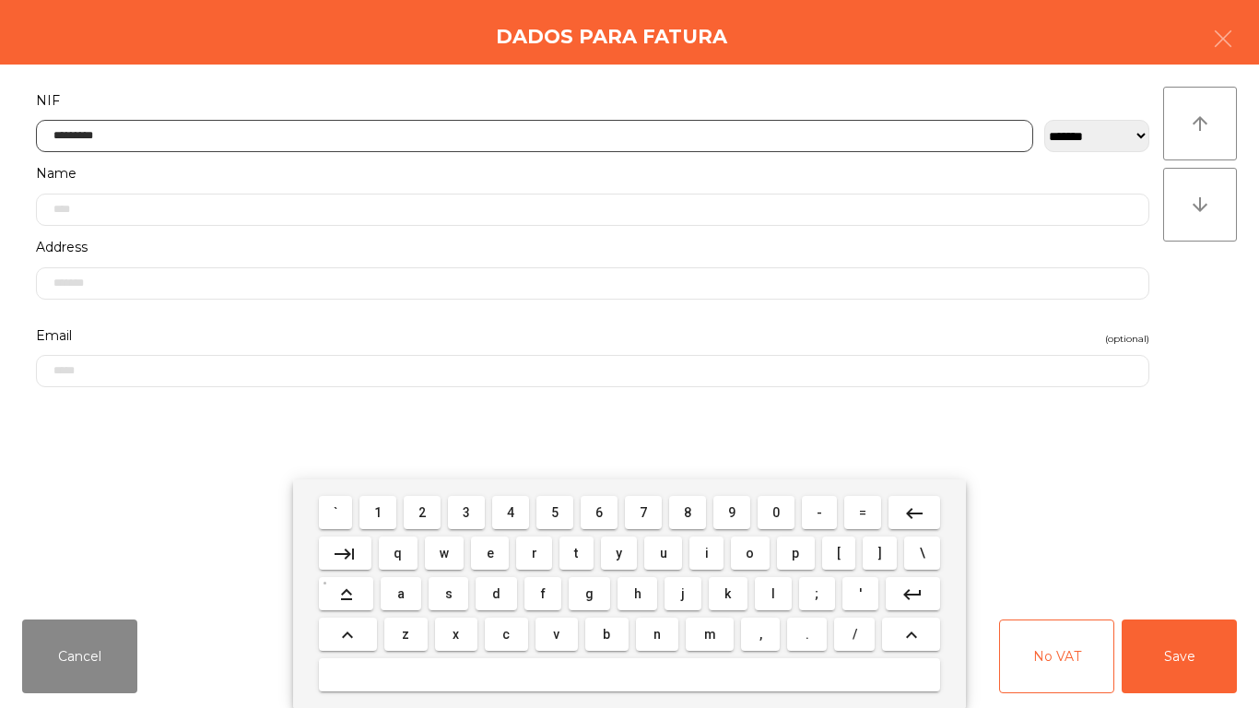
type input "*********"
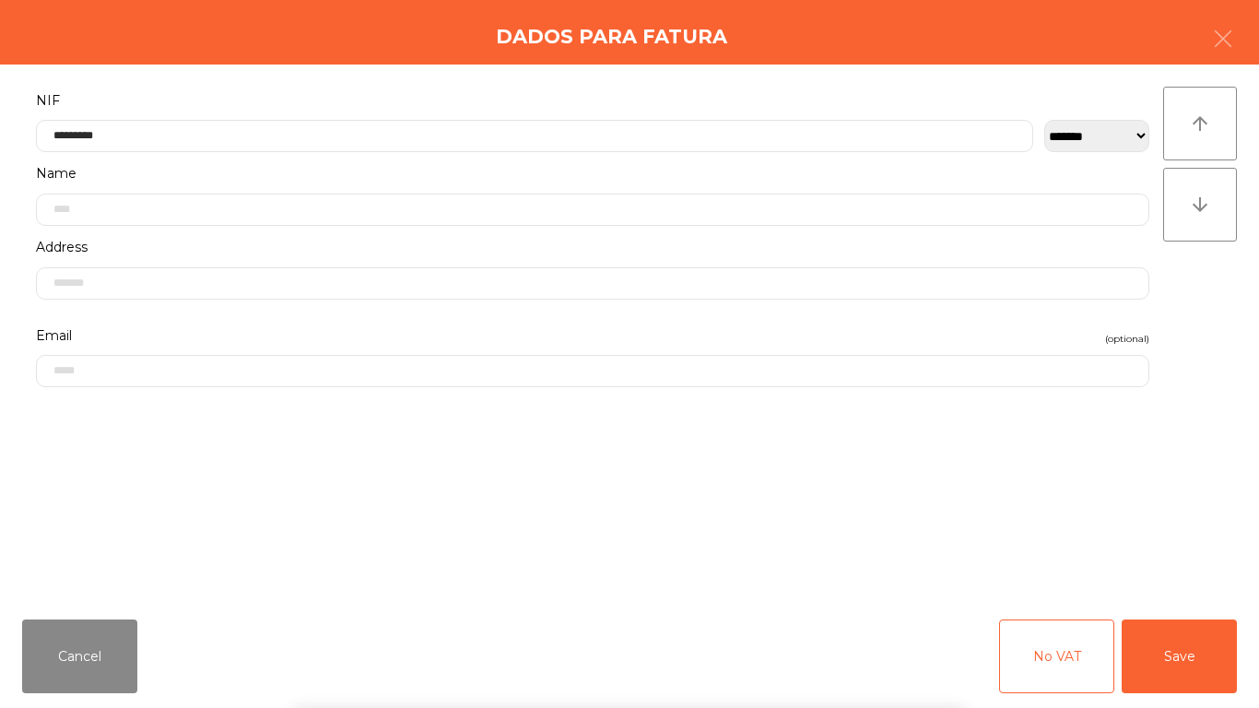
click at [1087, 469] on form "**********" at bounding box center [592, 336] width 1141 height 496
click at [1191, 590] on button "Save" at bounding box center [1178, 656] width 115 height 74
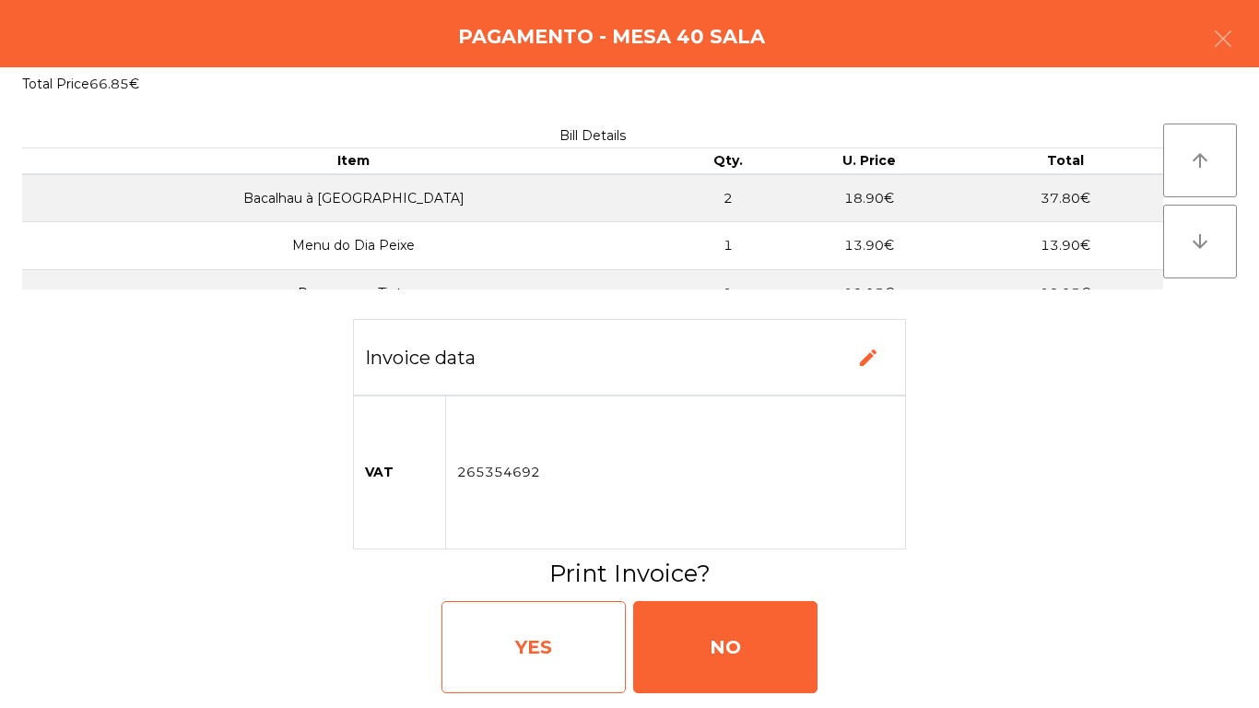
click at [574, 590] on div "YES" at bounding box center [533, 647] width 184 height 92
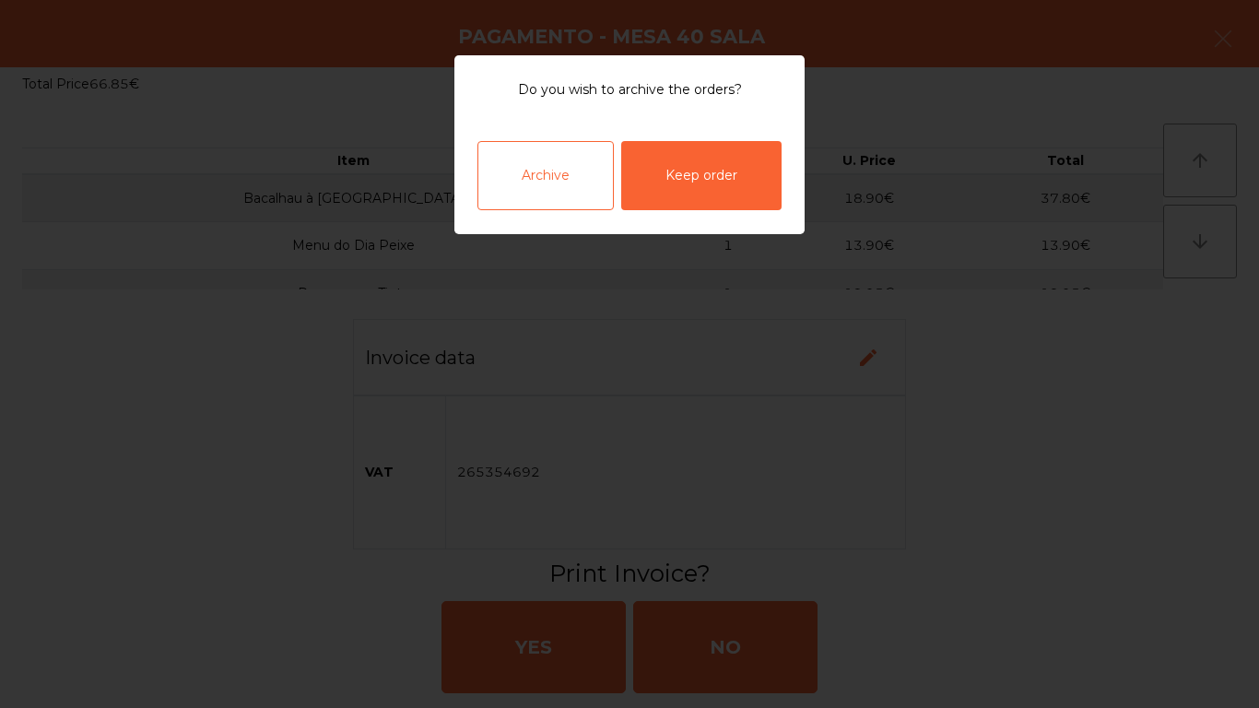
click at [535, 173] on div "Archive" at bounding box center [545, 175] width 136 height 69
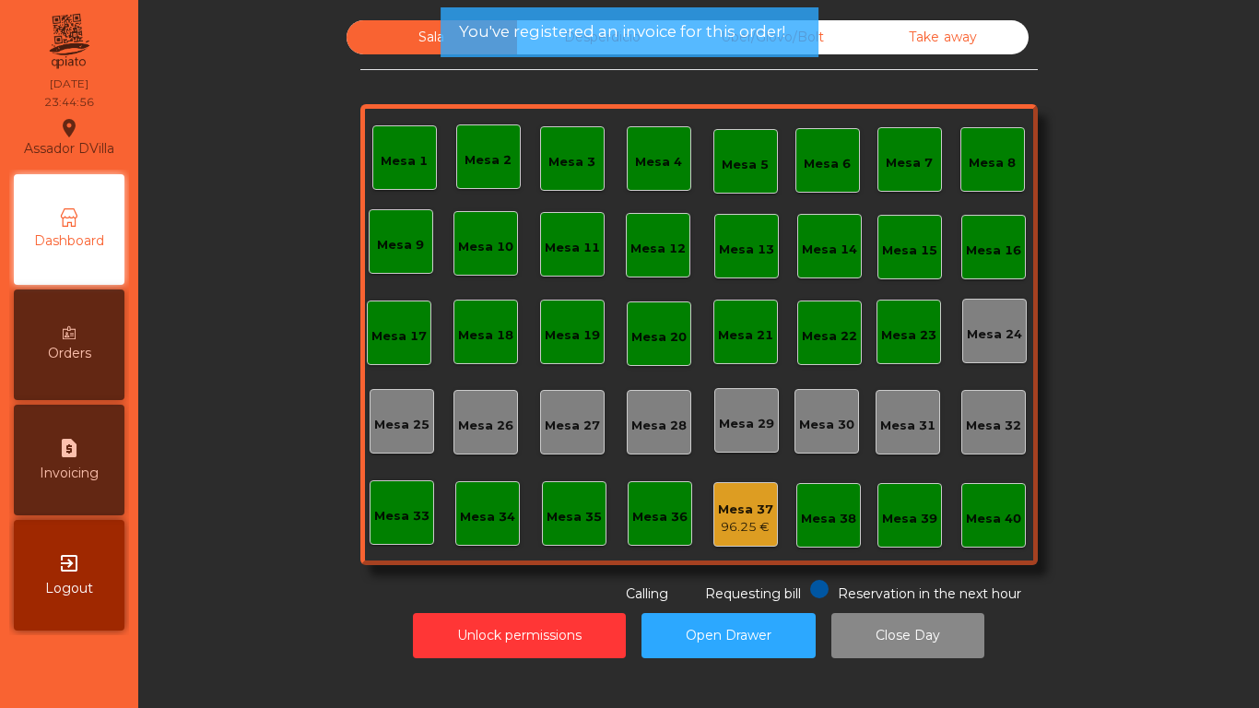
click at [726, 507] on div "Mesa 37" at bounding box center [745, 509] width 55 height 18
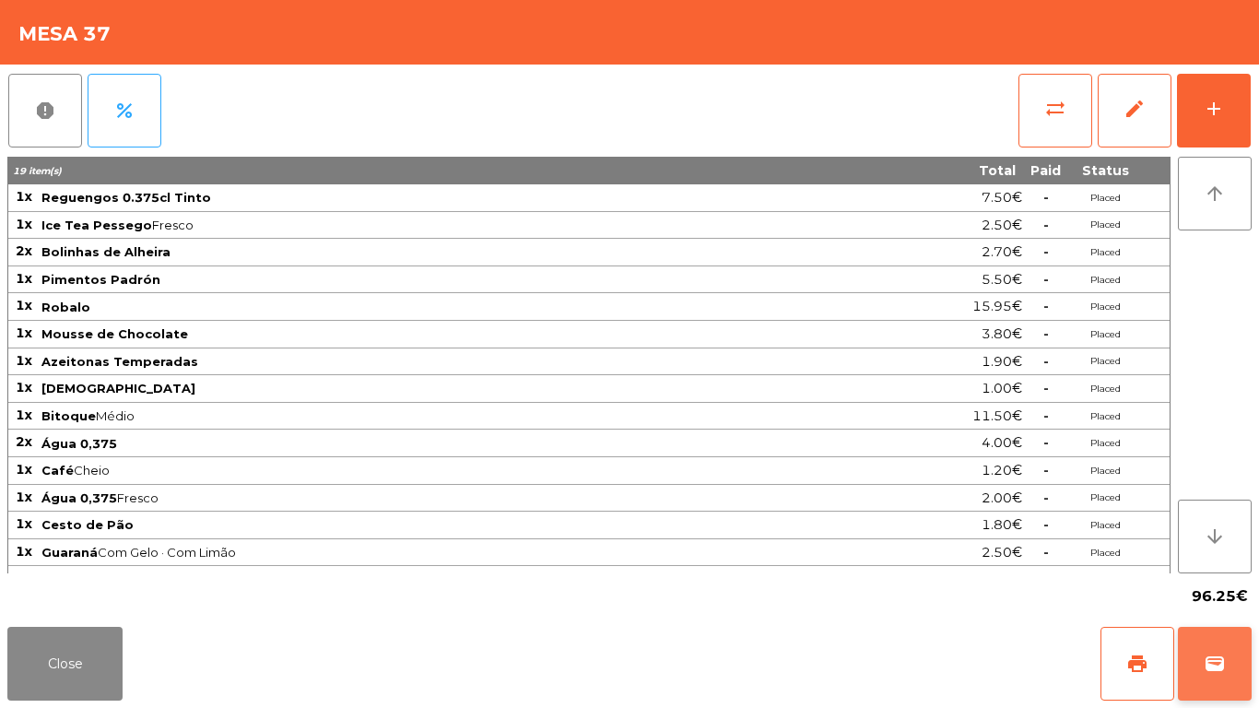
click at [1242, 590] on button "wallet" at bounding box center [1215, 664] width 74 height 74
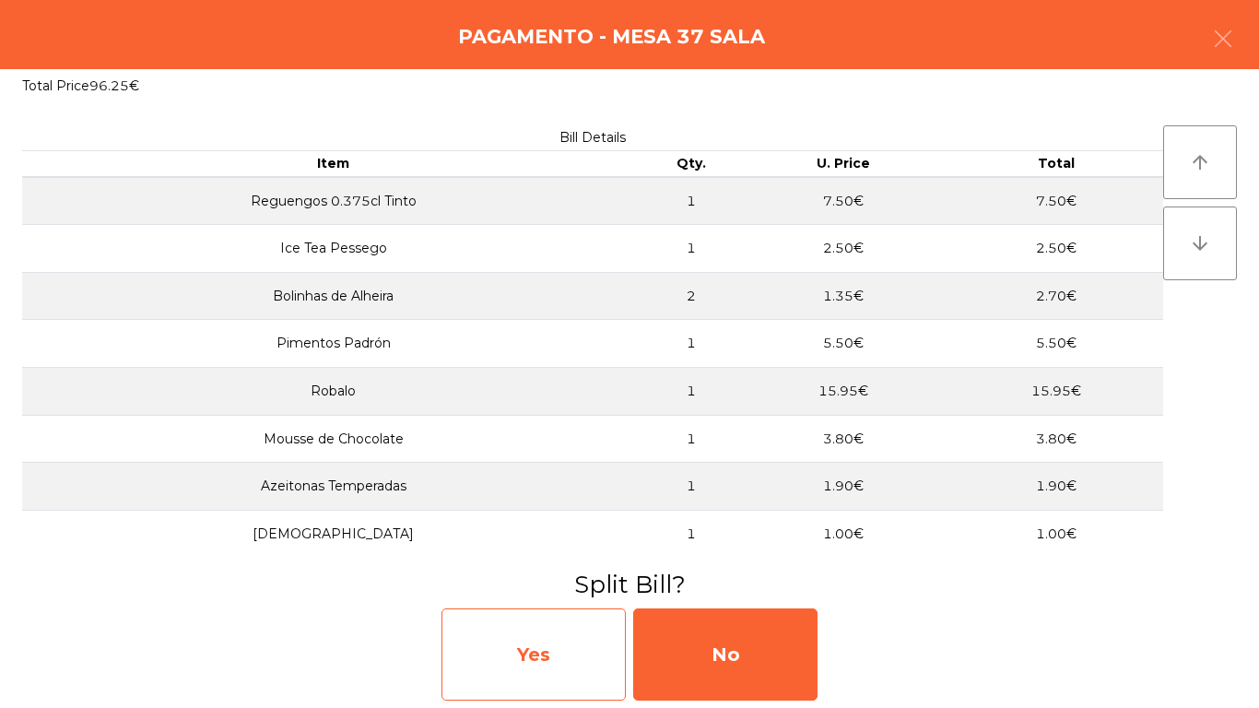
click at [548, 590] on div "Yes" at bounding box center [533, 654] width 184 height 92
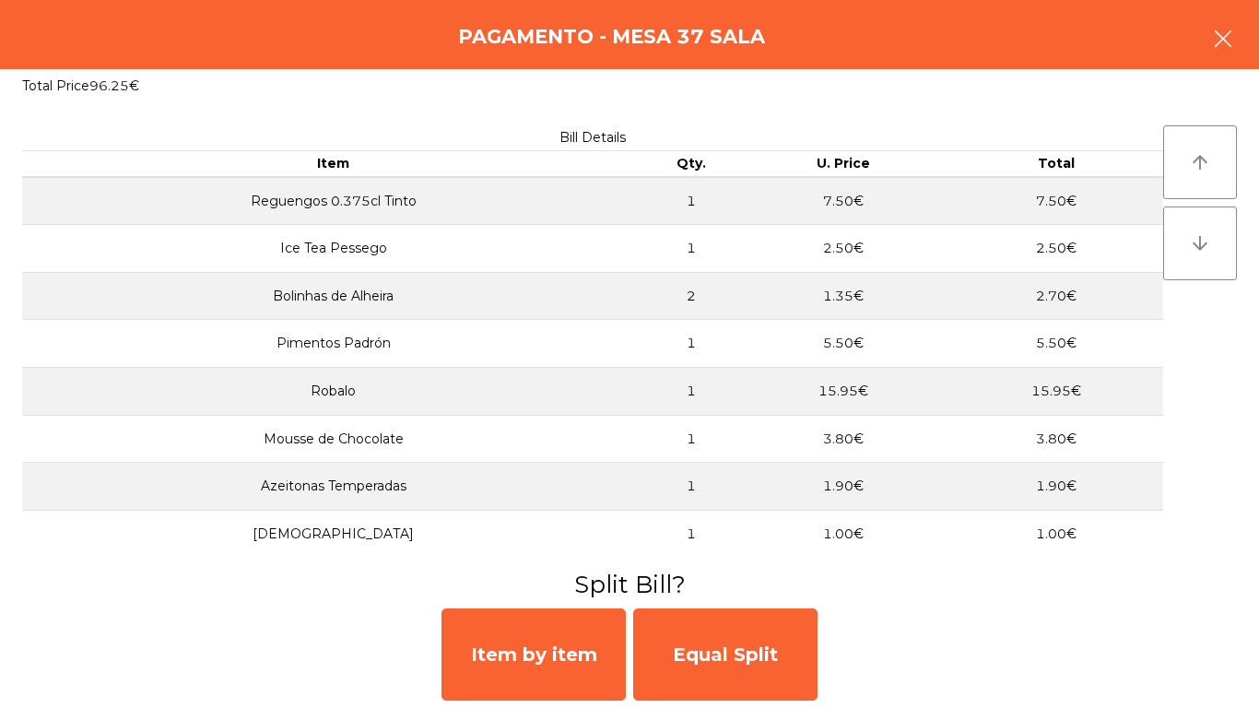
click at [1213, 30] on icon "button" at bounding box center [1223, 39] width 22 height 22
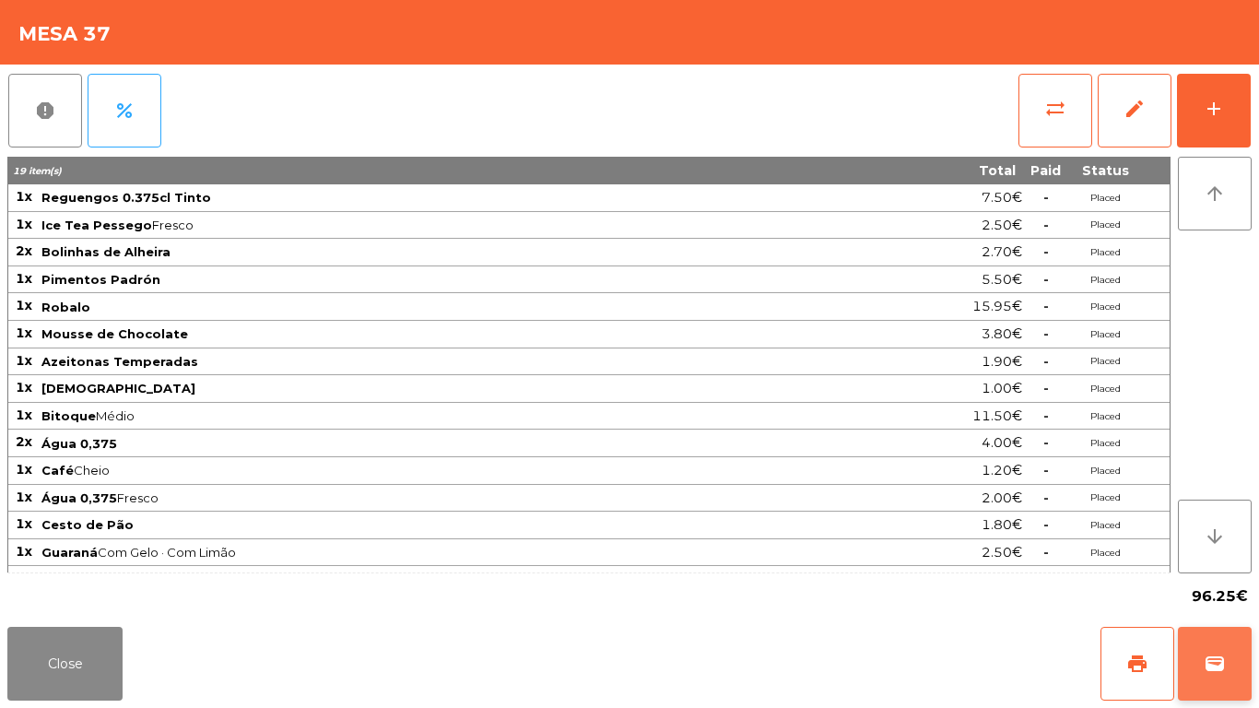
click at [1190, 590] on button "wallet" at bounding box center [1215, 664] width 74 height 74
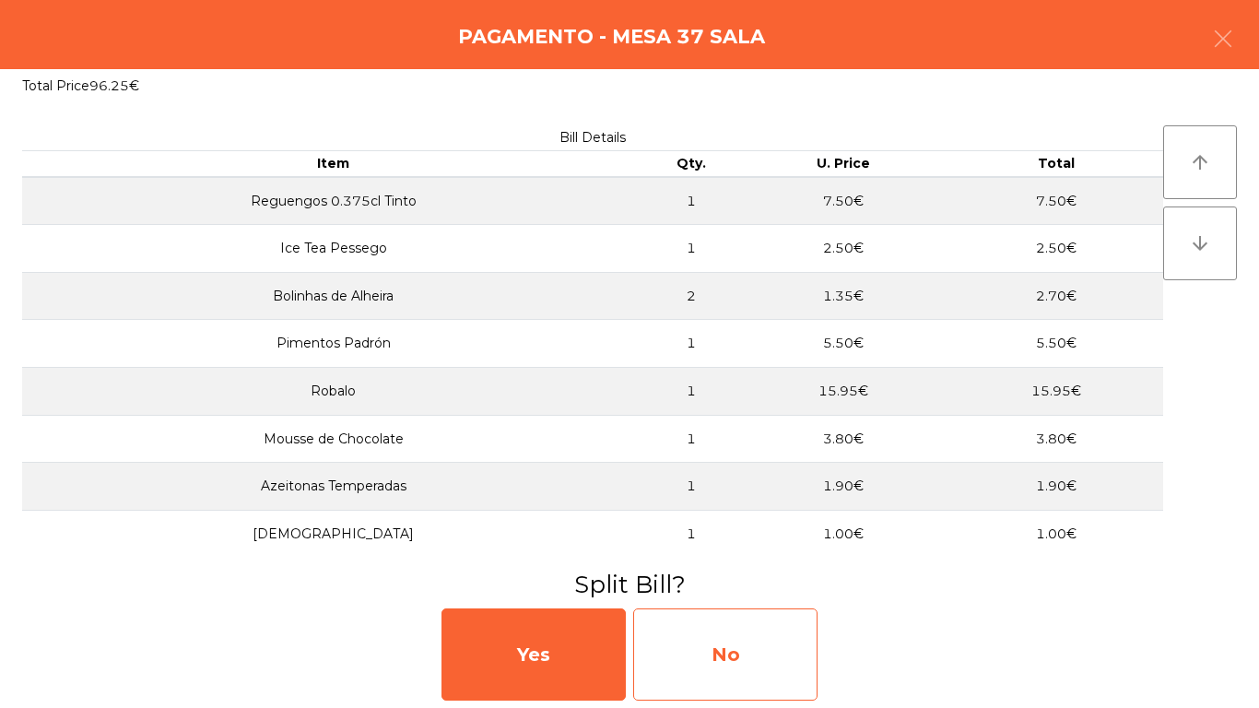
click at [753, 590] on div "No" at bounding box center [725, 654] width 184 height 92
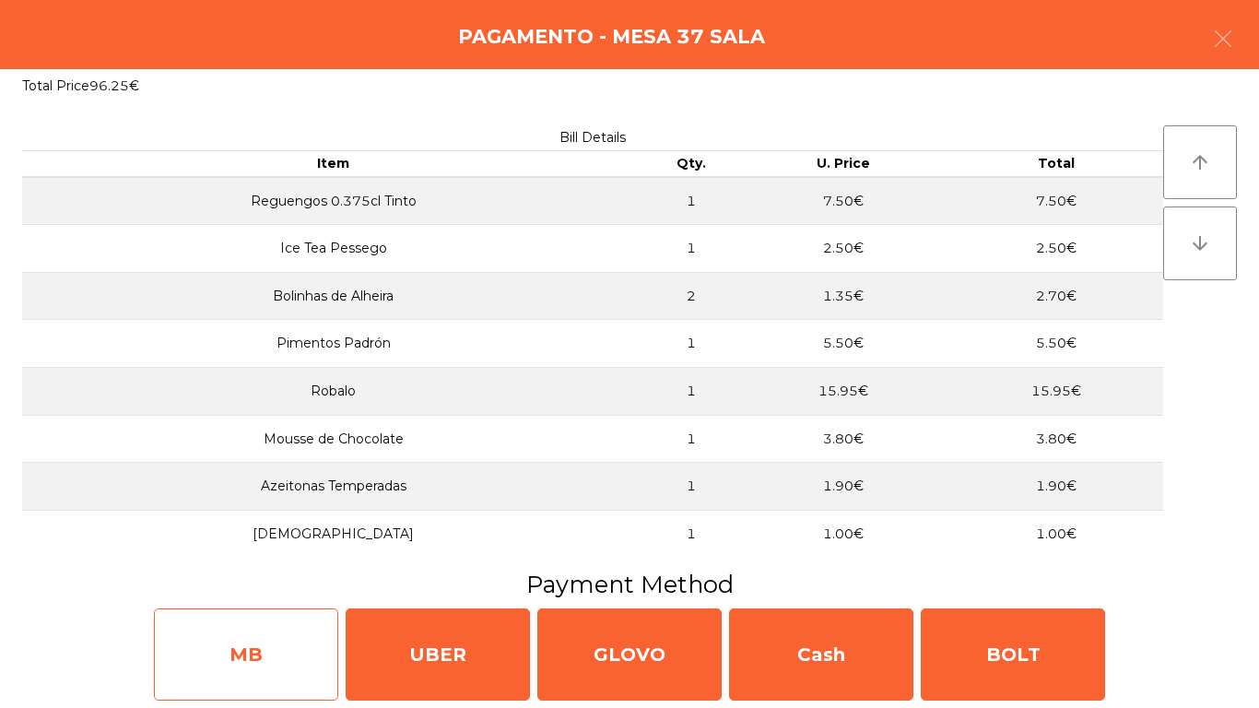
click at [240, 590] on div "MB" at bounding box center [246, 654] width 184 height 92
select select "**"
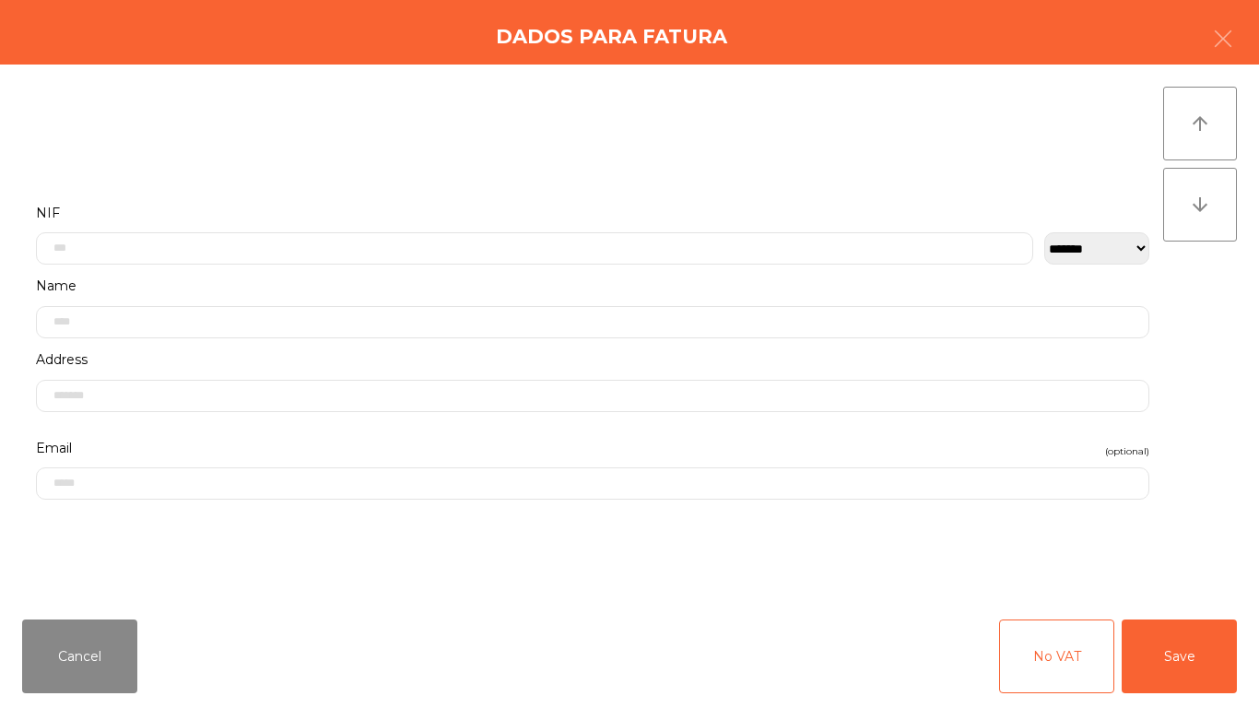
click at [582, 265] on div "**********" at bounding box center [592, 238] width 1141 height 74
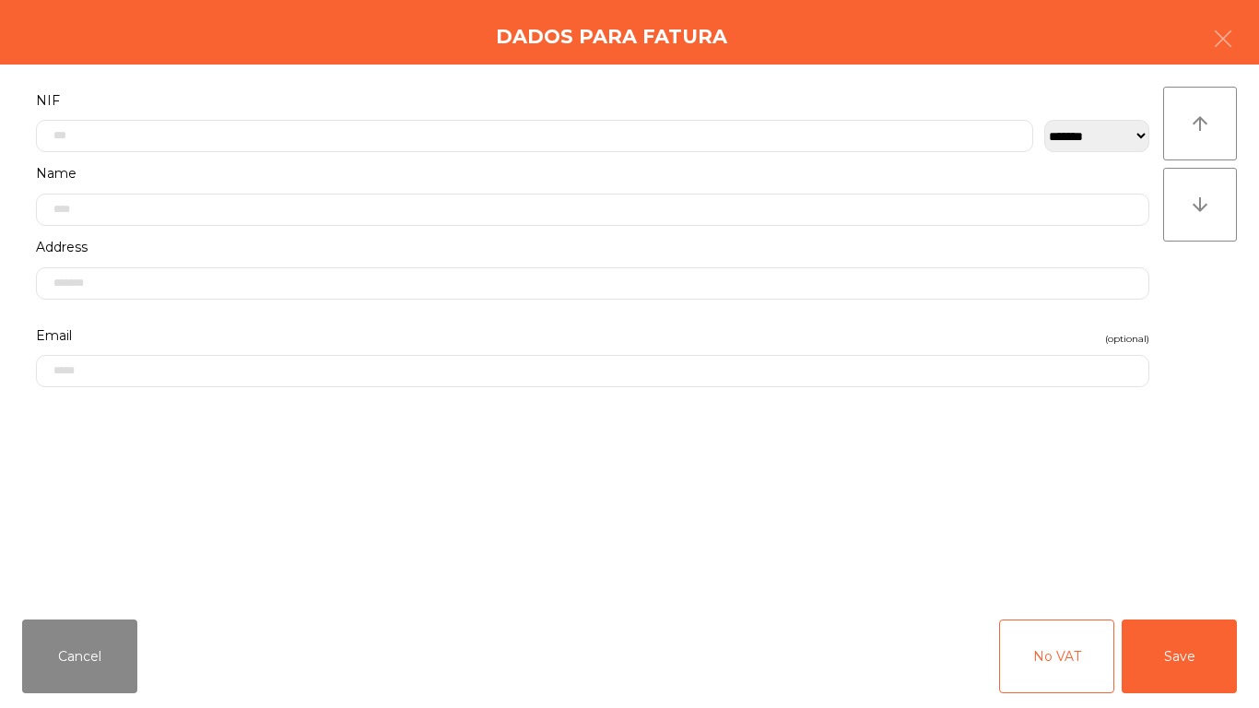
click at [587, 250] on label "Address" at bounding box center [592, 247] width 1113 height 25
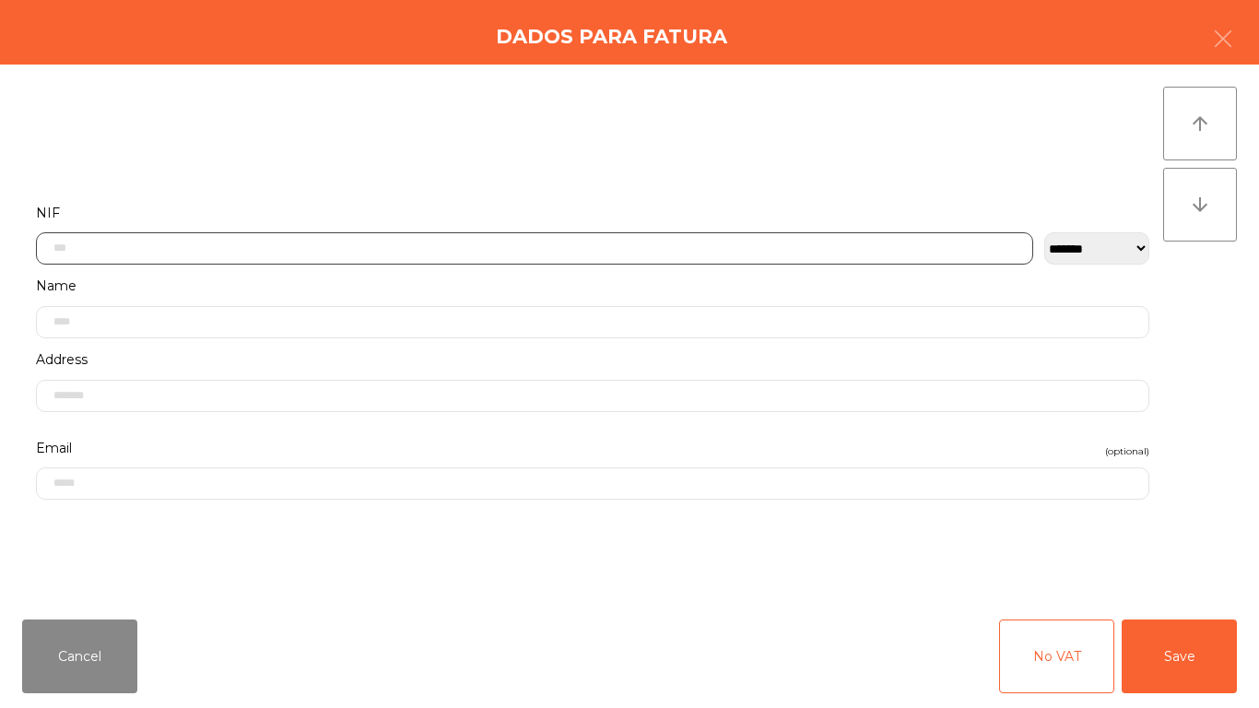
click at [534, 252] on input "text" at bounding box center [534, 248] width 997 height 32
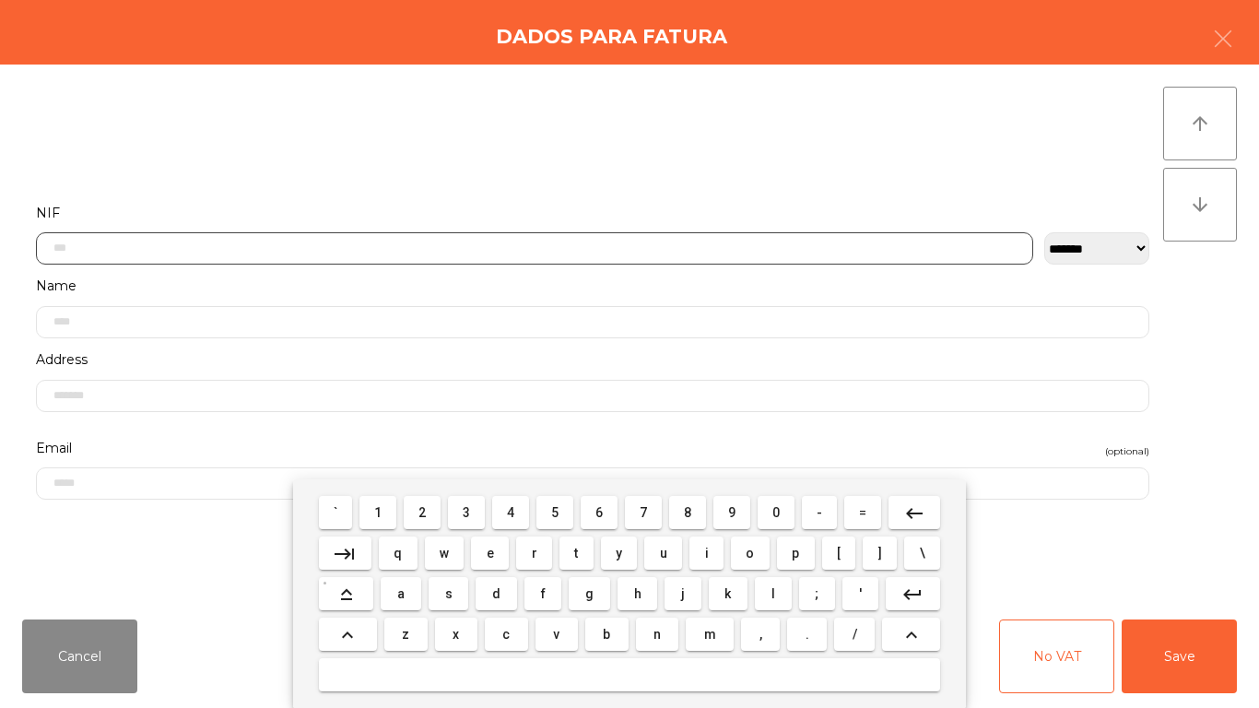
scroll to position [112, 0]
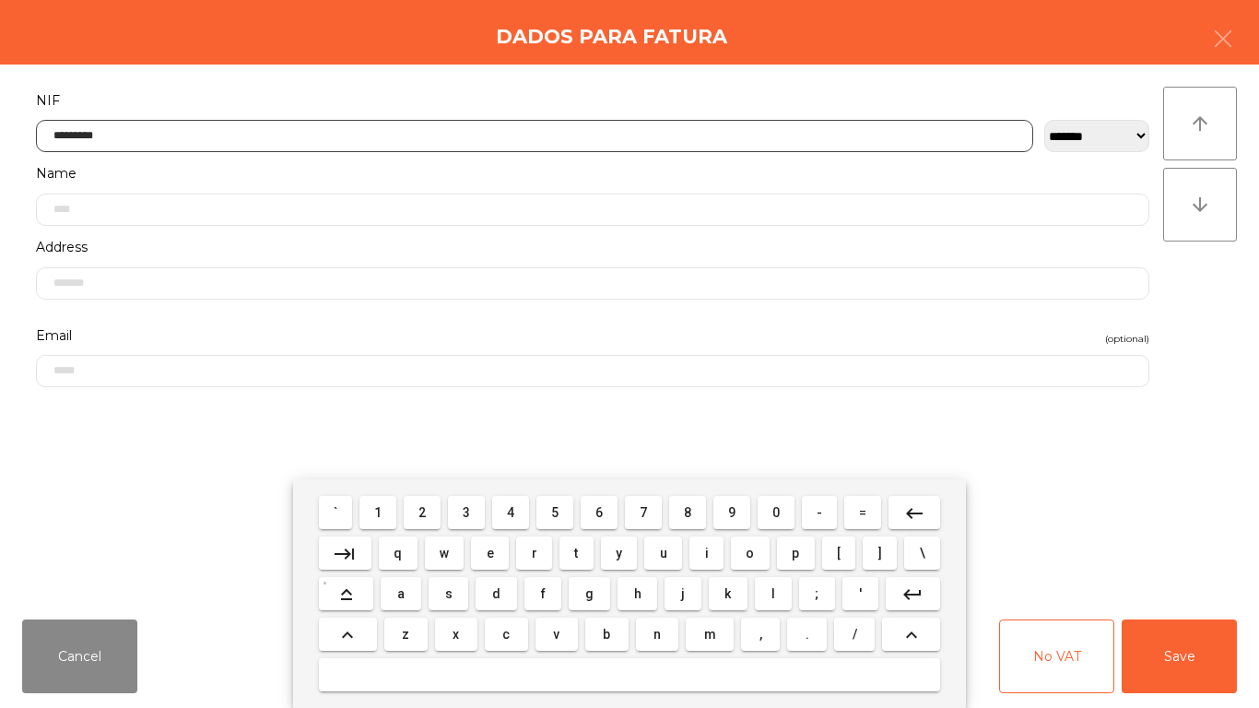
type input "*********"
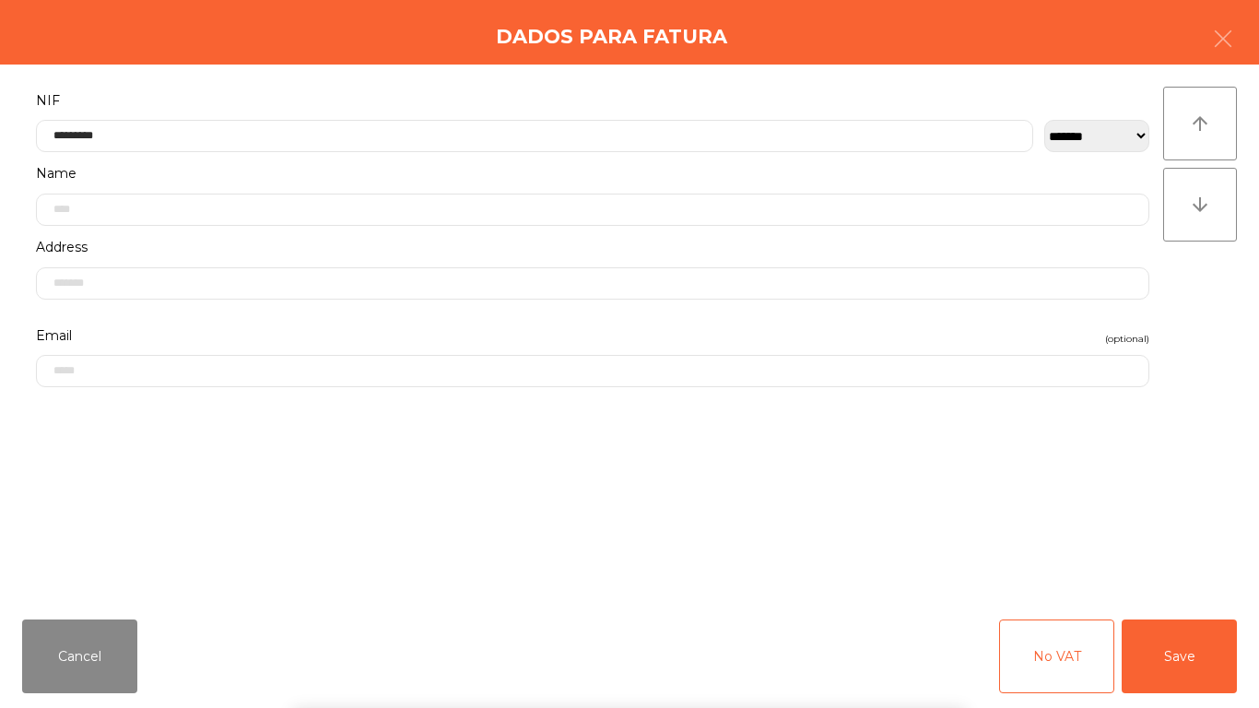
click at [1233, 524] on div "` 1 2 3 4 5 6 7 8 9 0 - = keyboard_backspace keyboard_tab q w e r t y u i o p […" at bounding box center [629, 593] width 1259 height 229
click at [1172, 590] on button "Save" at bounding box center [1178, 656] width 115 height 74
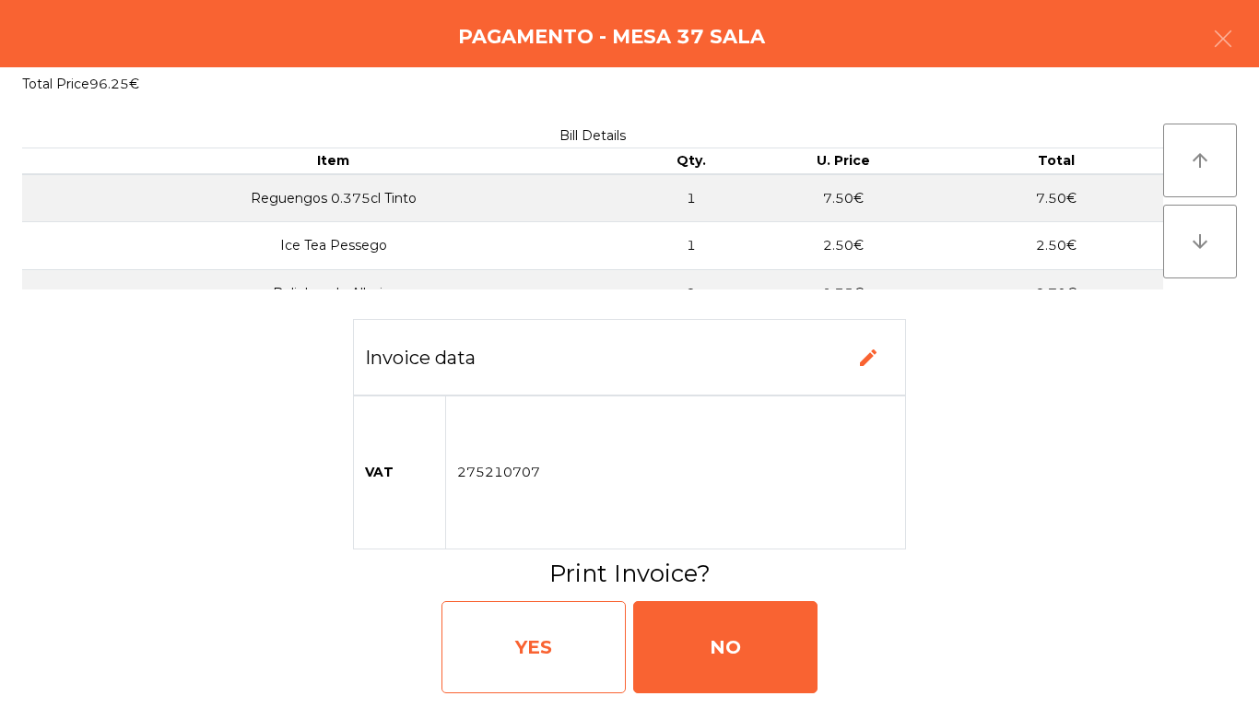
click at [528, 590] on div "YES" at bounding box center [533, 647] width 184 height 92
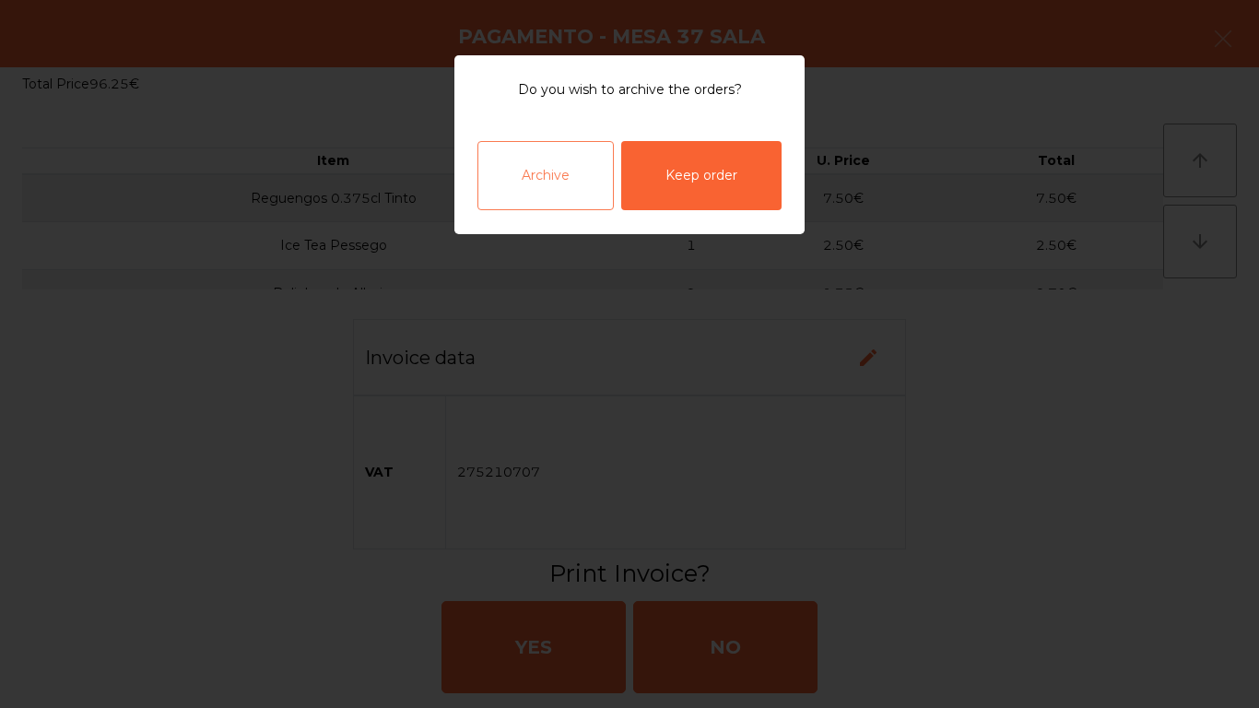
click at [560, 153] on div "Archive" at bounding box center [545, 175] width 136 height 69
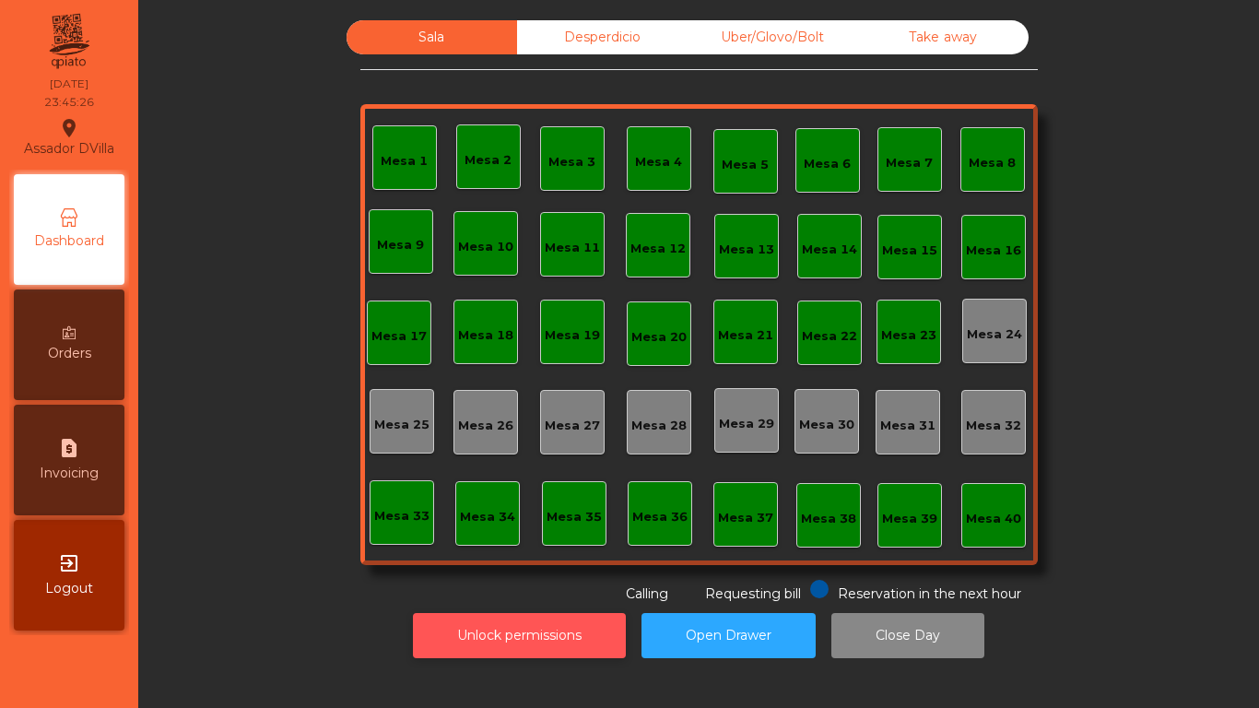
click at [552, 590] on button "Unlock permissions" at bounding box center [519, 635] width 213 height 45
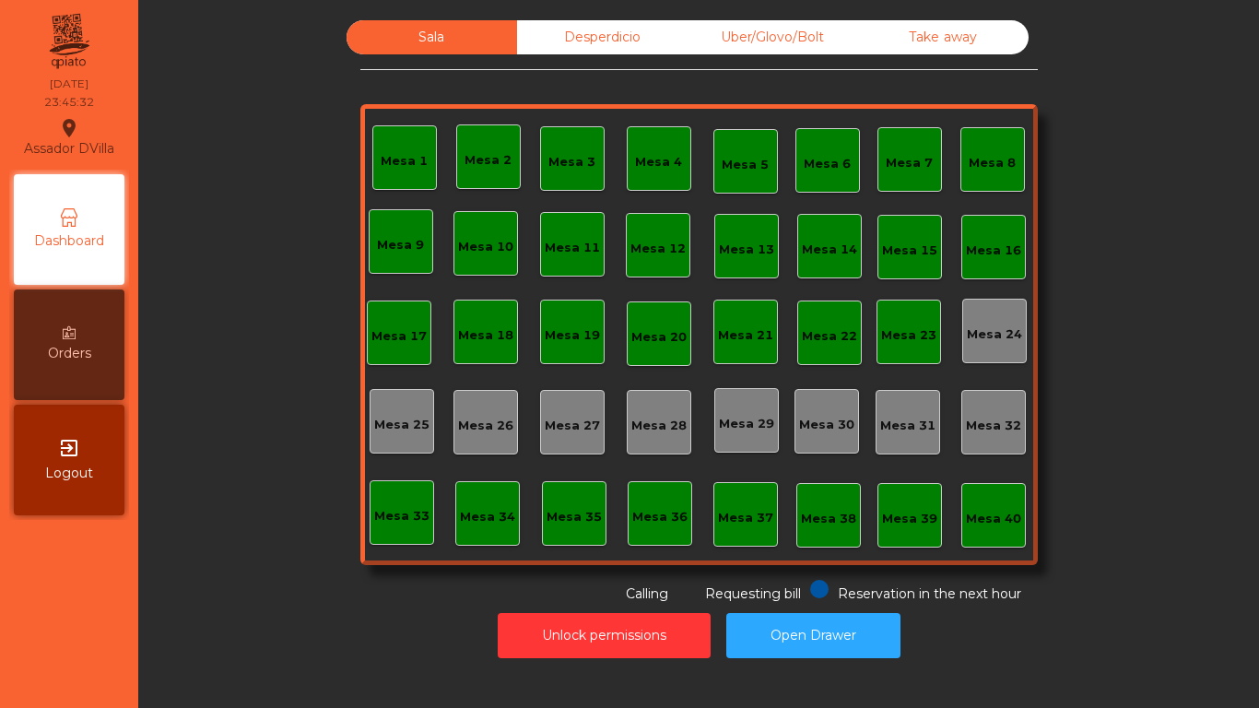
click at [628, 23] on div "Desperdicio" at bounding box center [602, 37] width 170 height 34
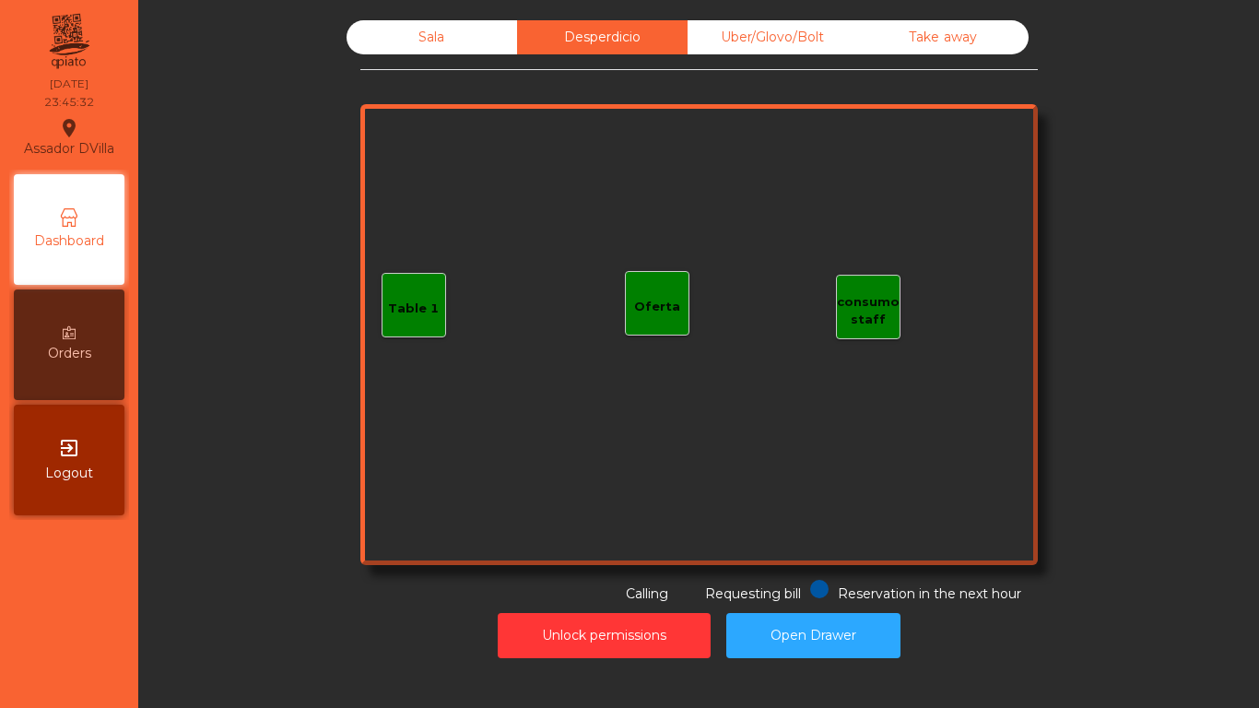
click at [711, 26] on div "Uber/Glovo/Bolt" at bounding box center [772, 37] width 170 height 34
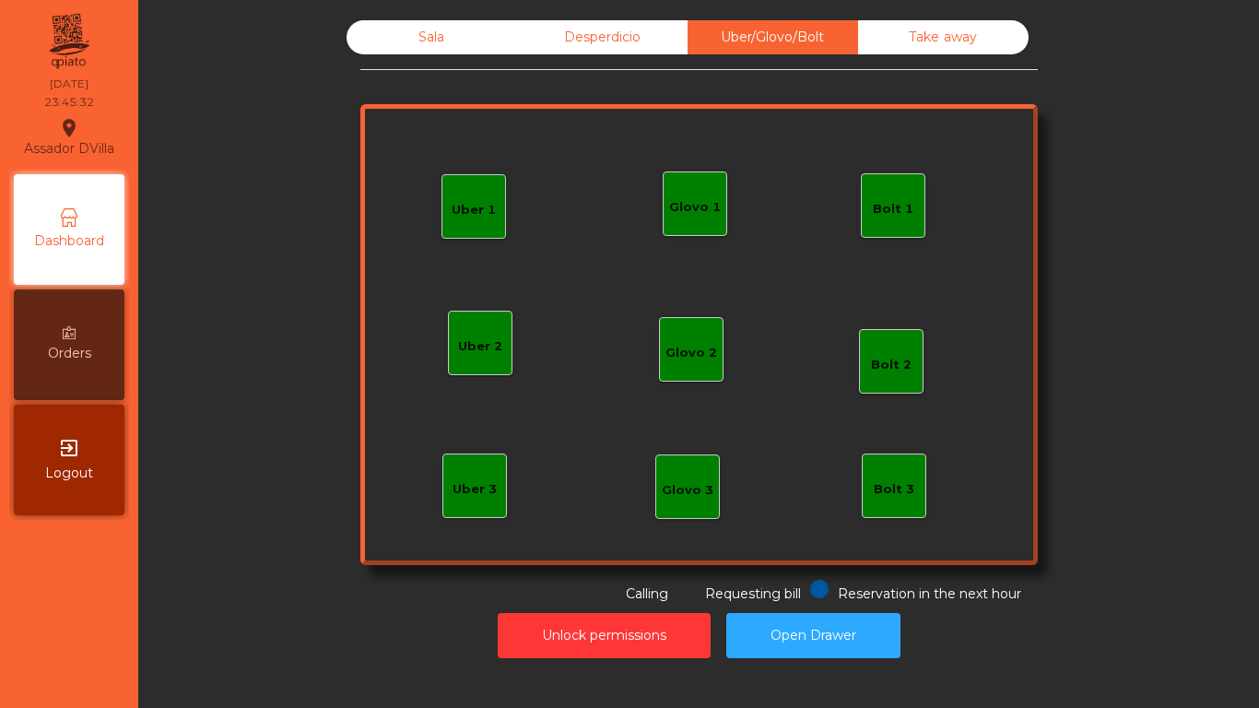
click at [940, 66] on div "Sala Desperdicio Uber/Glovo/Bolt Take away Uber 1 Uber 3 Bolt 2 Glovo 2 Uber 2 …" at bounding box center [698, 311] width 677 height 583
click at [897, 51] on div "Take away" at bounding box center [943, 37] width 170 height 34
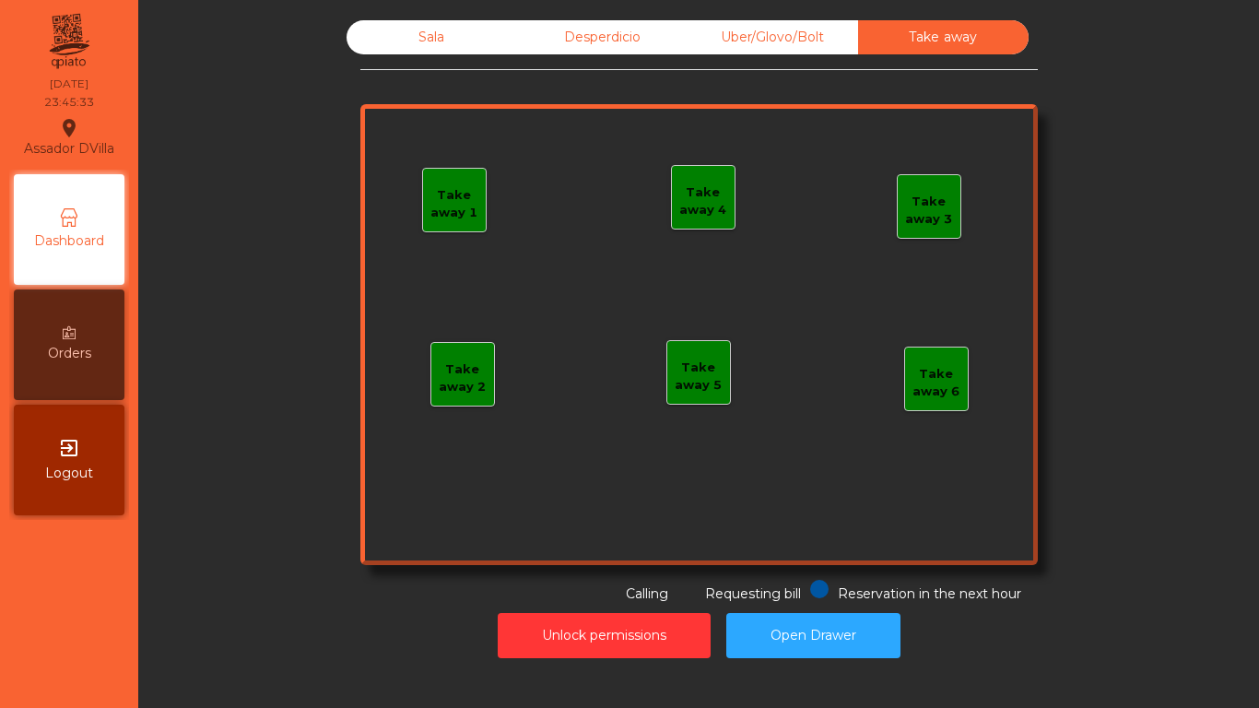
click at [427, 43] on div "Sala" at bounding box center [431, 37] width 170 height 34
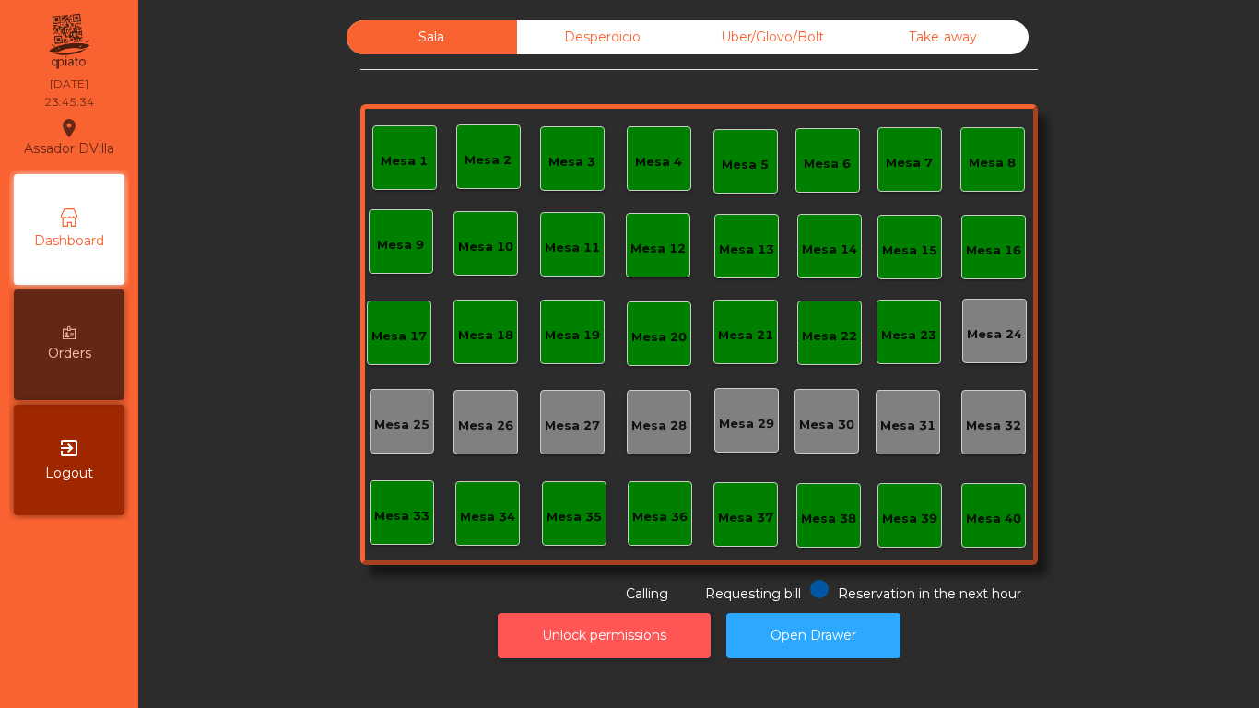
click at [570, 590] on button "Unlock permissions" at bounding box center [604, 635] width 213 height 45
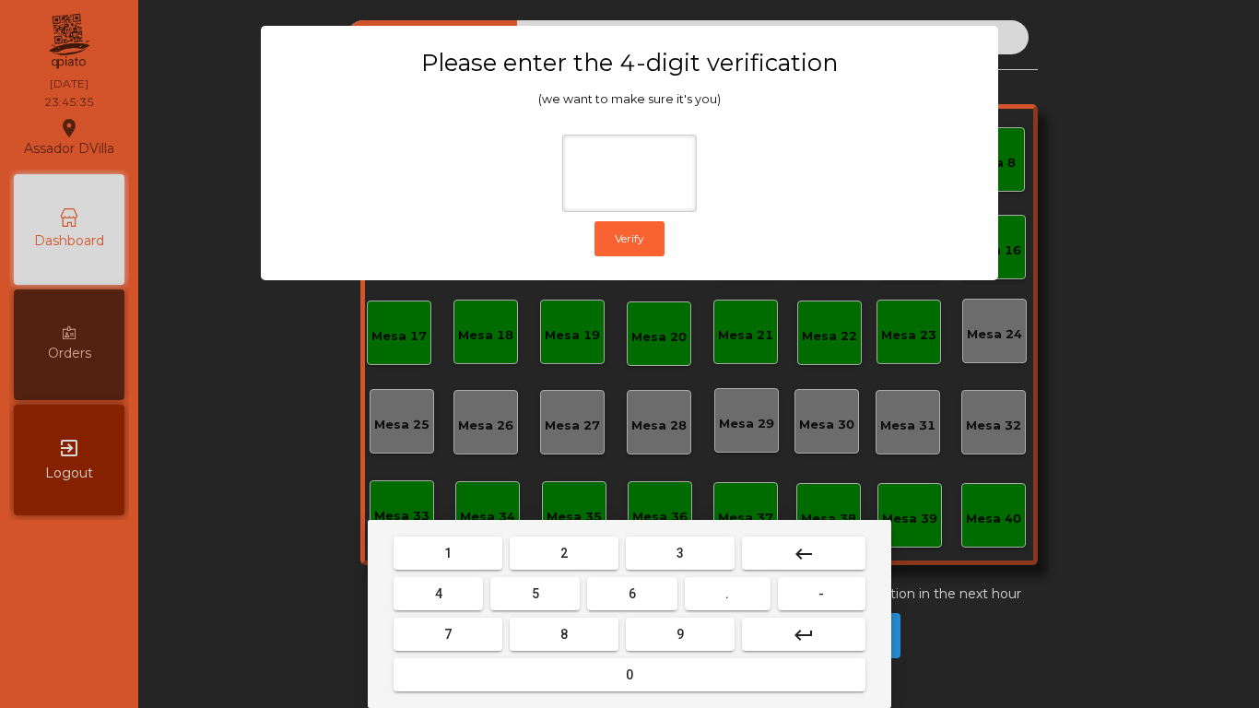
click at [558, 543] on button "2" at bounding box center [564, 552] width 109 height 33
click at [422, 590] on button "4" at bounding box center [437, 593] width 89 height 33
click at [640, 590] on button "6" at bounding box center [631, 593] width 89 height 33
click at [658, 590] on button "9" at bounding box center [680, 633] width 109 height 33
type input "****"
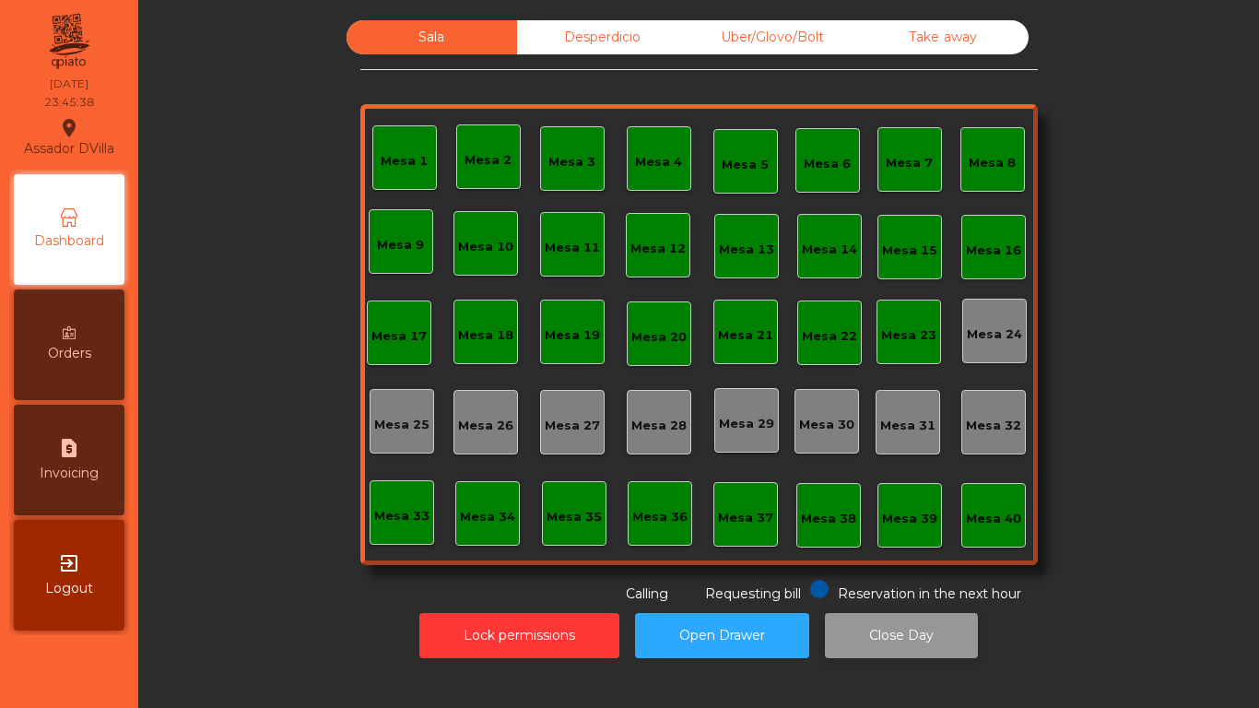
click at [932, 590] on button "Close Day" at bounding box center [901, 635] width 153 height 45
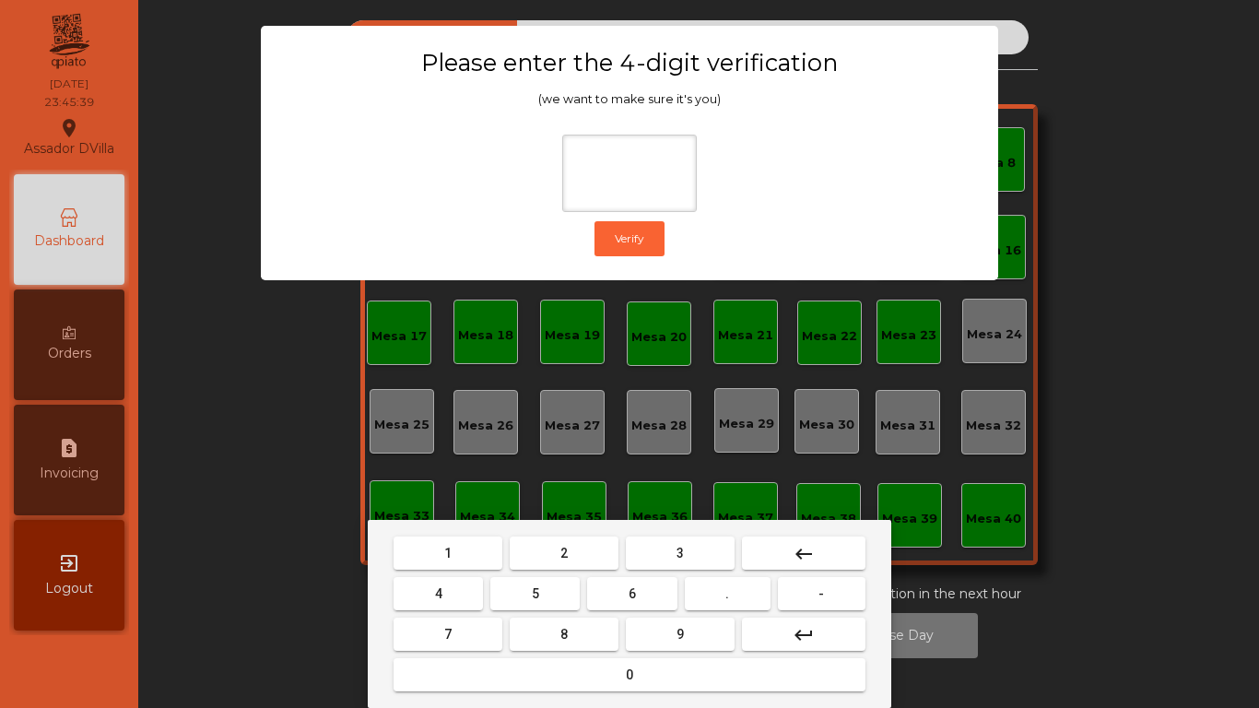
click at [566, 557] on span "2" at bounding box center [563, 552] width 7 height 15
drag, startPoint x: 429, startPoint y: 609, endPoint x: 439, endPoint y: 597, distance: 15.1
click at [430, 590] on button "4" at bounding box center [437, 593] width 89 height 33
drag, startPoint x: 612, startPoint y: 593, endPoint x: 623, endPoint y: 604, distance: 15.0
click at [613, 590] on button "6" at bounding box center [631, 593] width 89 height 33
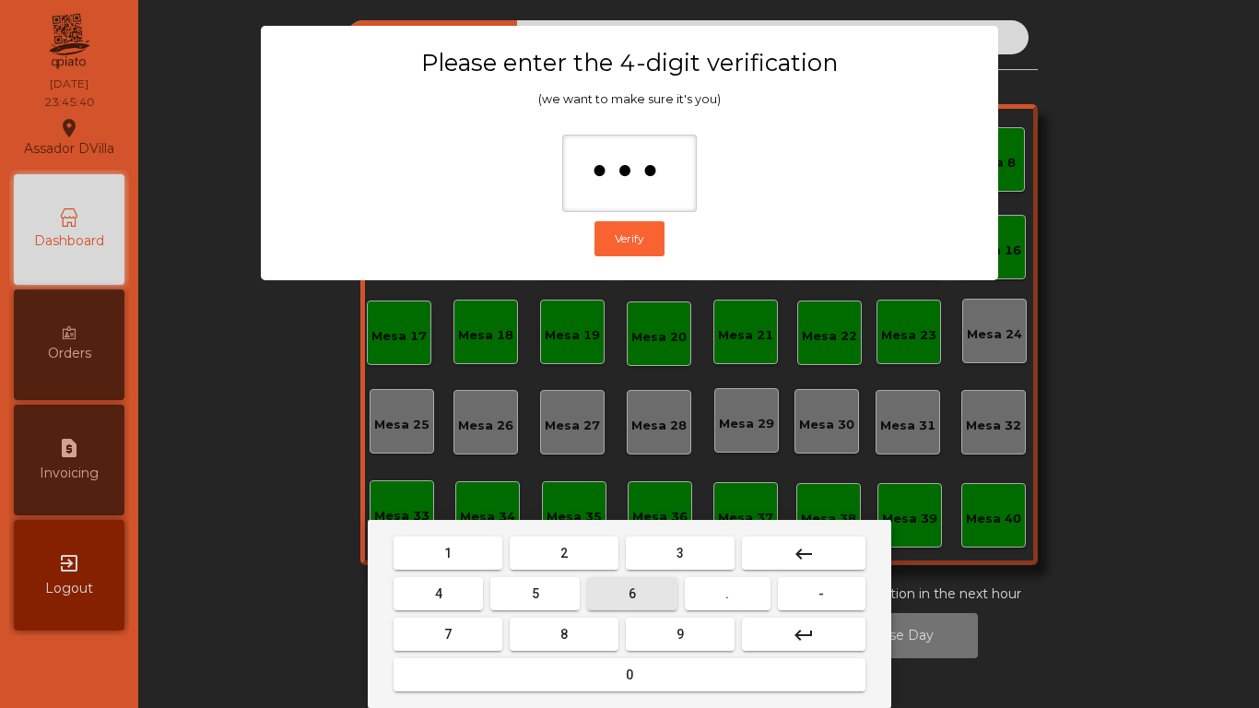
click at [660, 590] on button "9" at bounding box center [680, 633] width 109 height 33
type input "****"
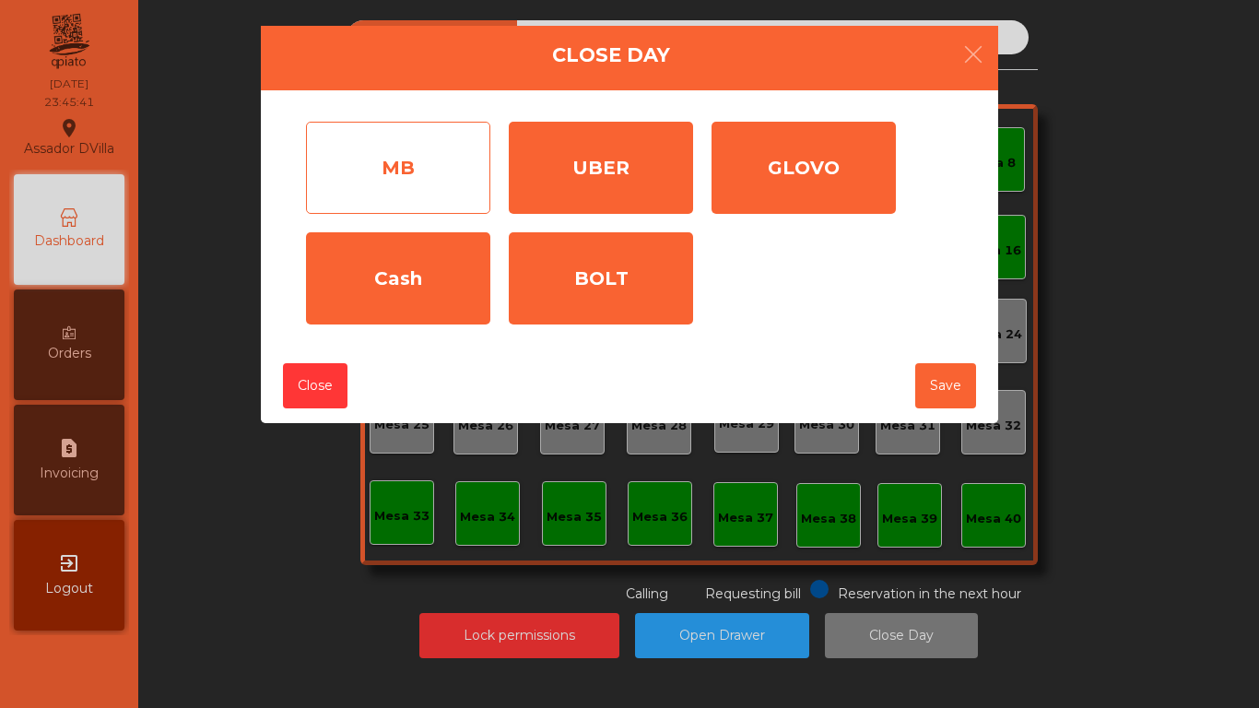
click at [443, 171] on div "MB" at bounding box center [398, 168] width 184 height 92
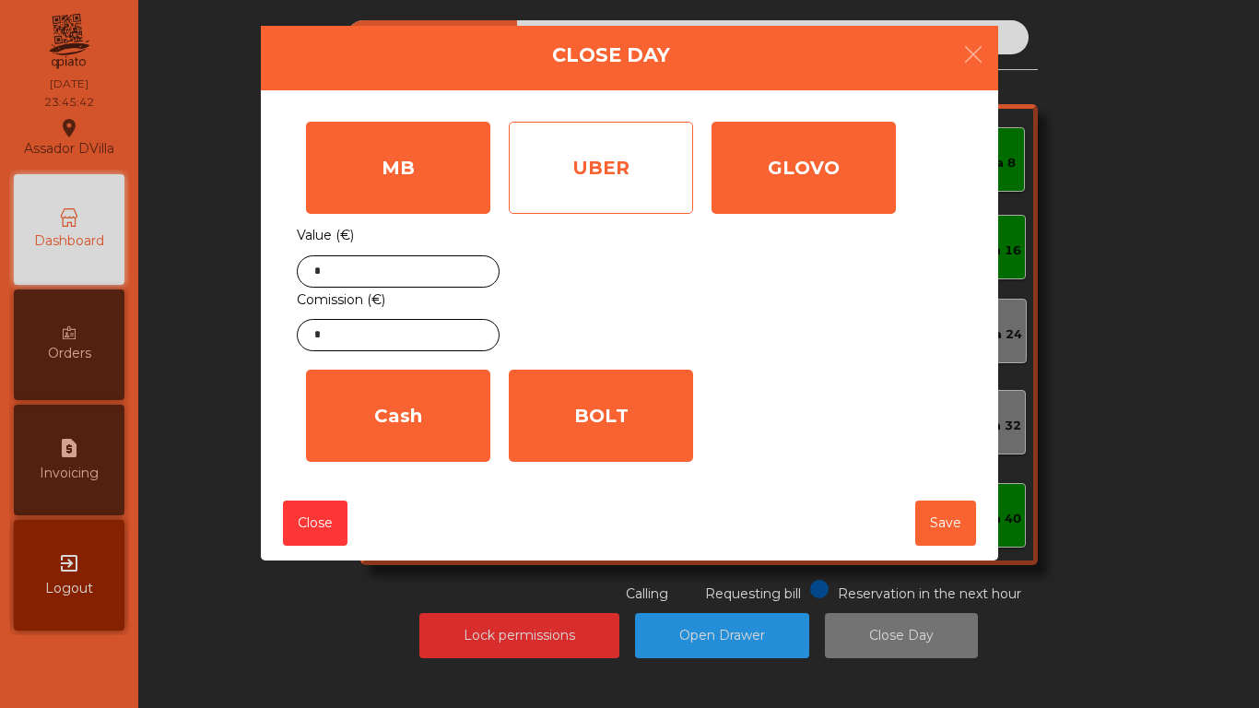
drag, startPoint x: 594, startPoint y: 179, endPoint x: 672, endPoint y: 192, distance: 78.5
click at [604, 182] on div "UBER" at bounding box center [601, 168] width 184 height 92
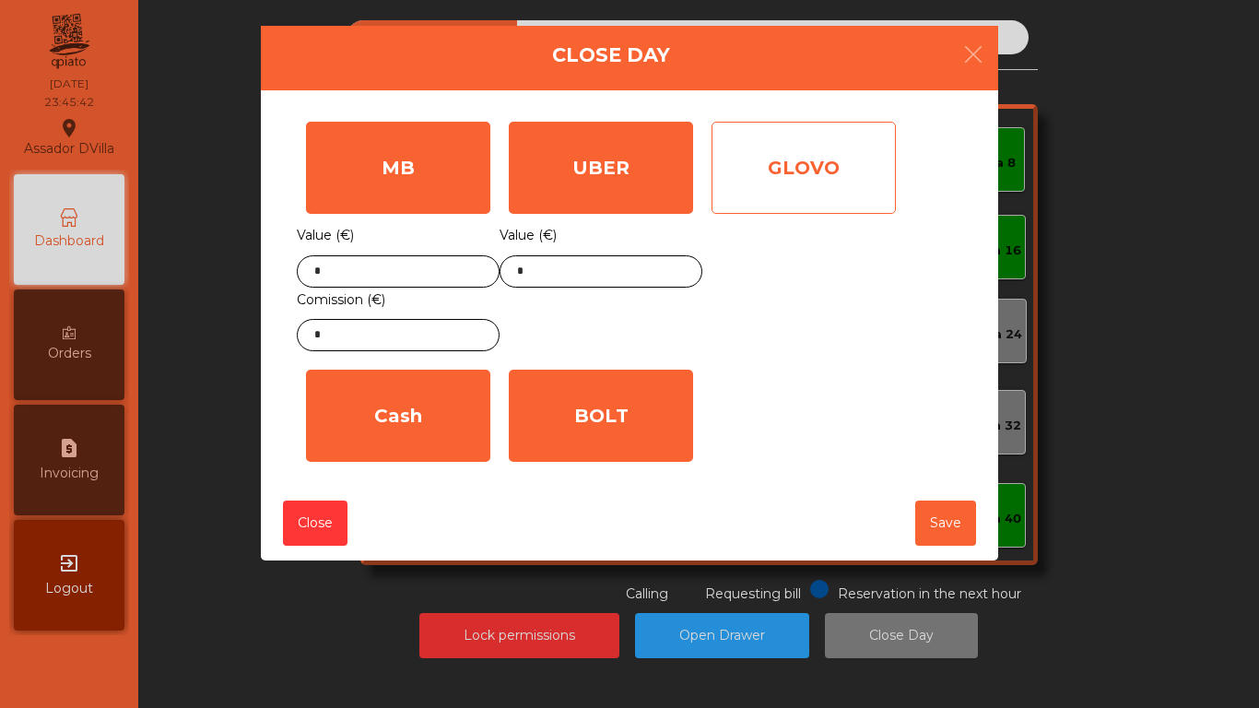
click at [777, 177] on div "GLOVO" at bounding box center [803, 168] width 184 height 92
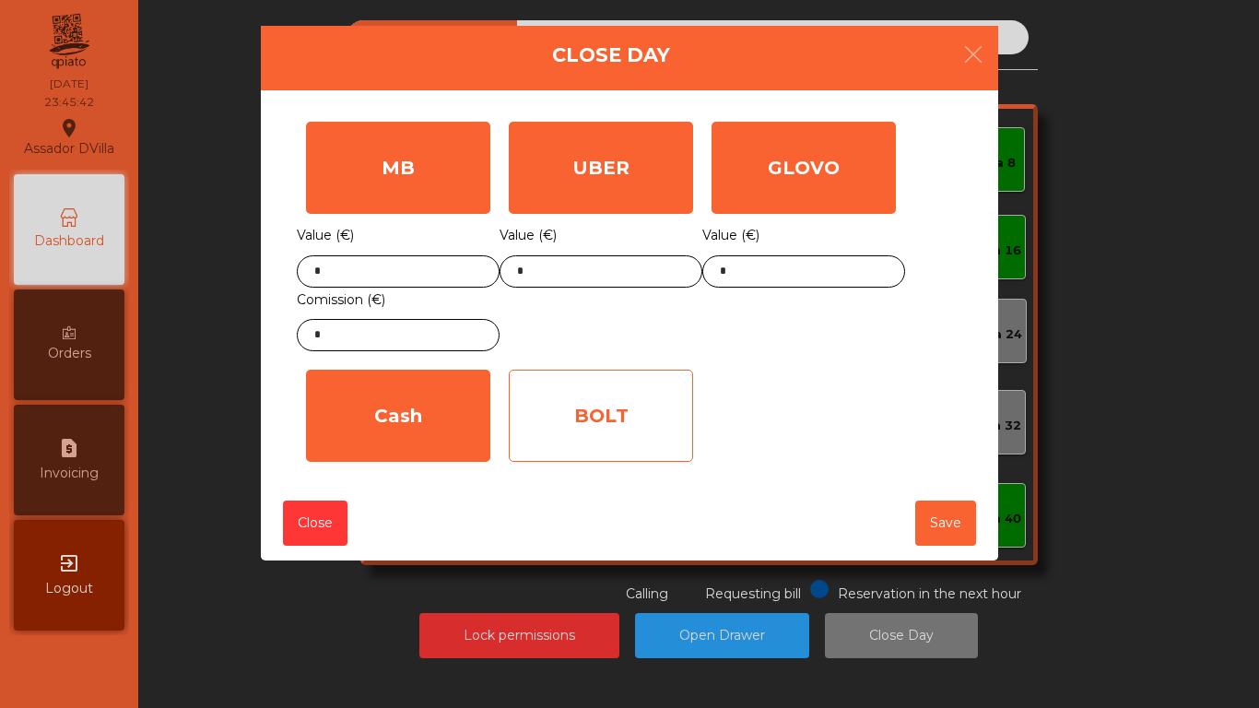
click at [636, 401] on div "BOLT" at bounding box center [601, 415] width 184 height 92
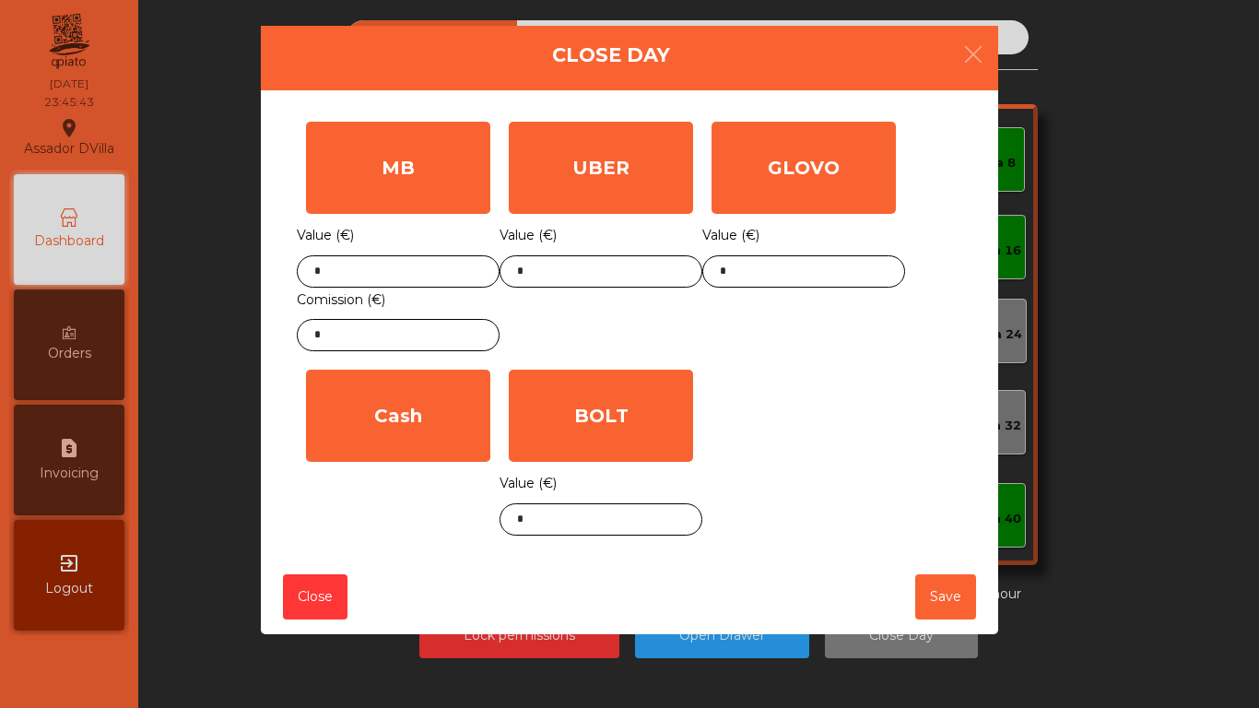
drag, startPoint x: 356, startPoint y: 444, endPoint x: 392, endPoint y: 236, distance: 211.3
click at [356, 443] on div "Cash" at bounding box center [398, 415] width 184 height 92
click at [399, 278] on input "*" at bounding box center [398, 271] width 203 height 32
click at [399, 276] on input "*" at bounding box center [398, 271] width 203 height 32
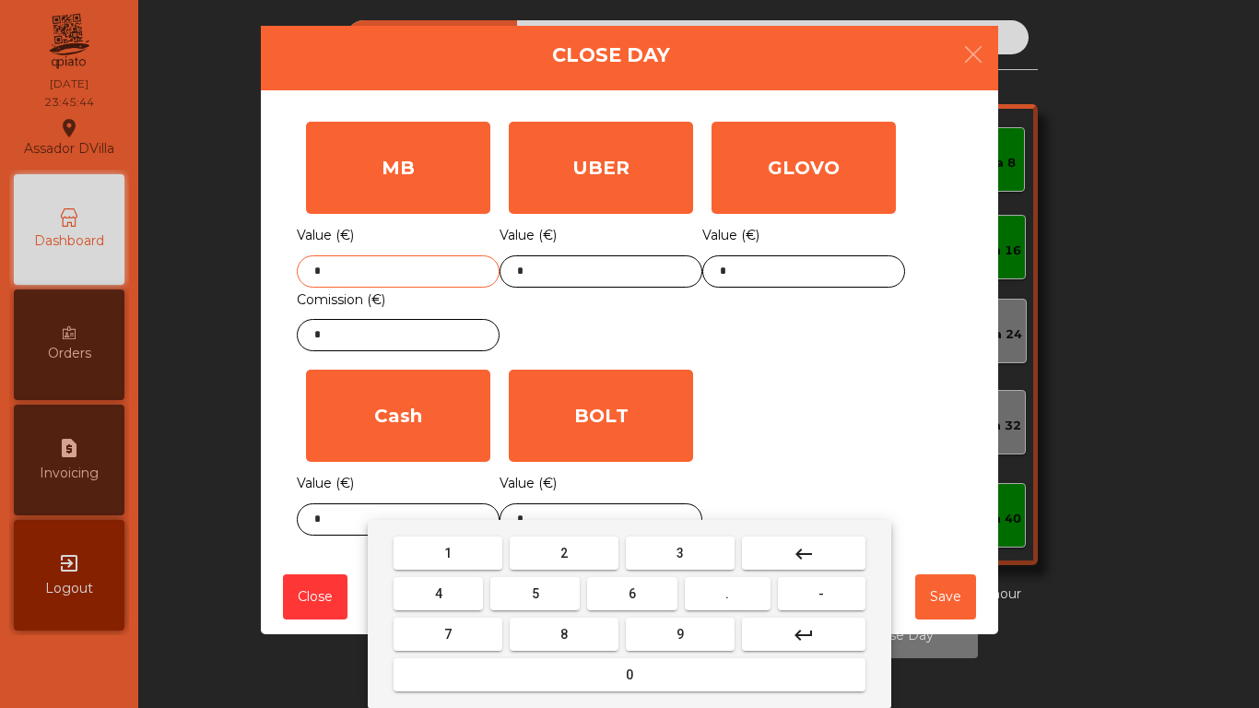
click at [399, 276] on input "*" at bounding box center [398, 271] width 203 height 32
type input "******"
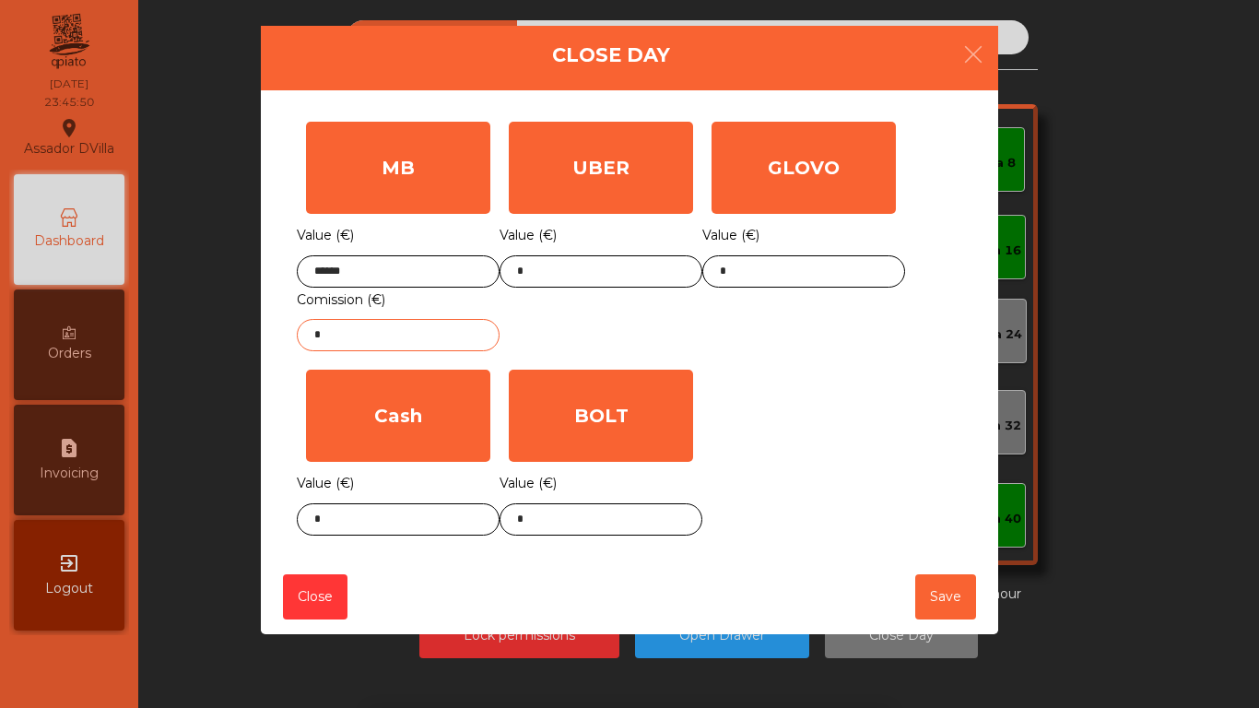
click at [401, 333] on input "*" at bounding box center [398, 335] width 203 height 32
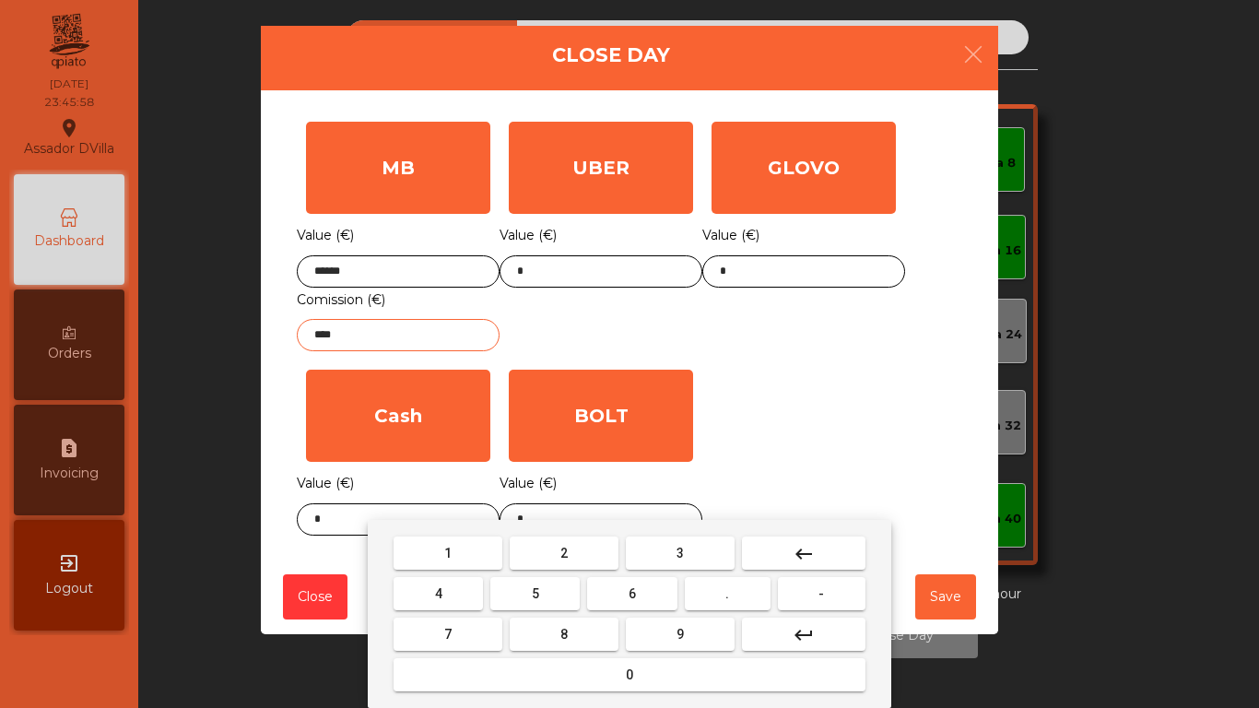
type input "****"
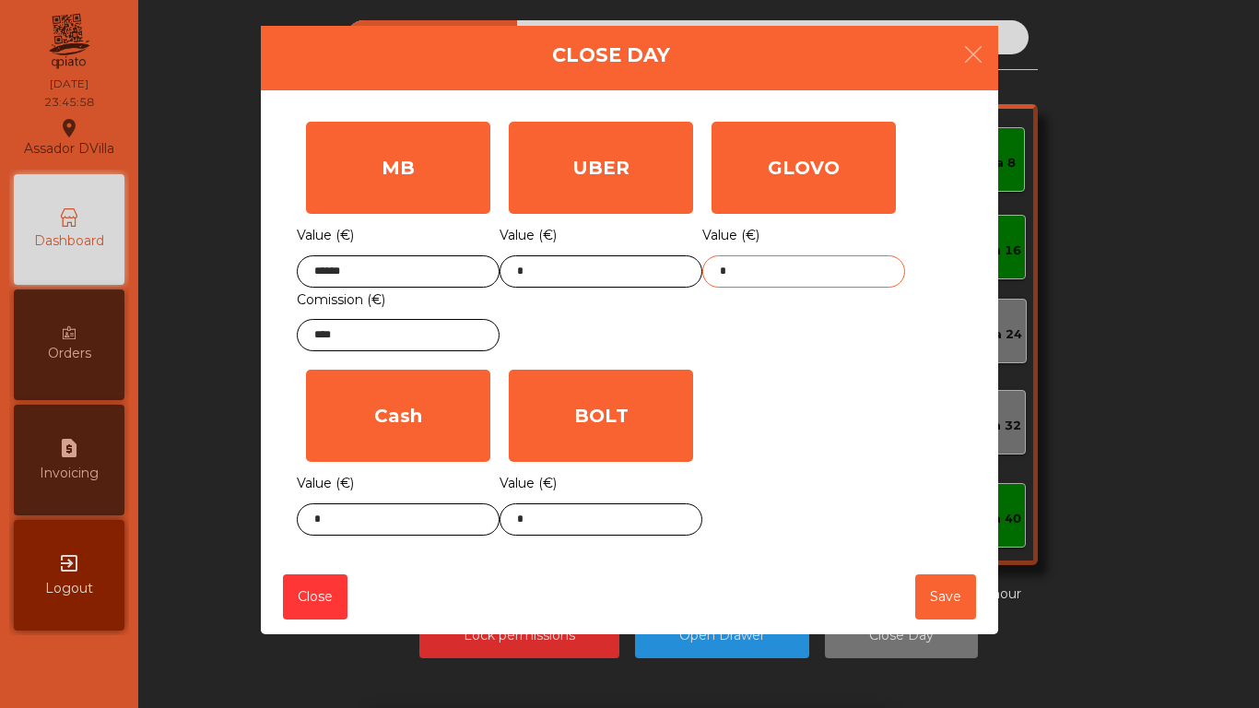
click at [763, 266] on input "*" at bounding box center [803, 271] width 203 height 32
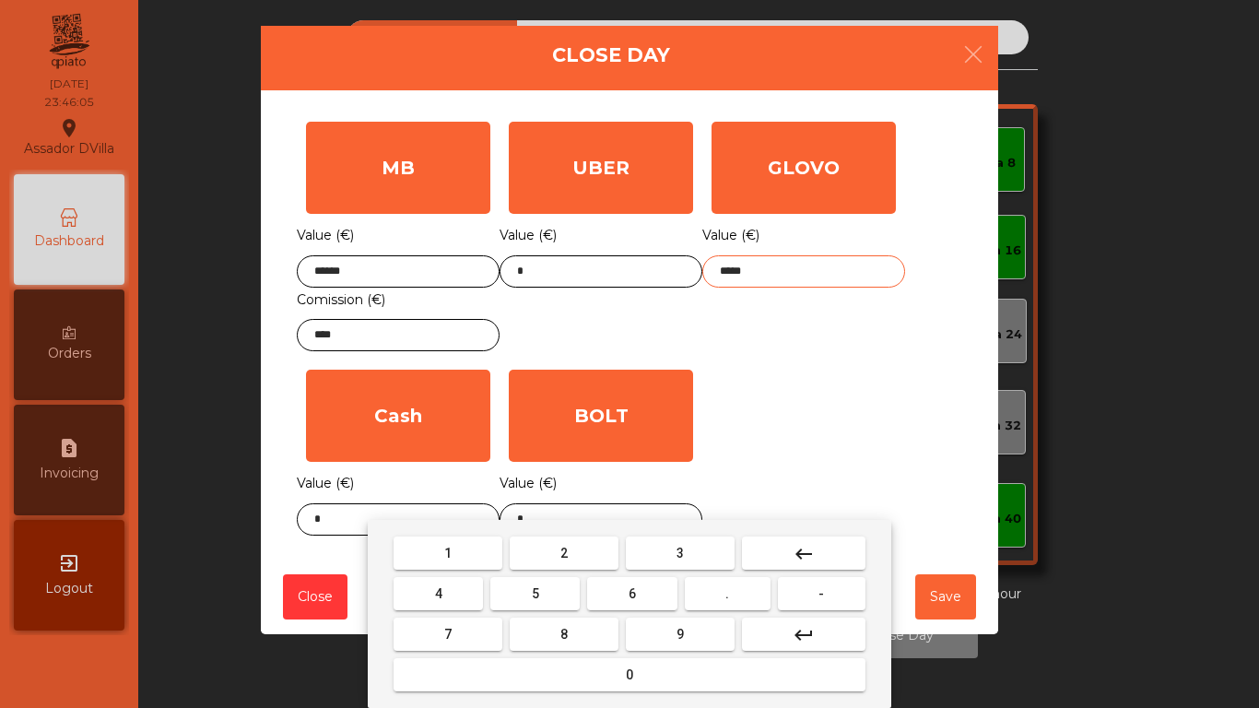
type input "*****"
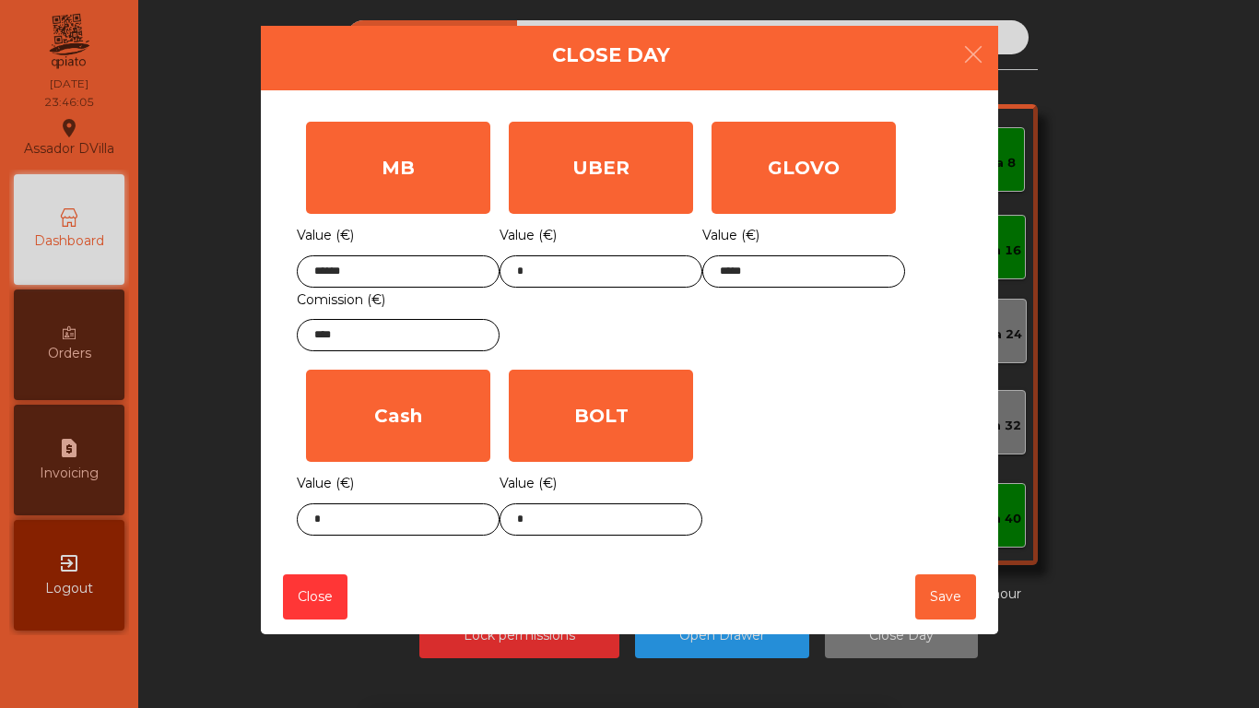
click at [613, 503] on div "Value (€) *" at bounding box center [600, 503] width 203 height 65
click at [618, 517] on input "*" at bounding box center [600, 519] width 203 height 32
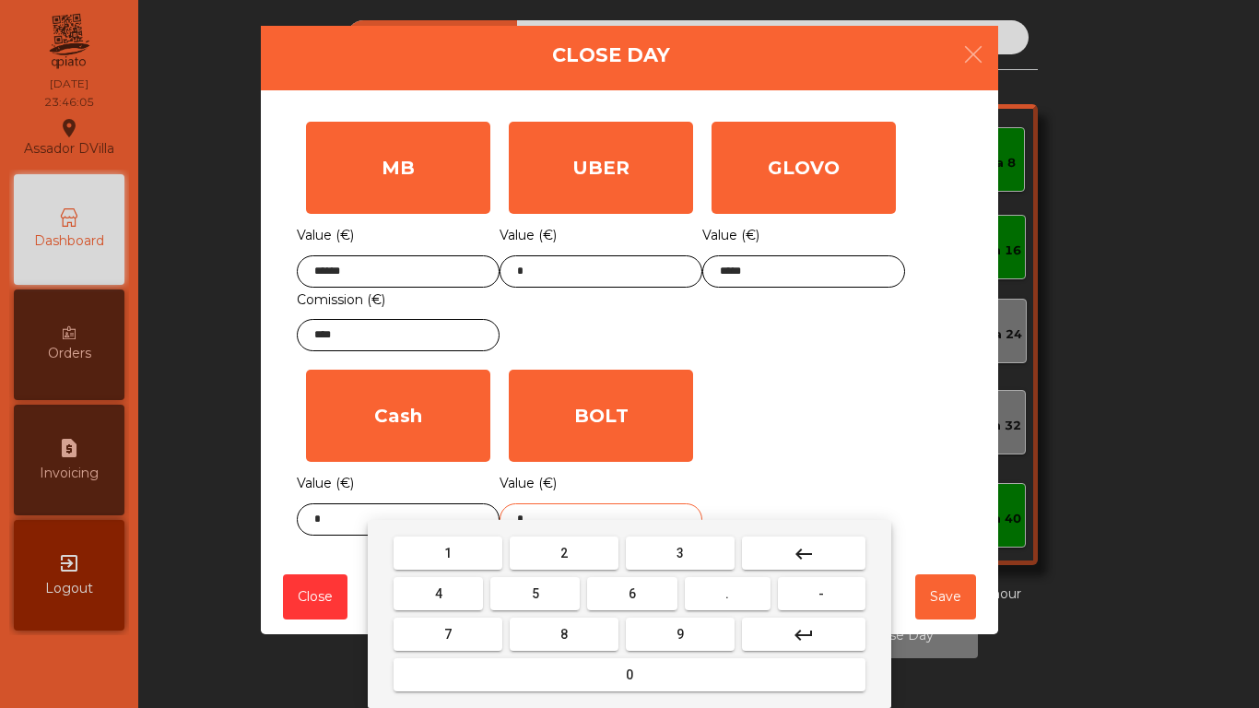
click at [618, 517] on input "*" at bounding box center [600, 519] width 203 height 32
type input "*****"
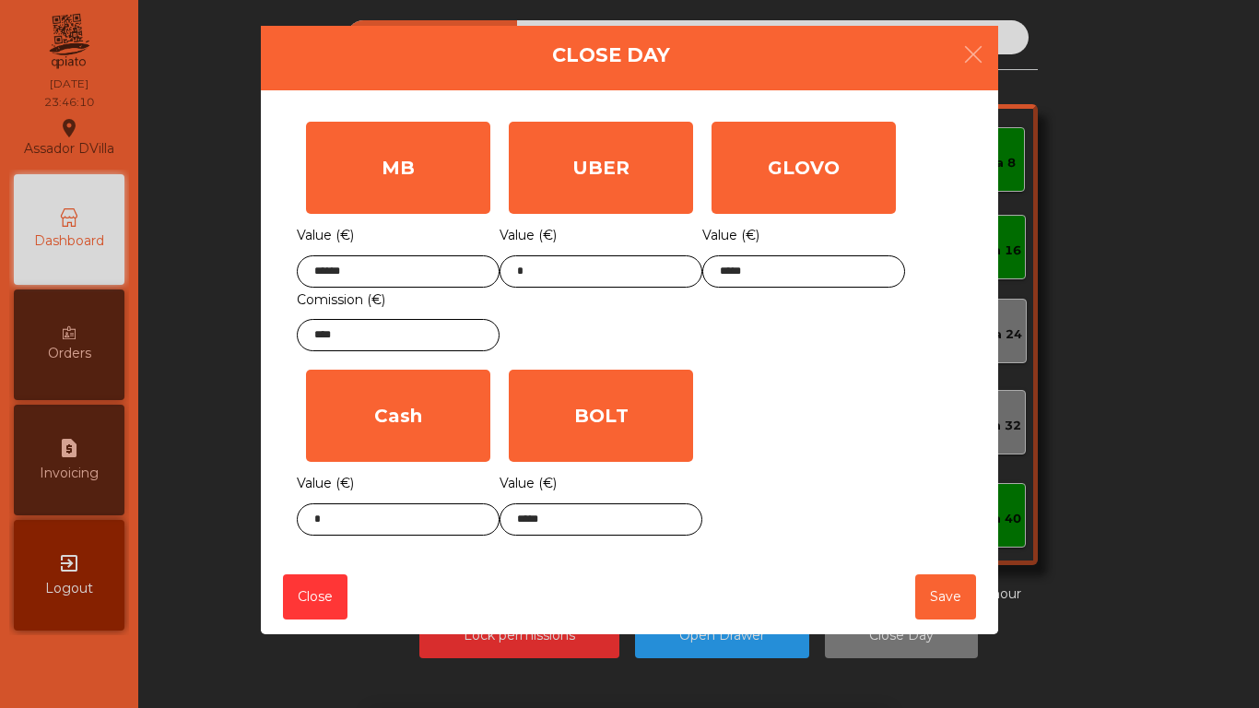
click at [343, 521] on div "1 2 3 keyboard_backspace 4 5 6 . - 7 8 9 keyboard_return 0" at bounding box center [629, 614] width 1259 height 188
click at [343, 521] on body "Assador DVilla location_on 06/10/2025 23:46:10 Dashboard Orders request_page In…" at bounding box center [629, 354] width 1259 height 708
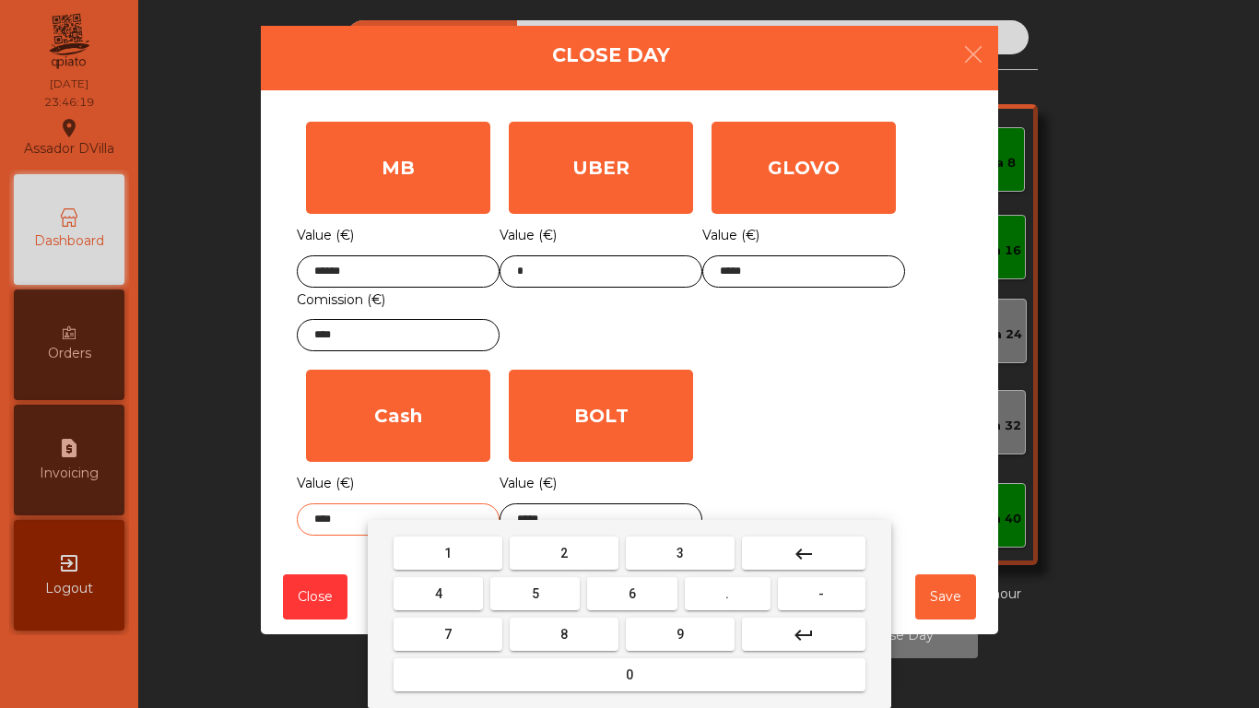
type input "****"
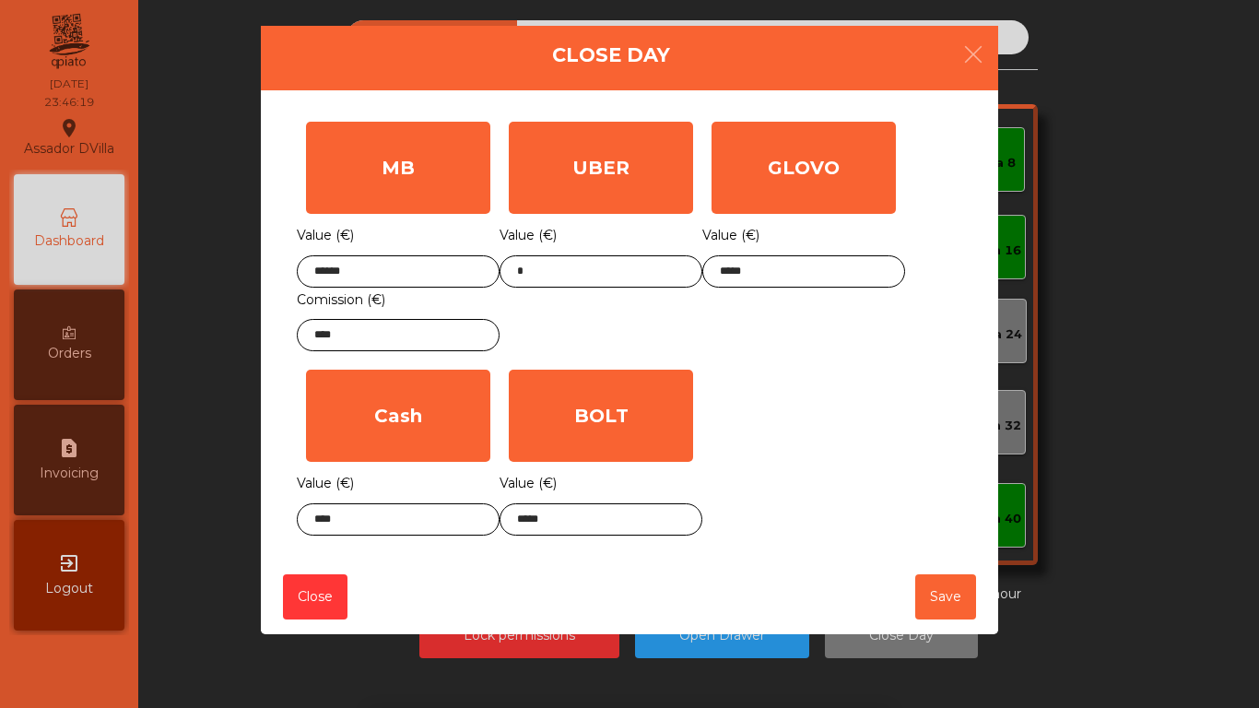
click at [907, 389] on div "MB Value (€) ****** Comission (€) **** UBER Value (€) * GLOVO Value (€) ***** C…" at bounding box center [629, 328] width 665 height 432
click at [944, 590] on button "Save" at bounding box center [945, 596] width 61 height 45
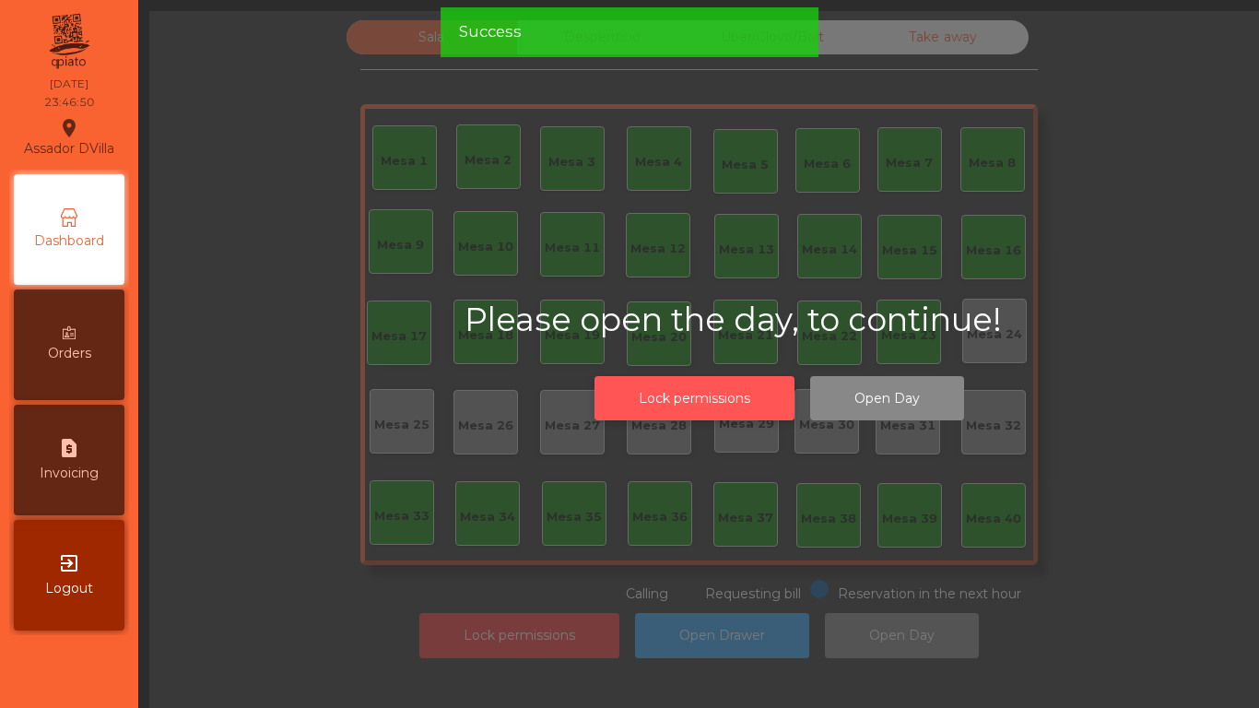
click at [663, 397] on button "Lock permissions" at bounding box center [694, 398] width 200 height 45
